Goal: Task Accomplishment & Management: Complete application form

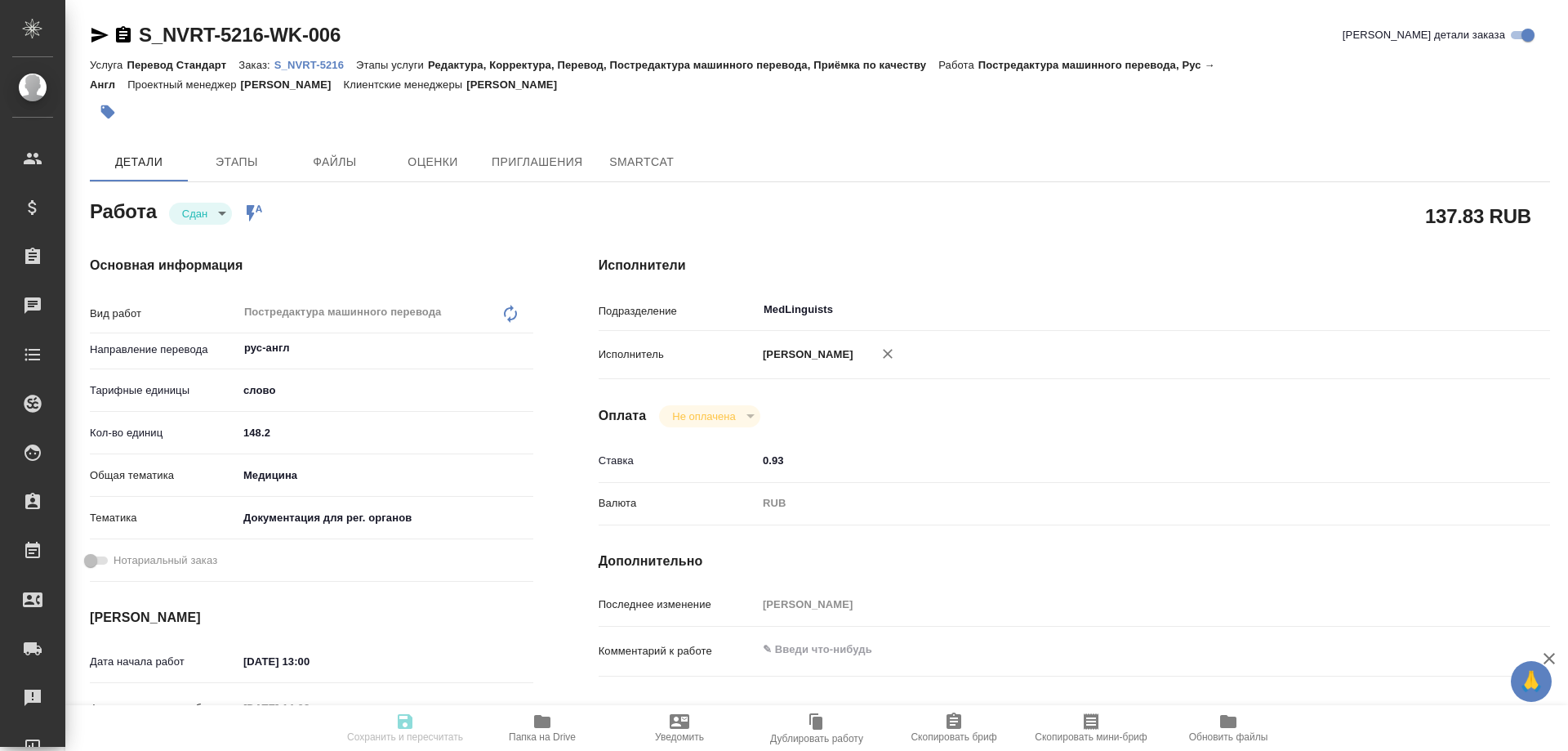
type textarea "x"
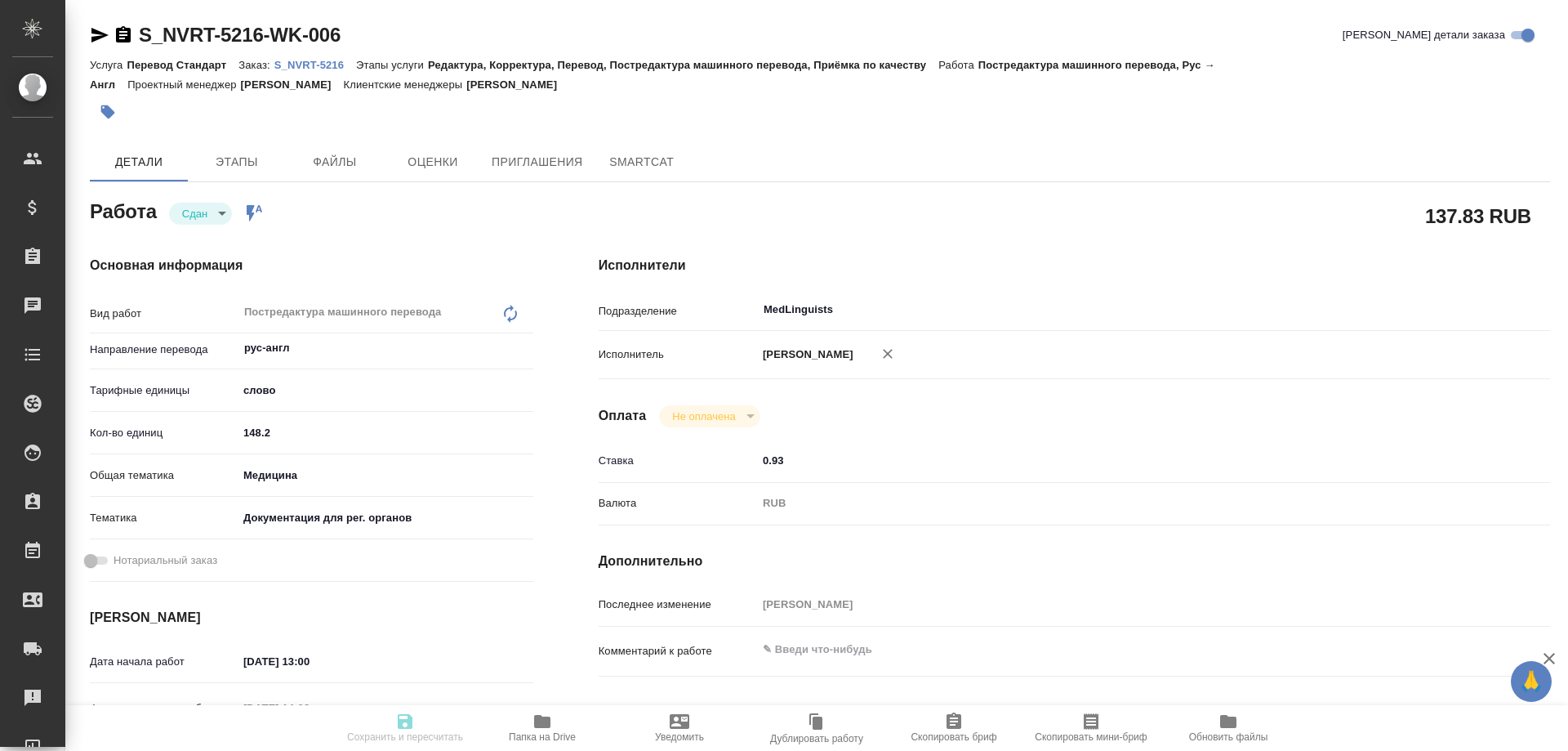
type textarea "x"
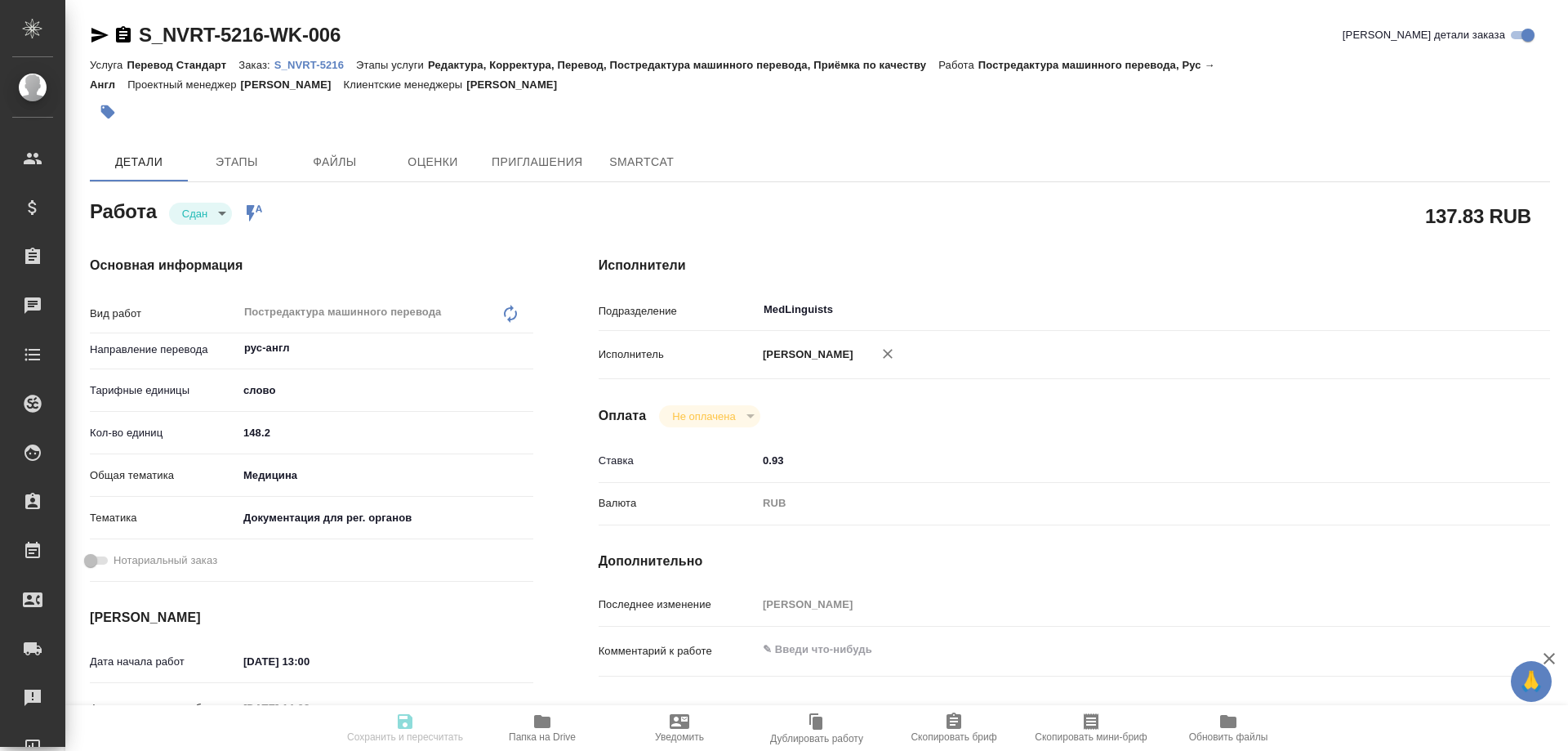
type textarea "x"
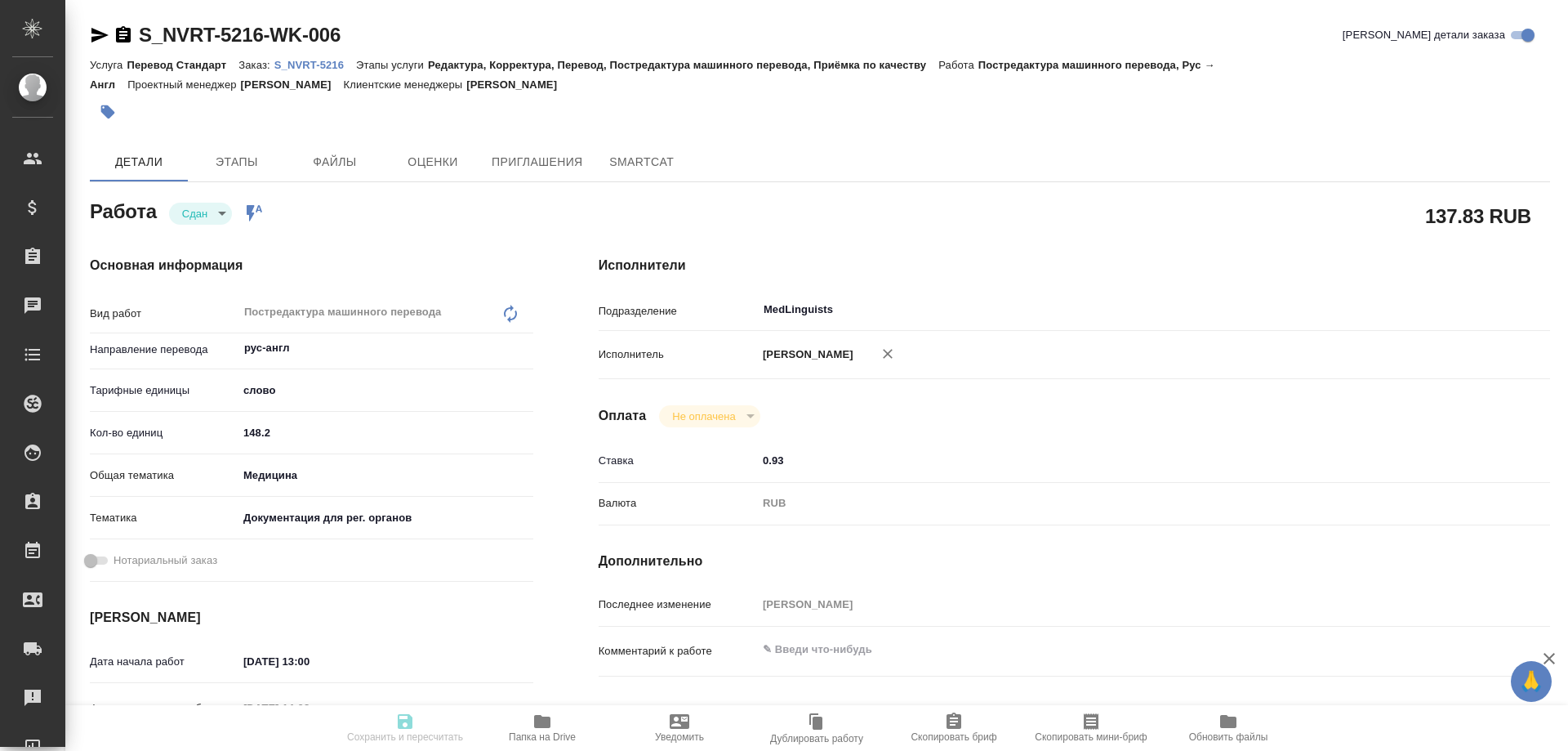
type textarea "x"
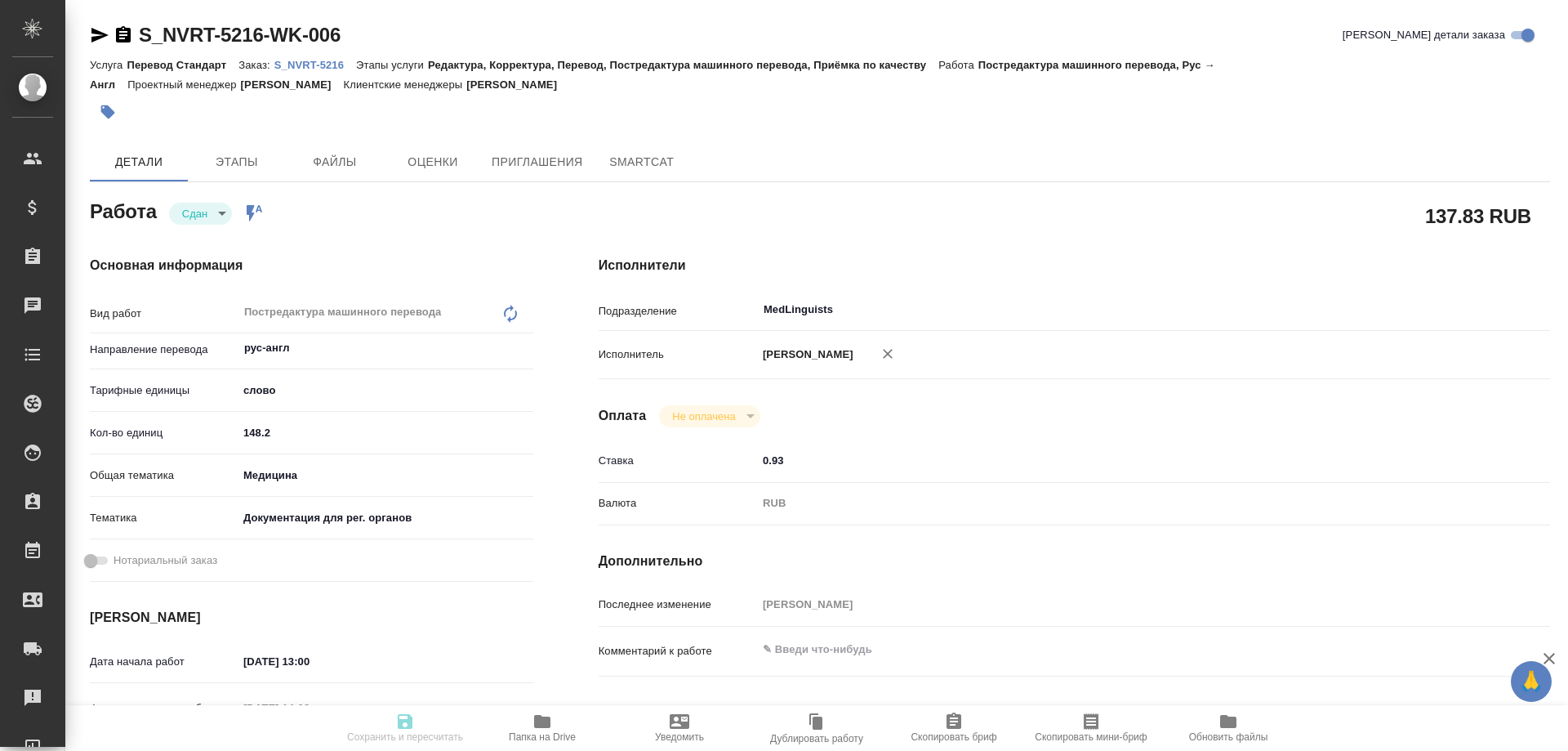
type textarea "x"
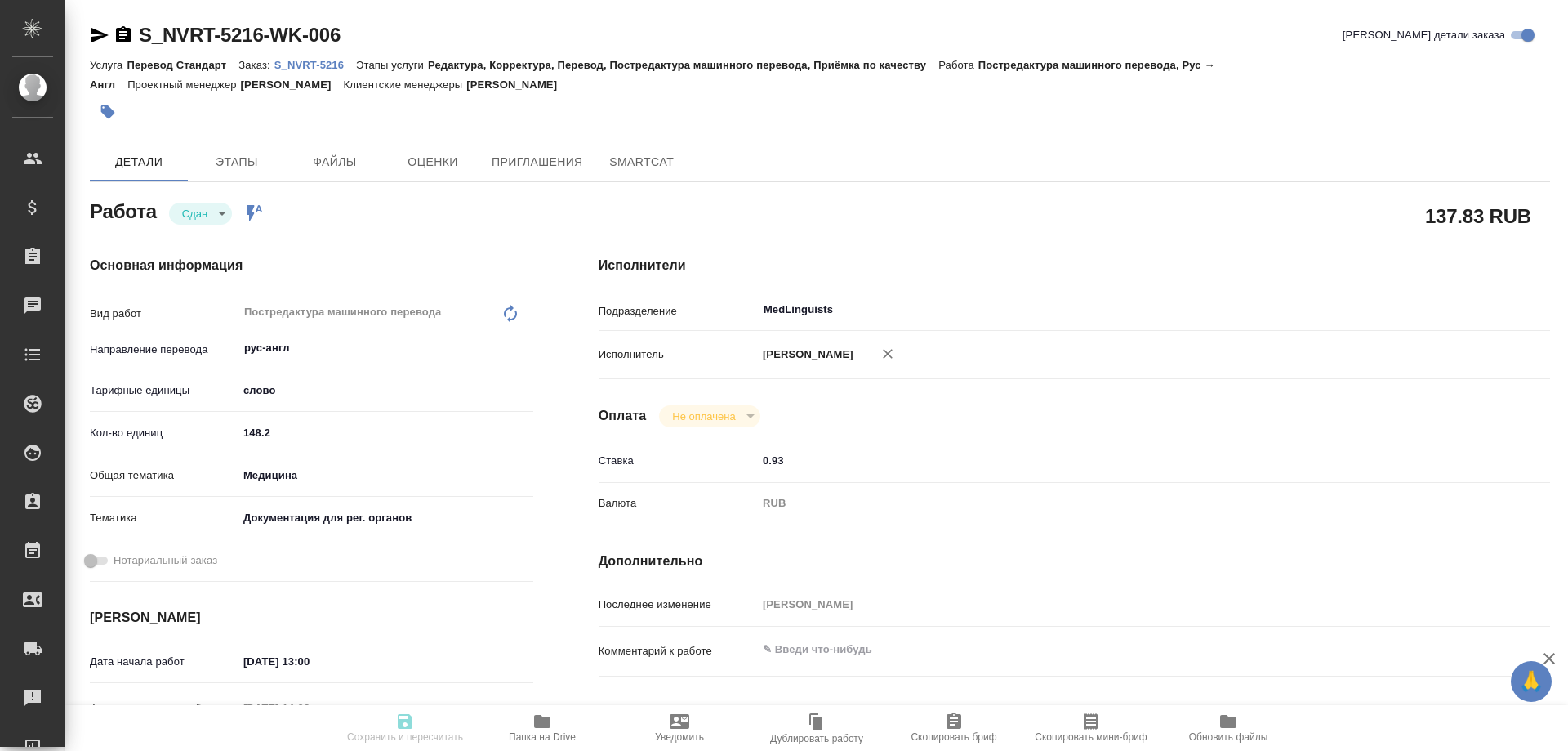
type textarea "x"
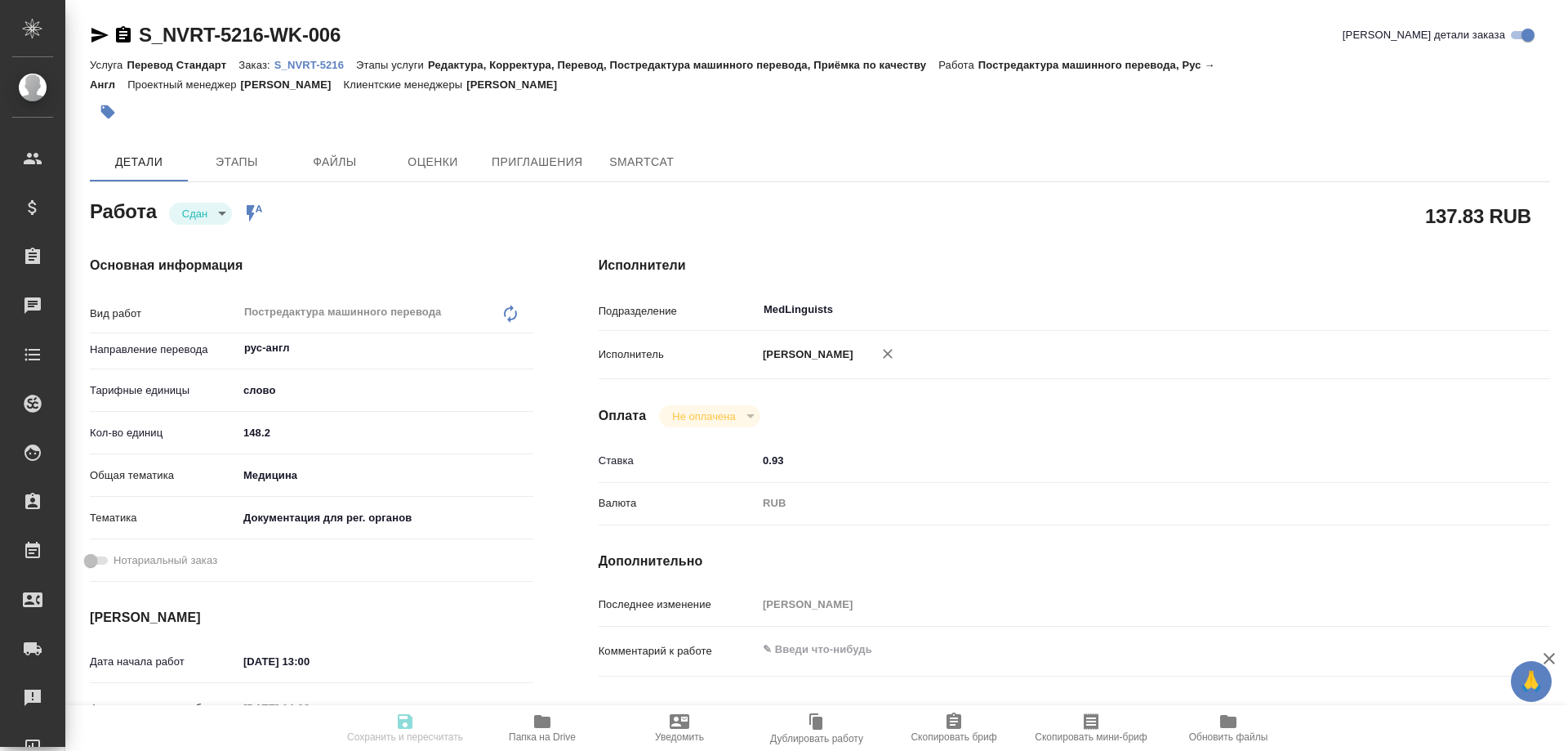
type textarea "x"
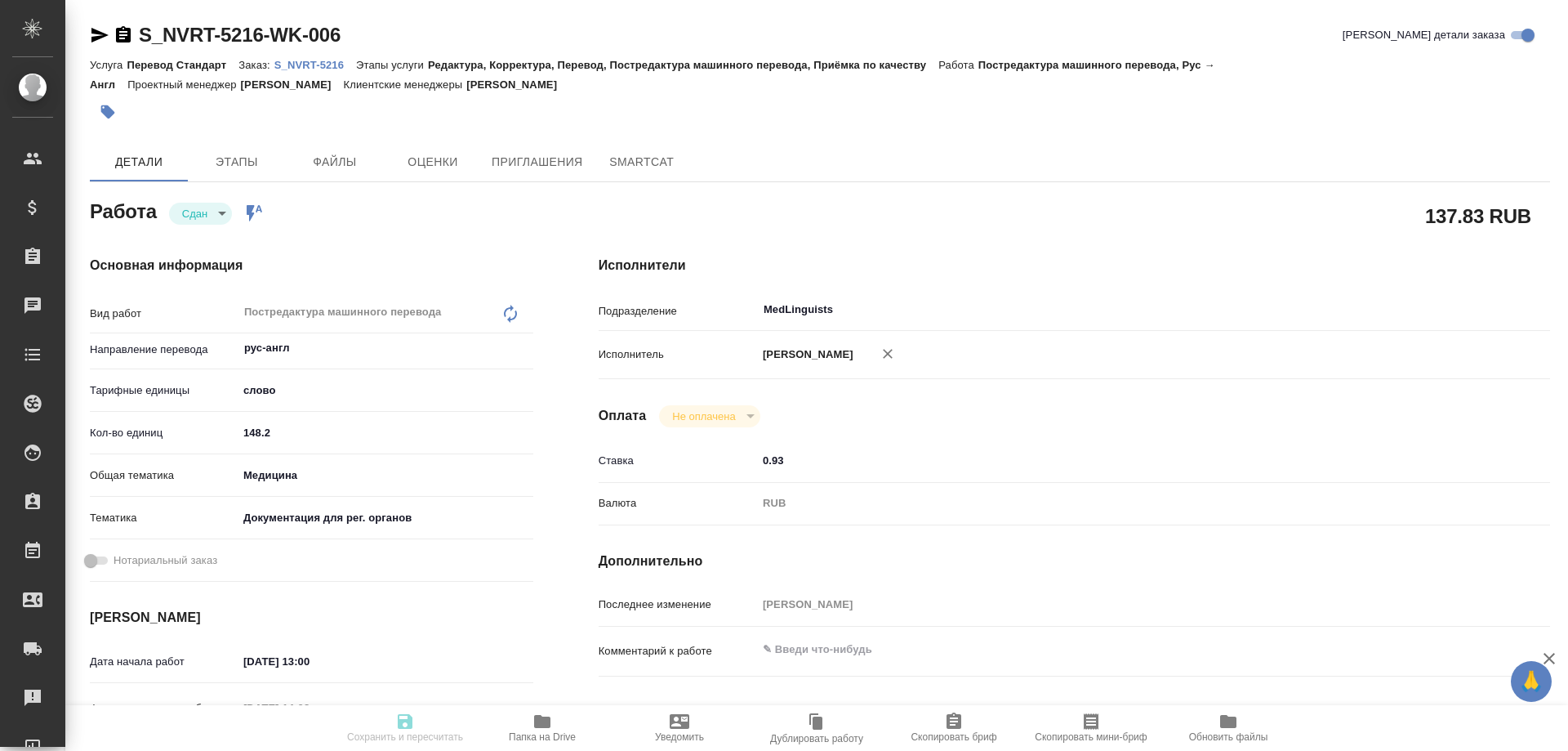
click at [307, 67] on p "S_NVRT-5216" at bounding box center [315, 65] width 82 height 12
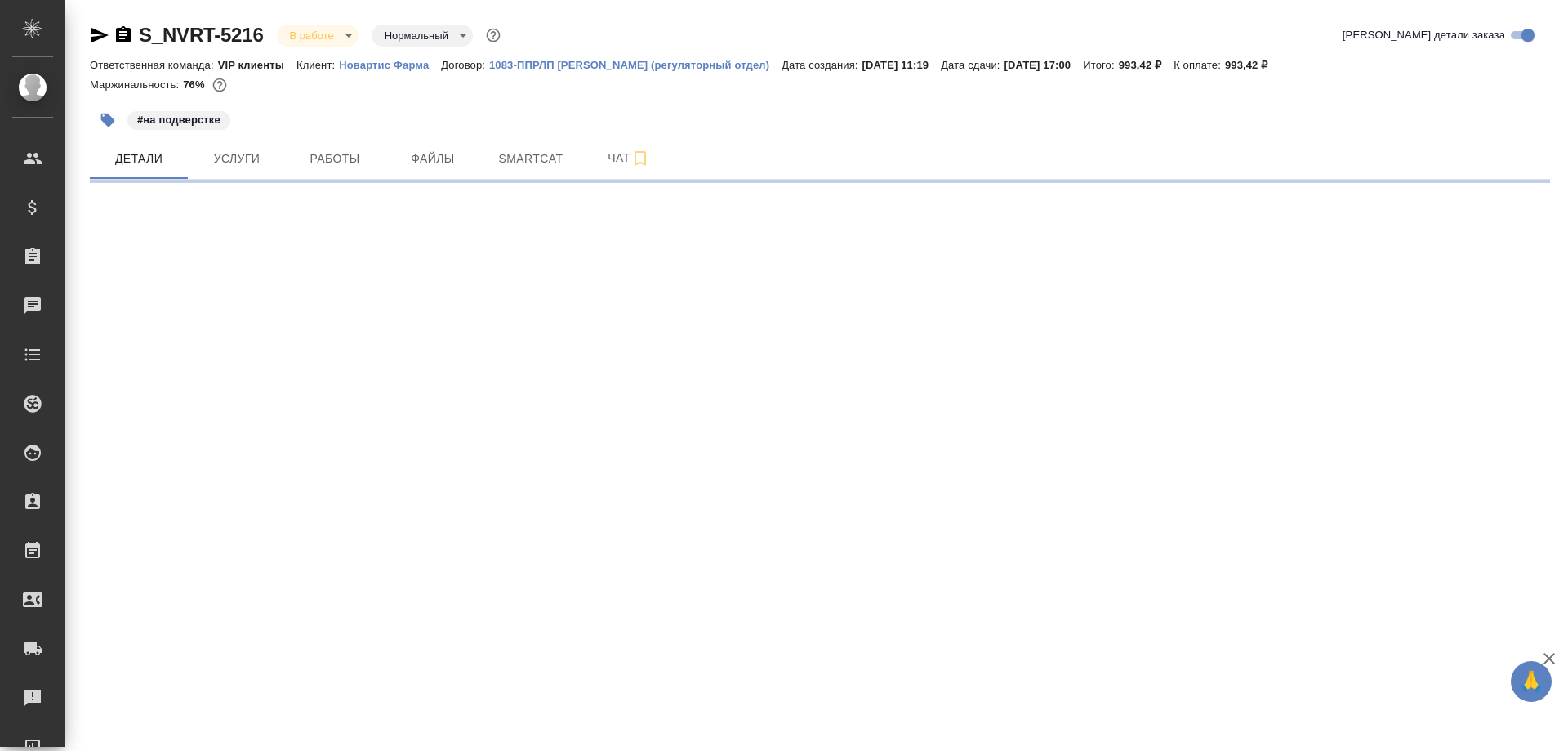
select select "RU"
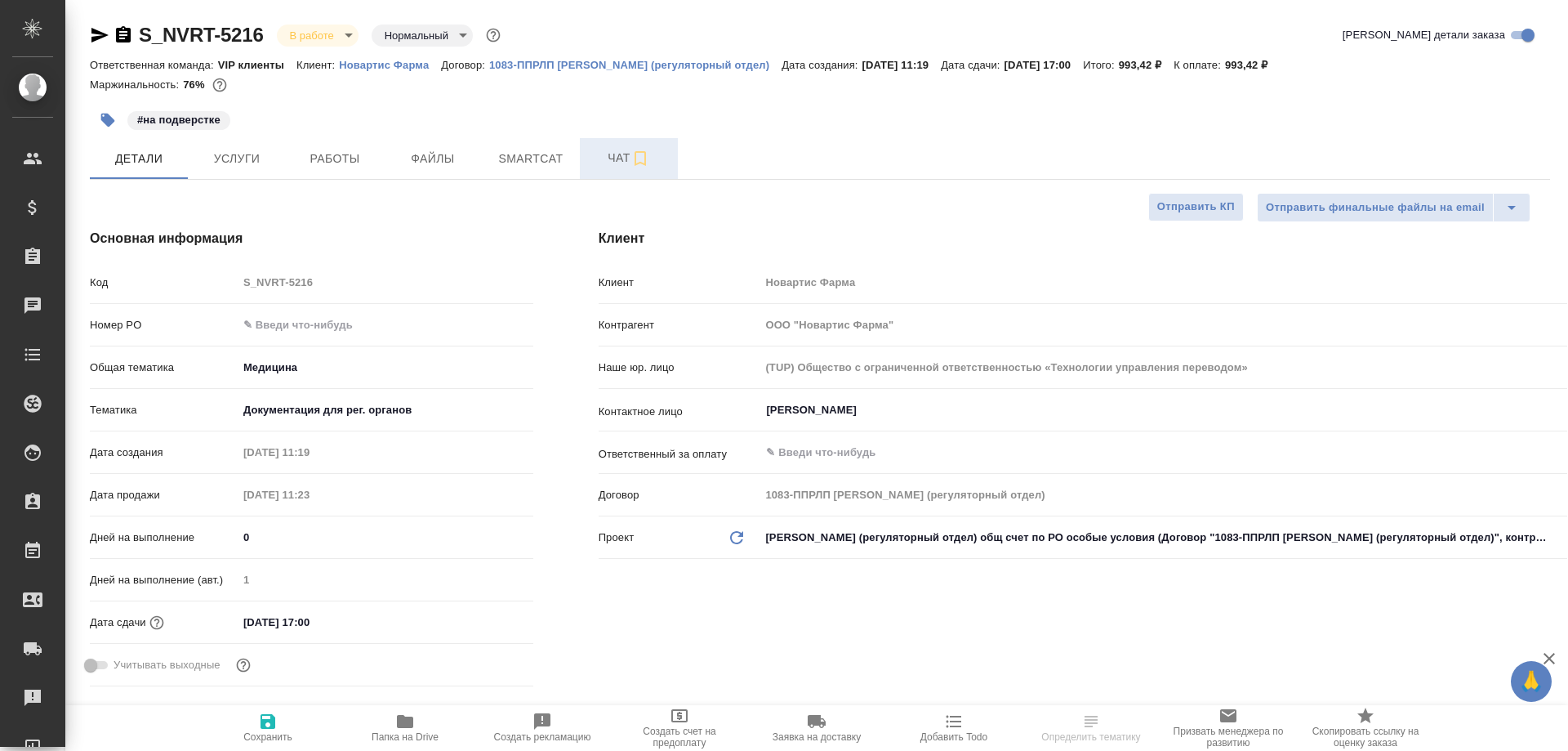
type textarea "x"
click at [529, 153] on span "Smartcat" at bounding box center [531, 159] width 79 height 20
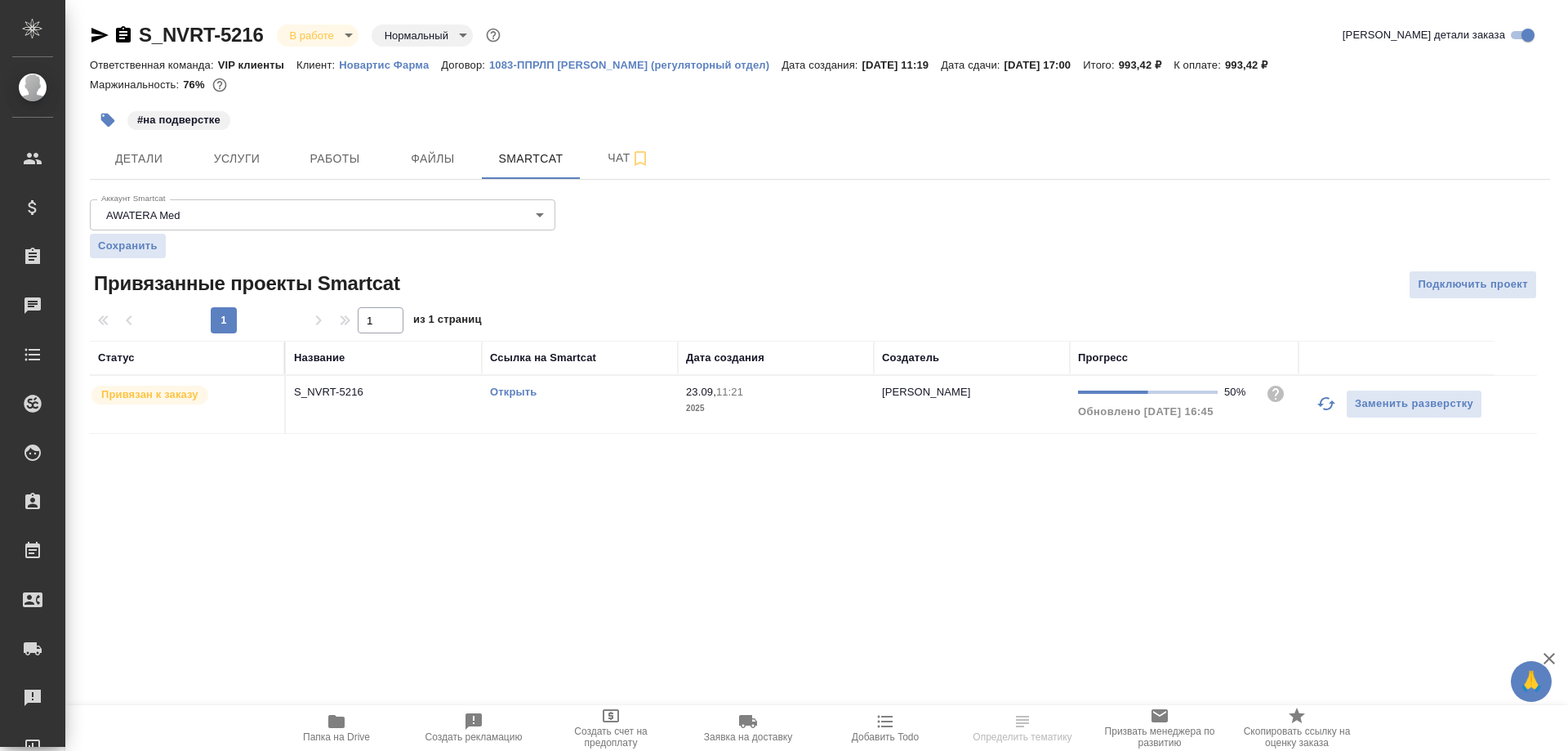
click at [509, 392] on link "Открыть" at bounding box center [513, 392] width 46 height 12
click at [326, 726] on span "Папка на Drive" at bounding box center [336, 727] width 117 height 31
click at [326, 725] on span "Папка на Drive" at bounding box center [336, 727] width 117 height 31
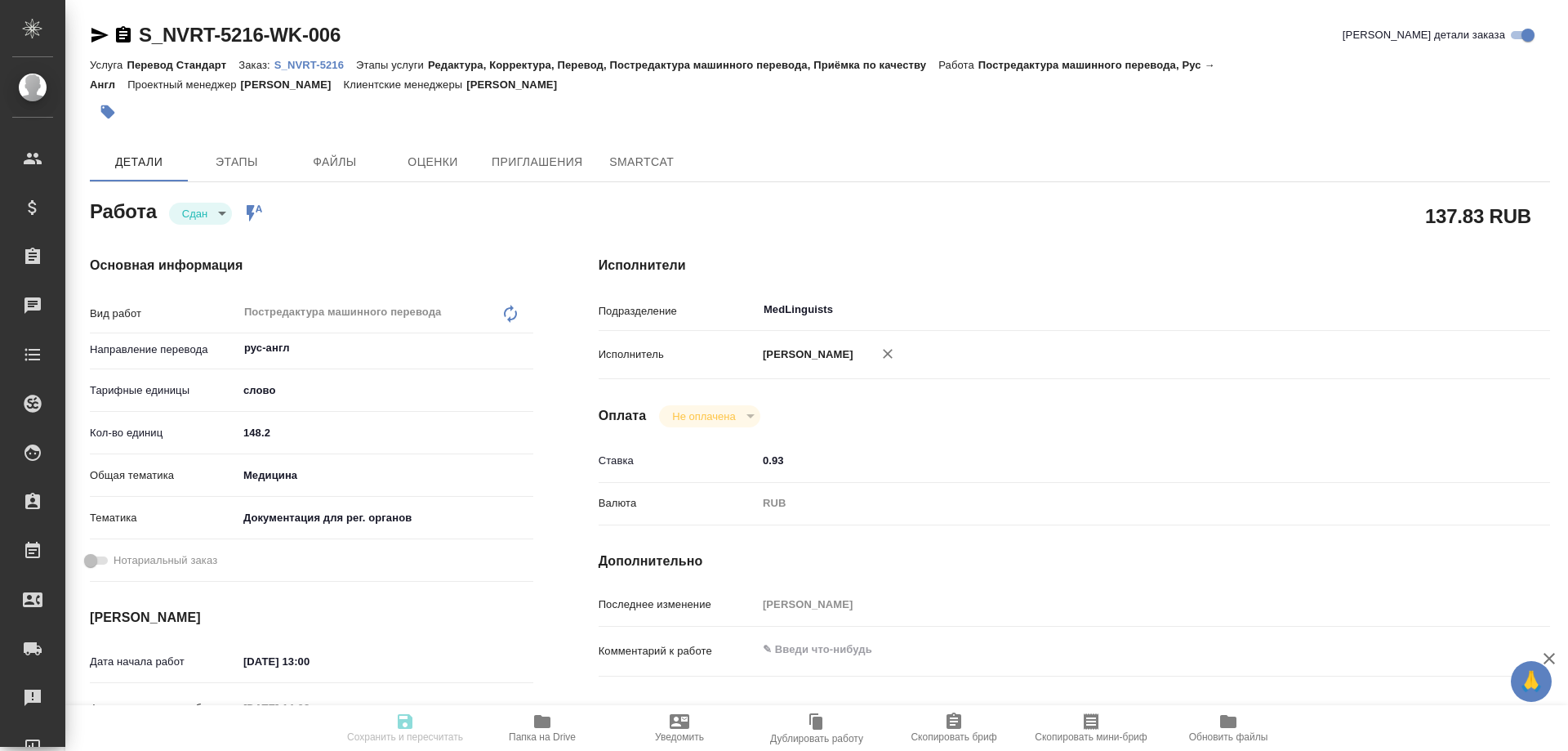
type textarea "x"
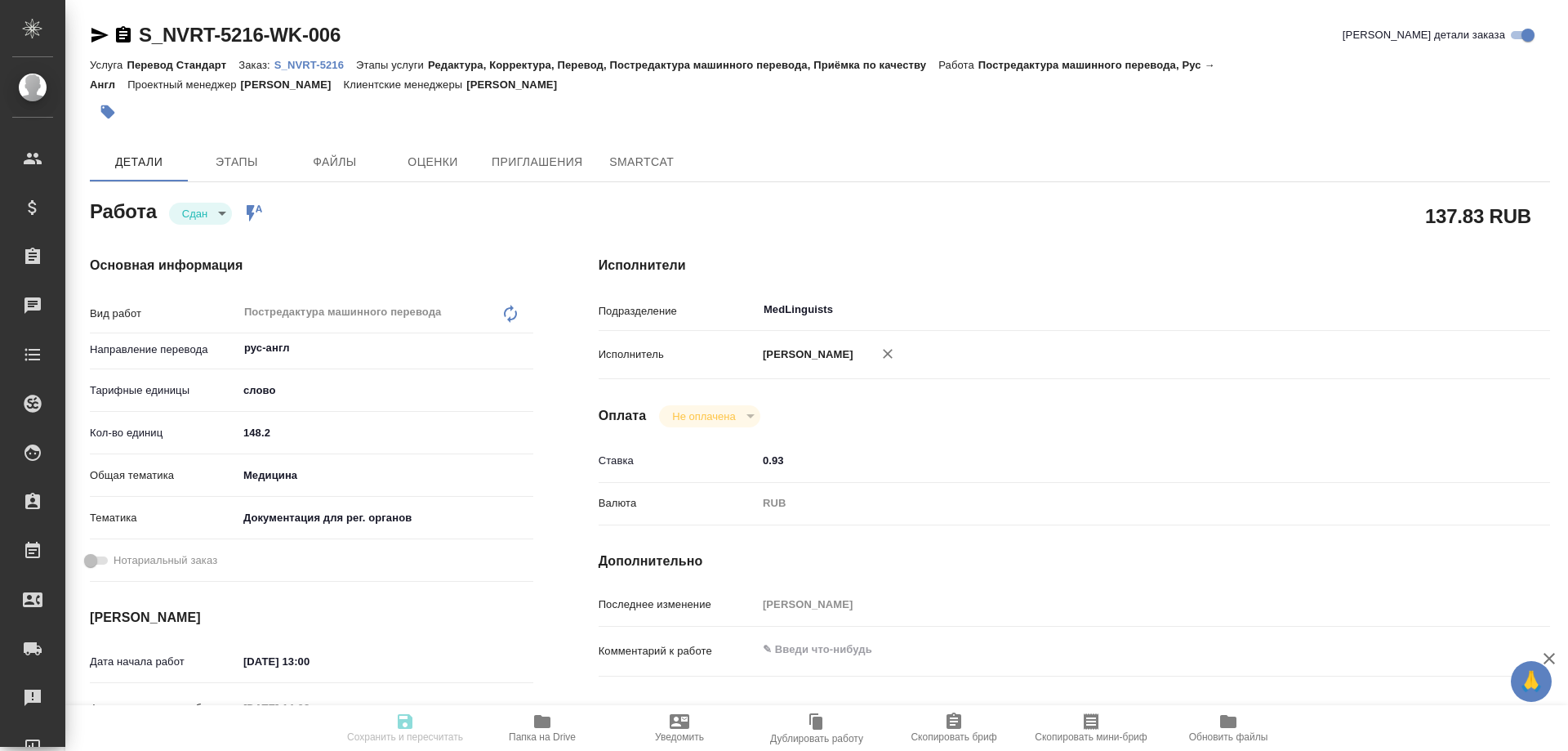
type textarea "x"
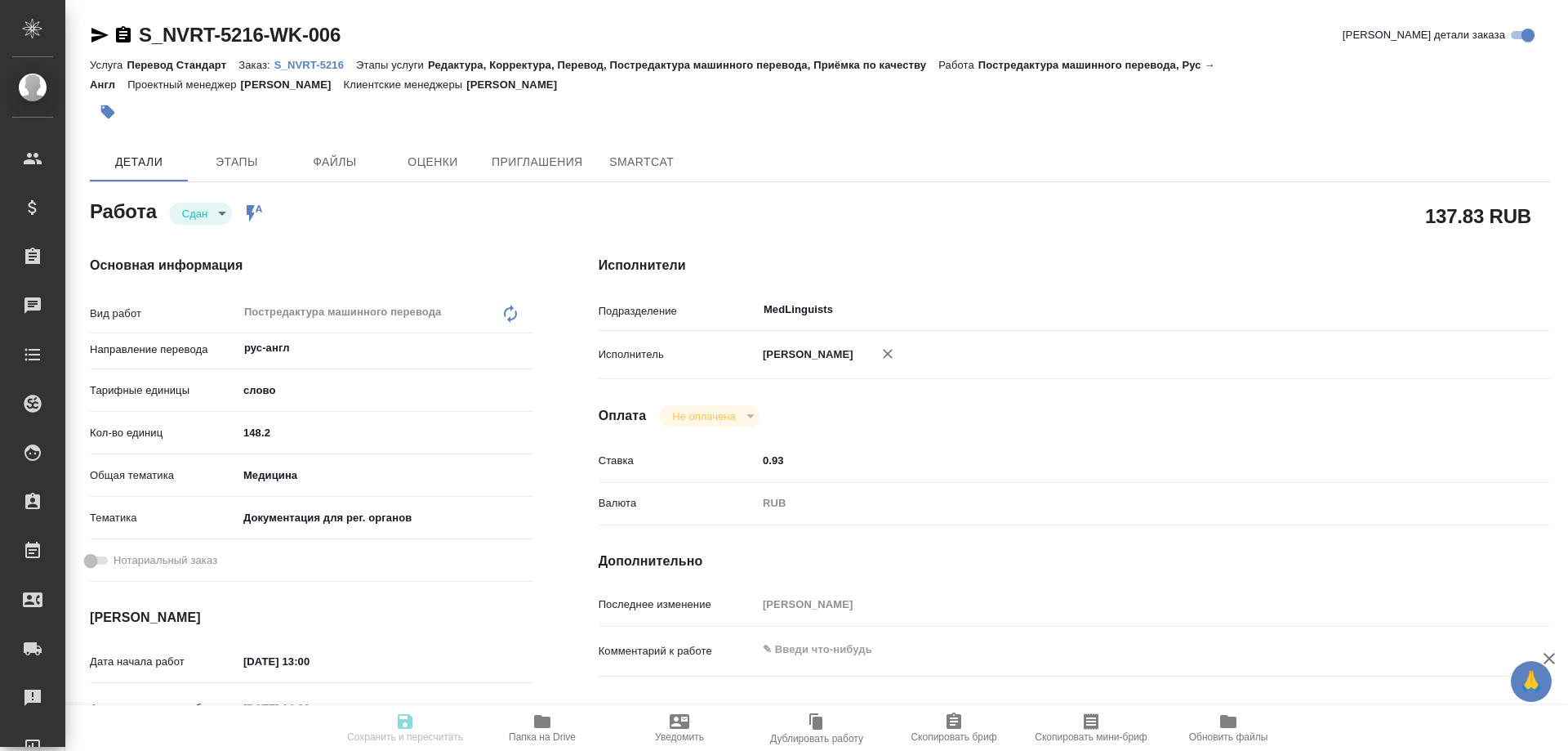
type textarea "x"
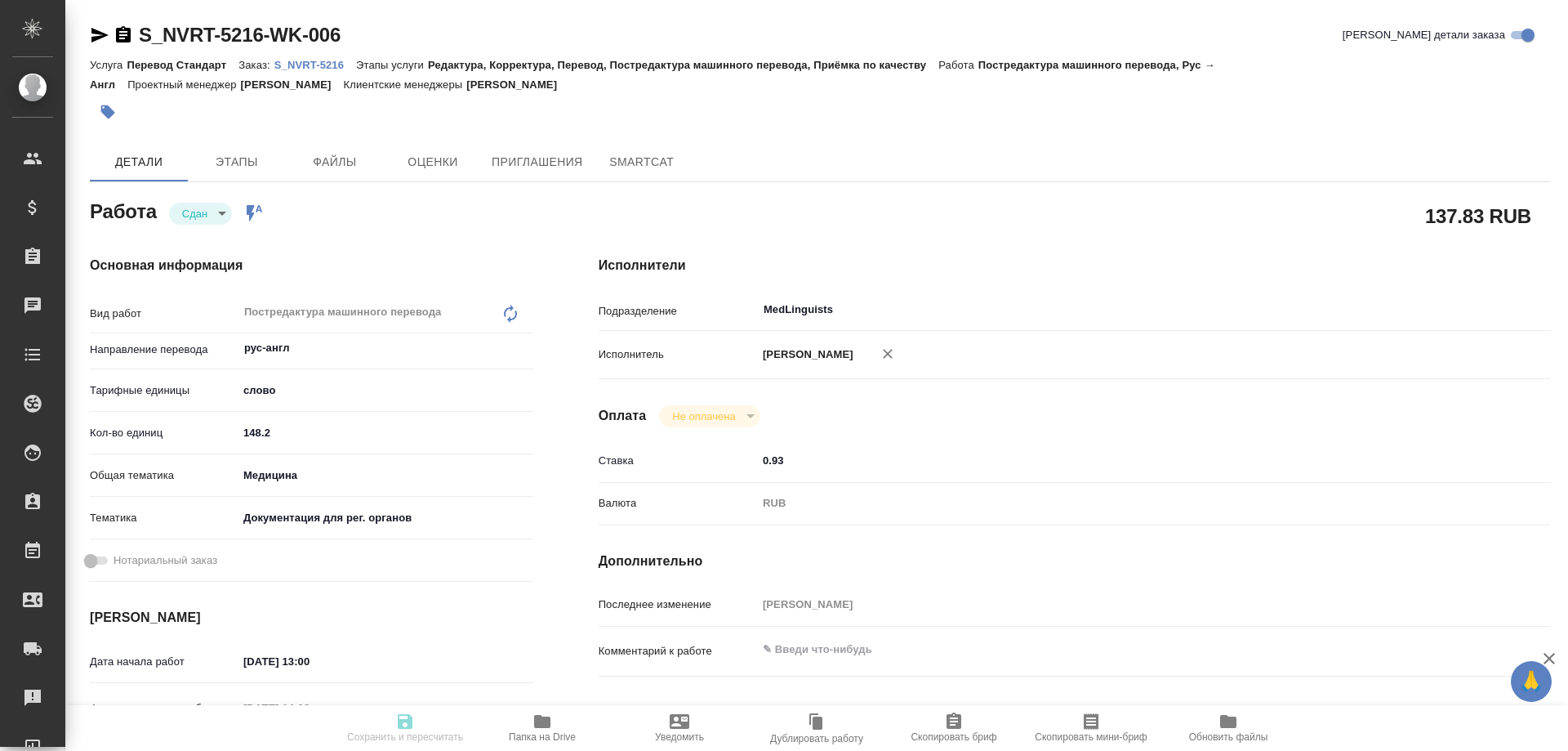
type textarea "x"
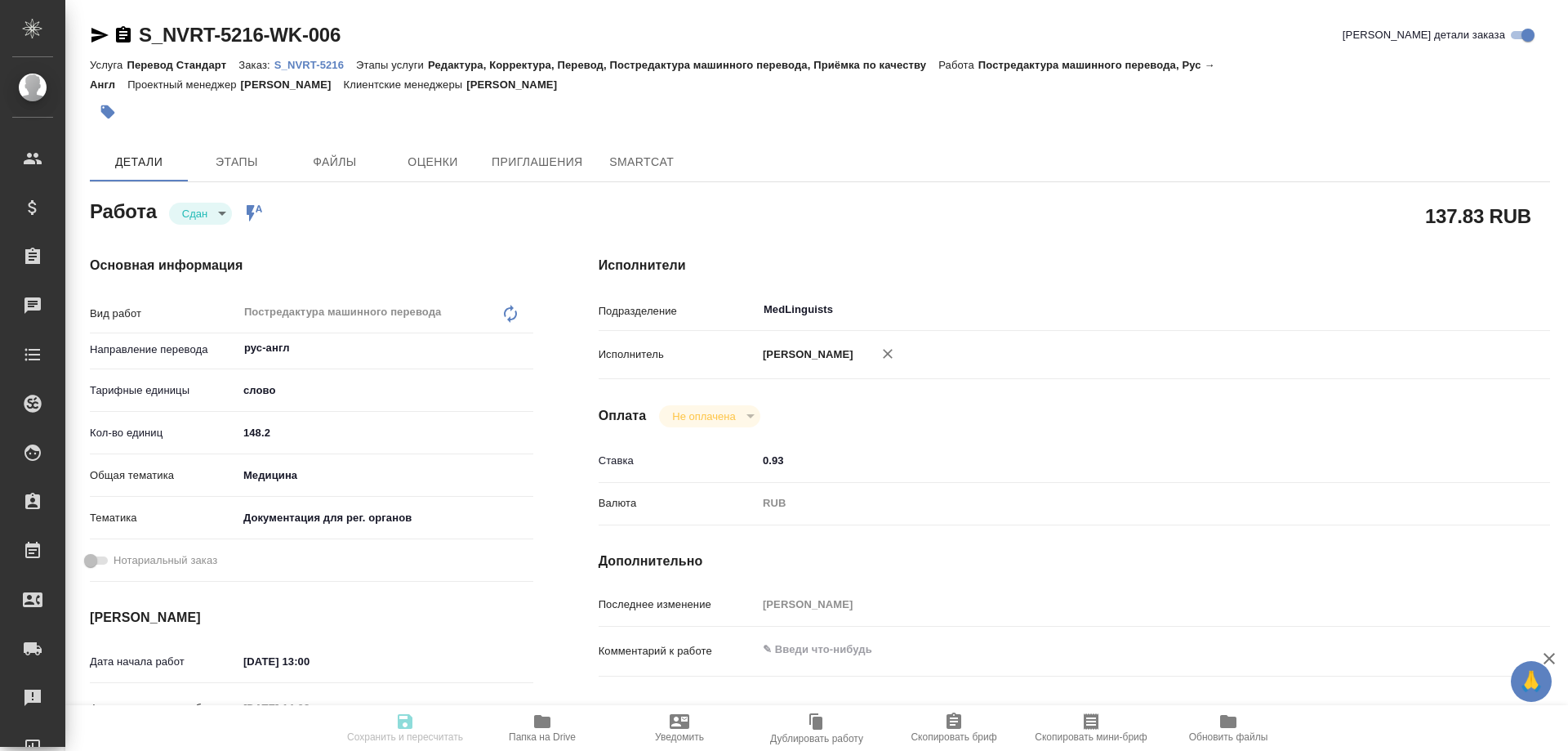
type textarea "x"
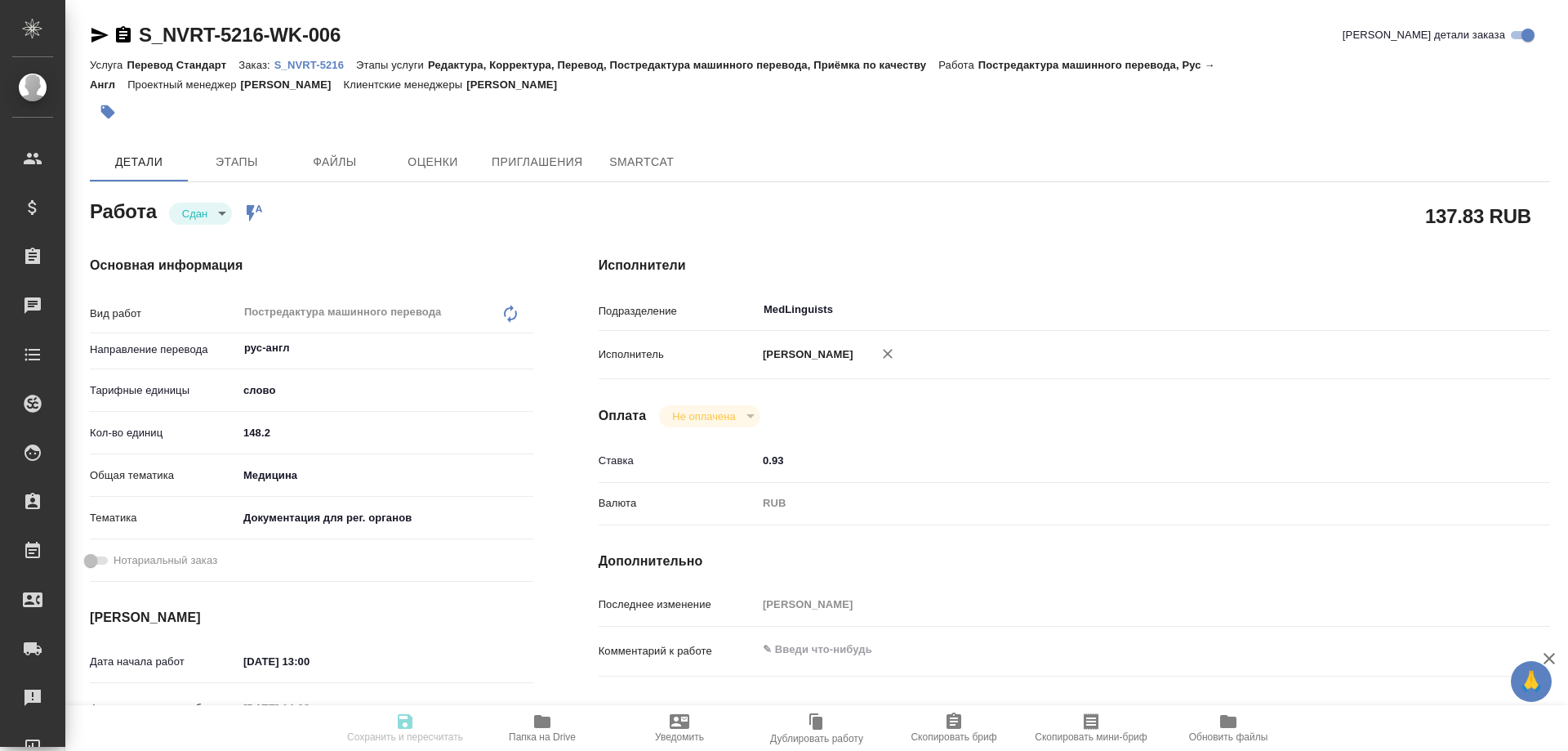
type textarea "x"
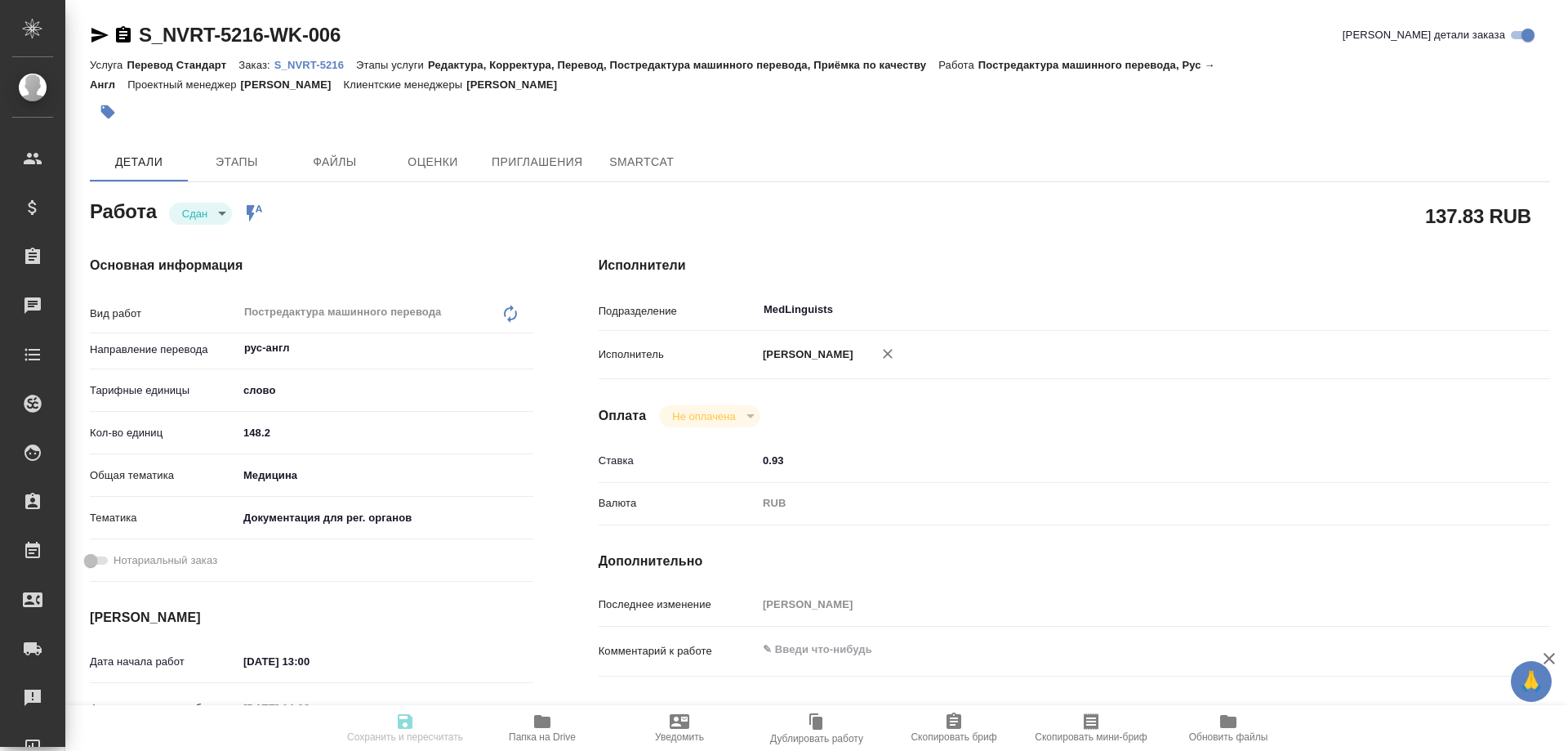
click at [547, 715] on icon "button" at bounding box center [542, 721] width 19 height 19
type textarea "x"
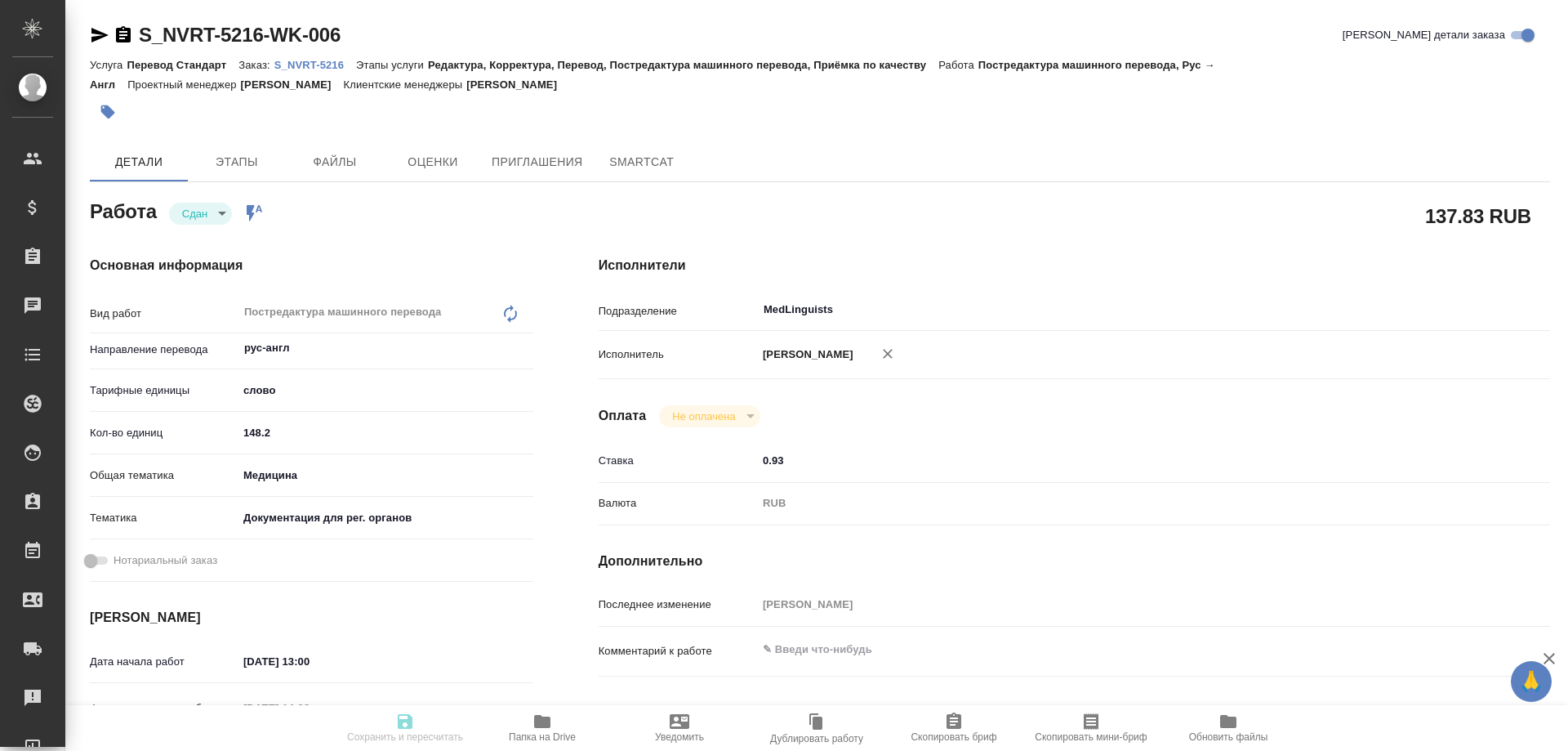
type textarea "x"
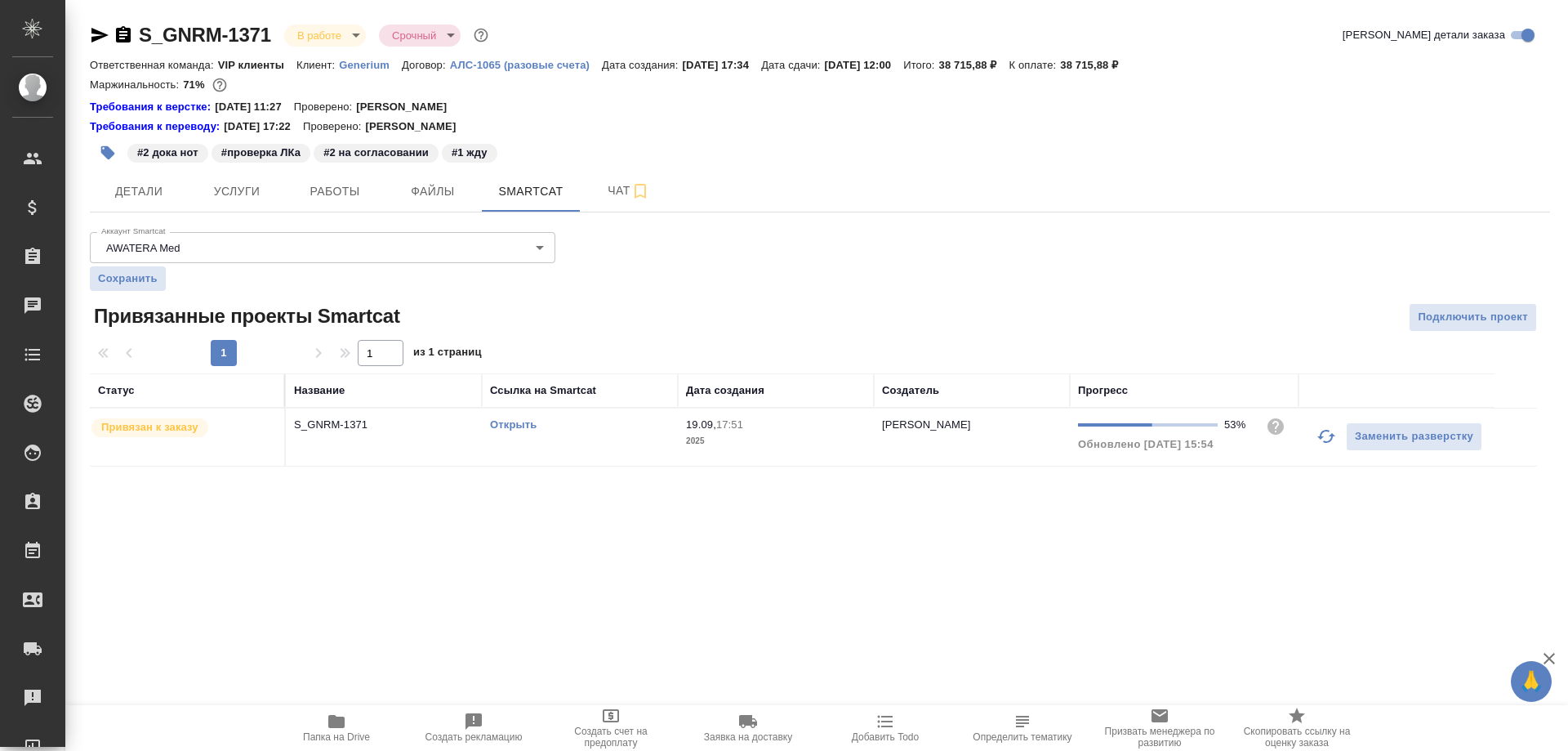
click at [321, 199] on span "Работы" at bounding box center [335, 192] width 79 height 20
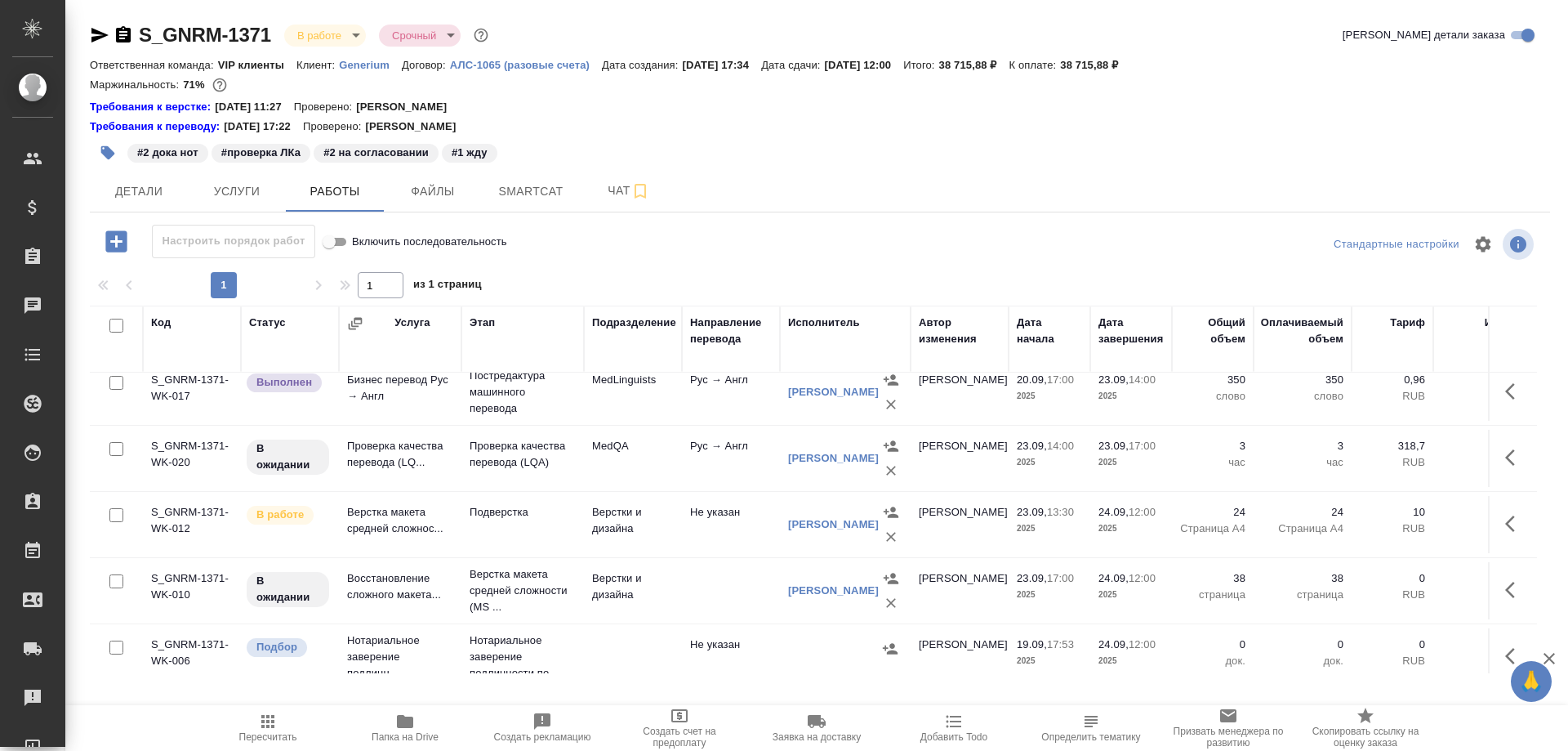
scroll to position [242, 0]
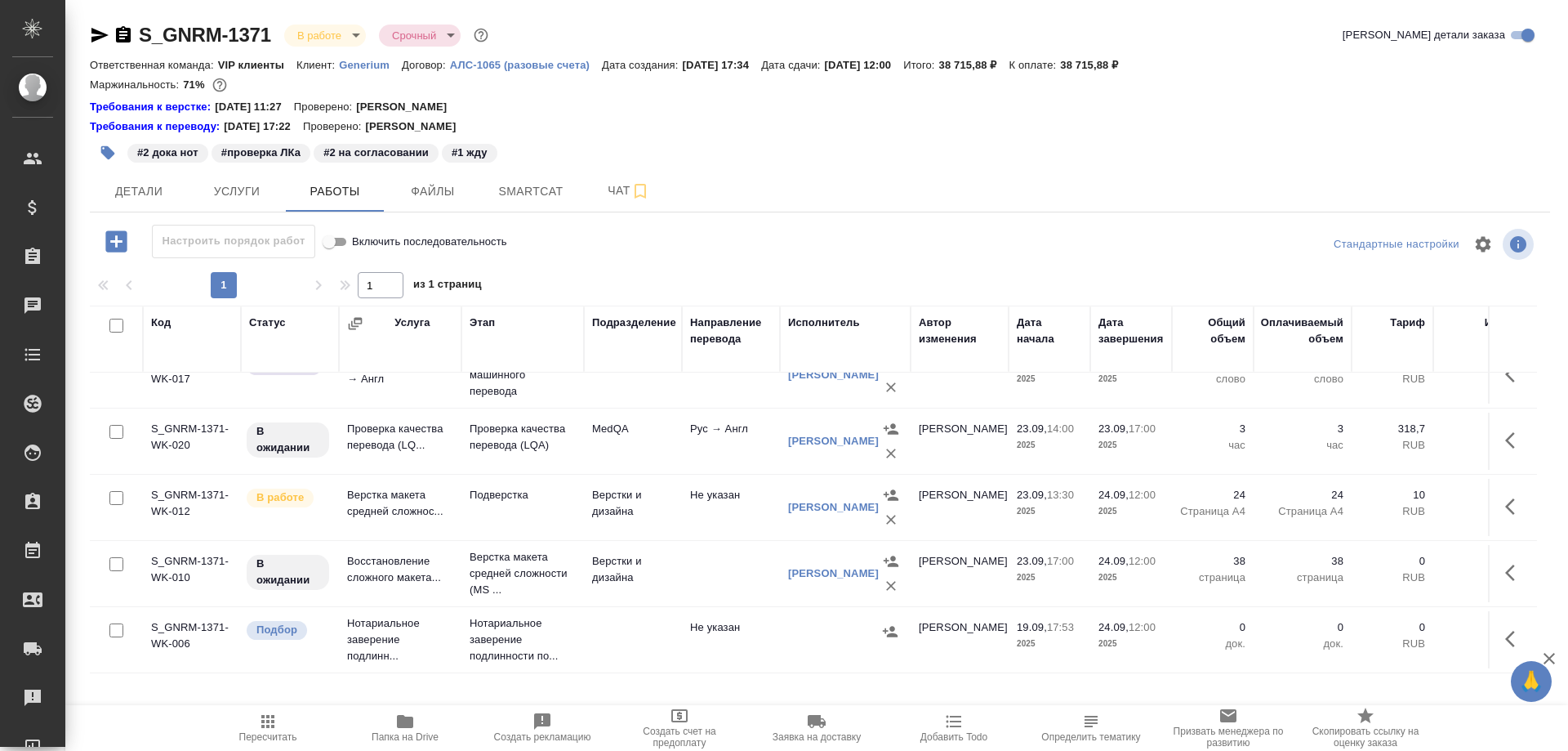
click at [380, 424] on td "Проверка качества перевода (LQ..." at bounding box center [400, 441] width 123 height 58
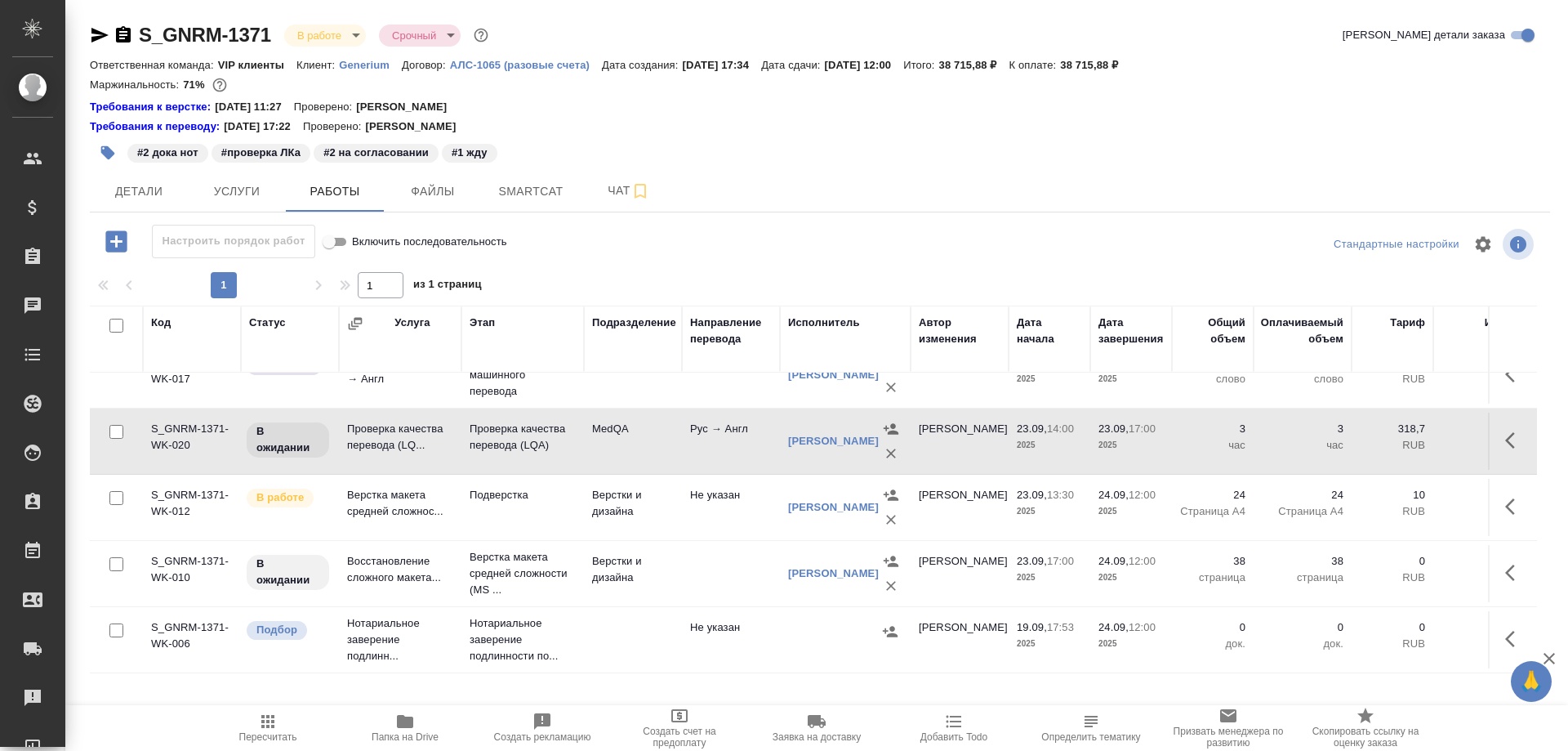
click at [380, 424] on td "Проверка качества перевода (LQ..." at bounding box center [400, 441] width 123 height 58
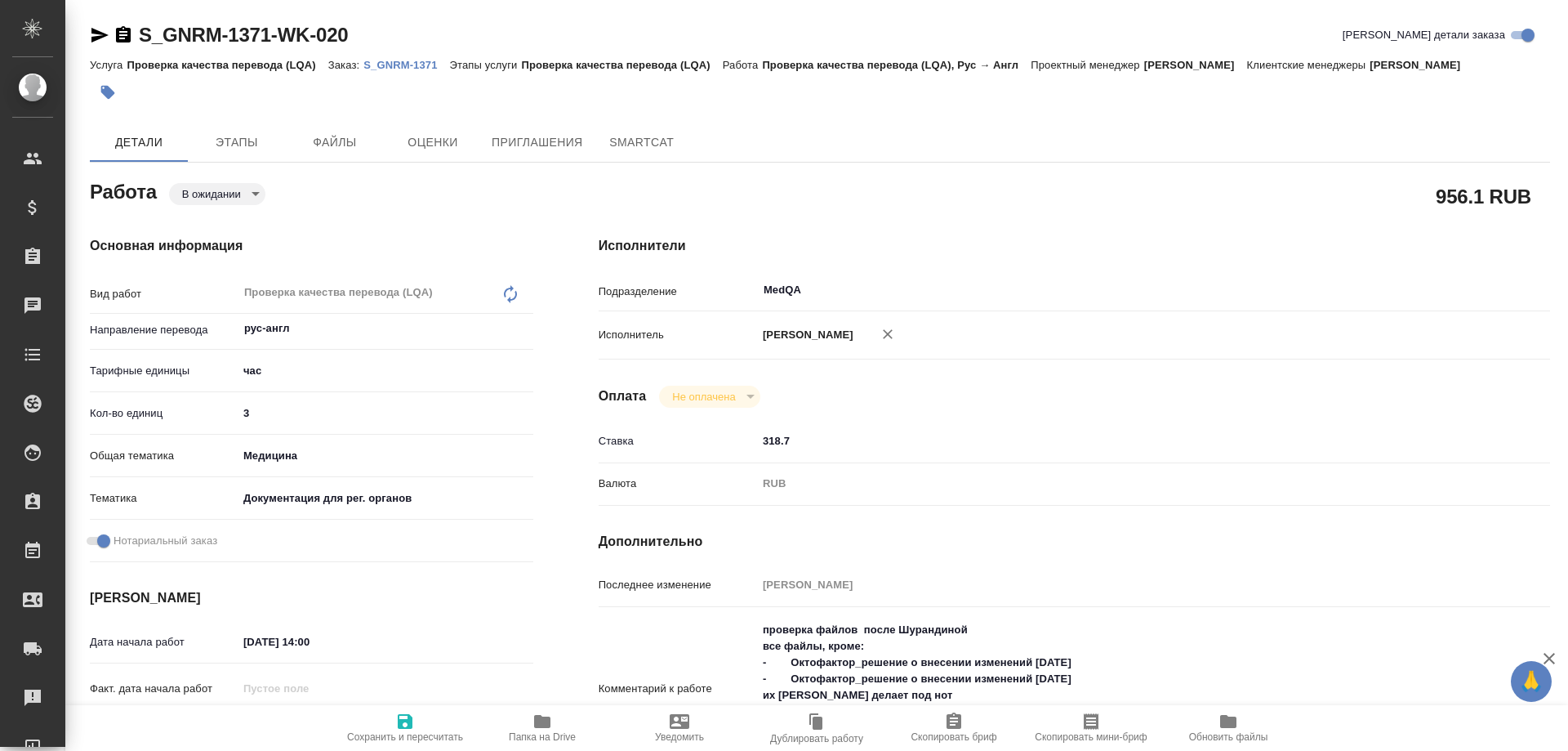
type textarea "x"
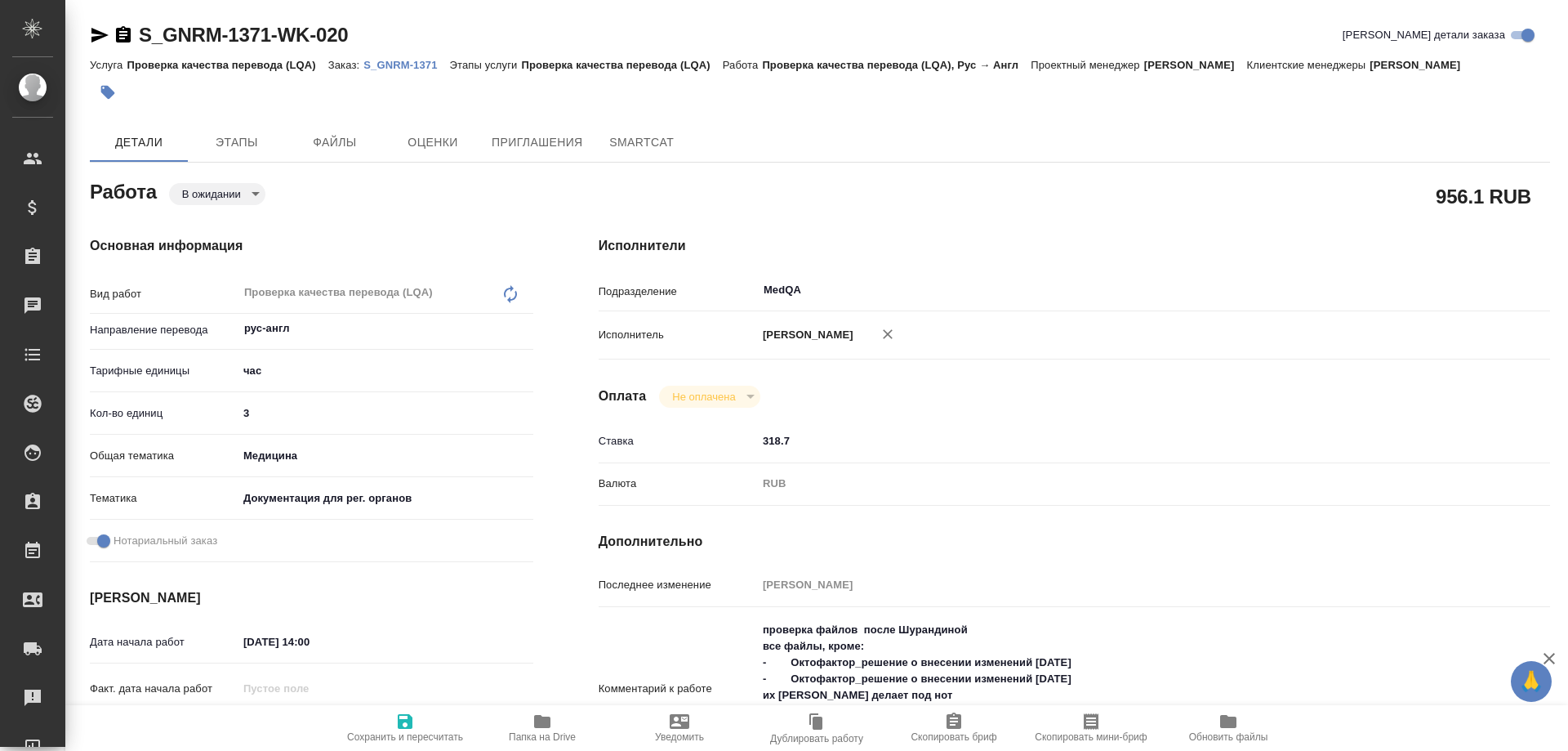
type textarea "x"
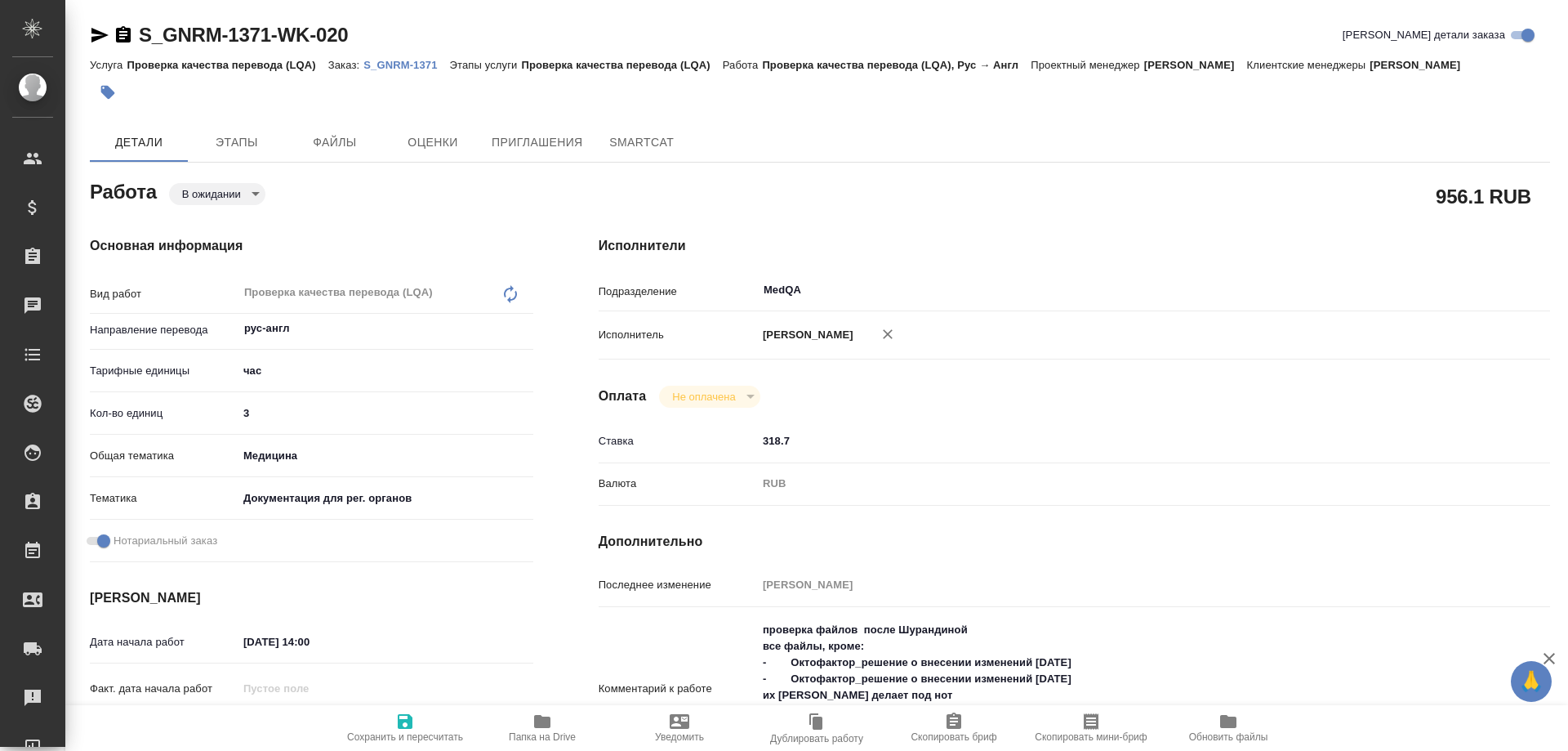
type textarea "x"
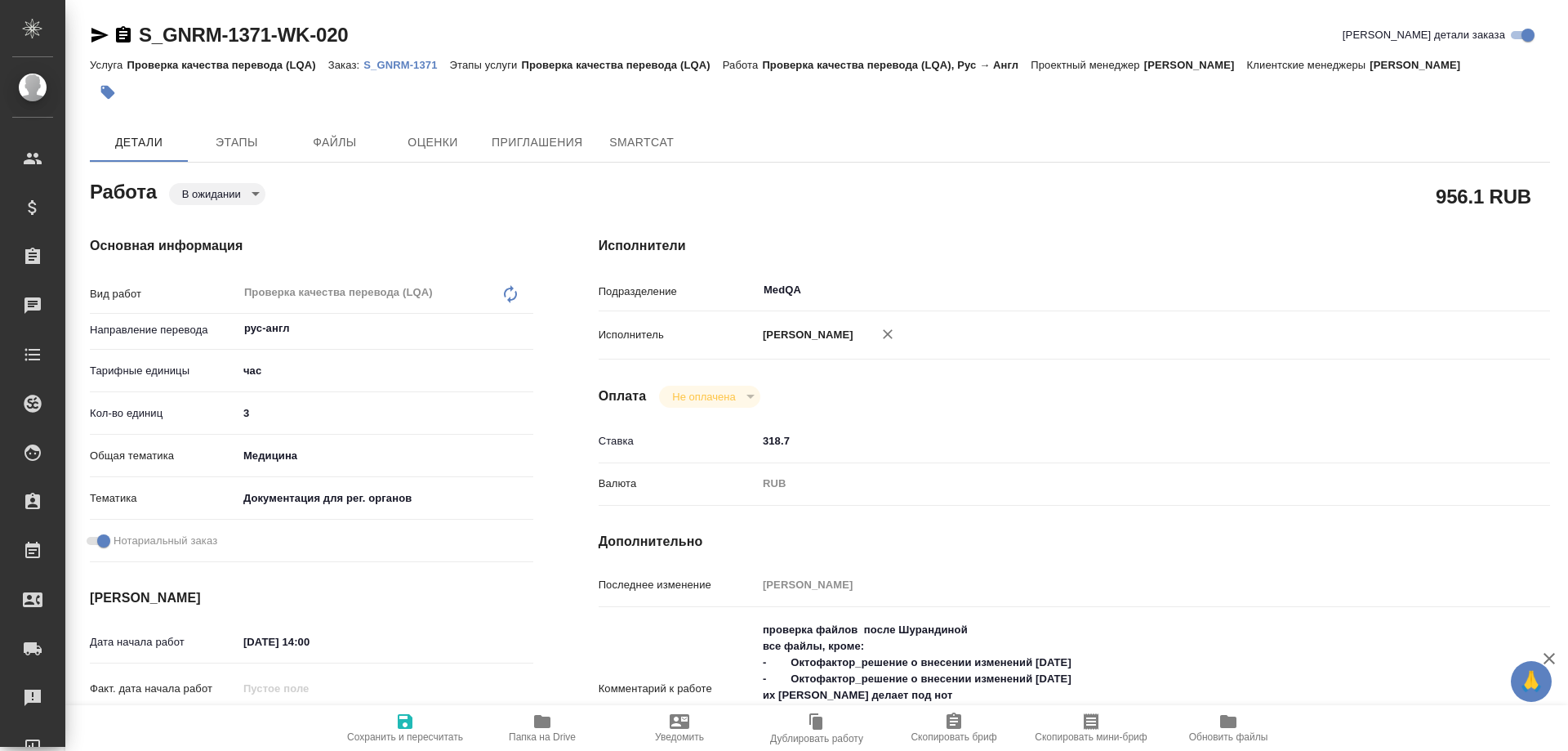
type textarea "x"
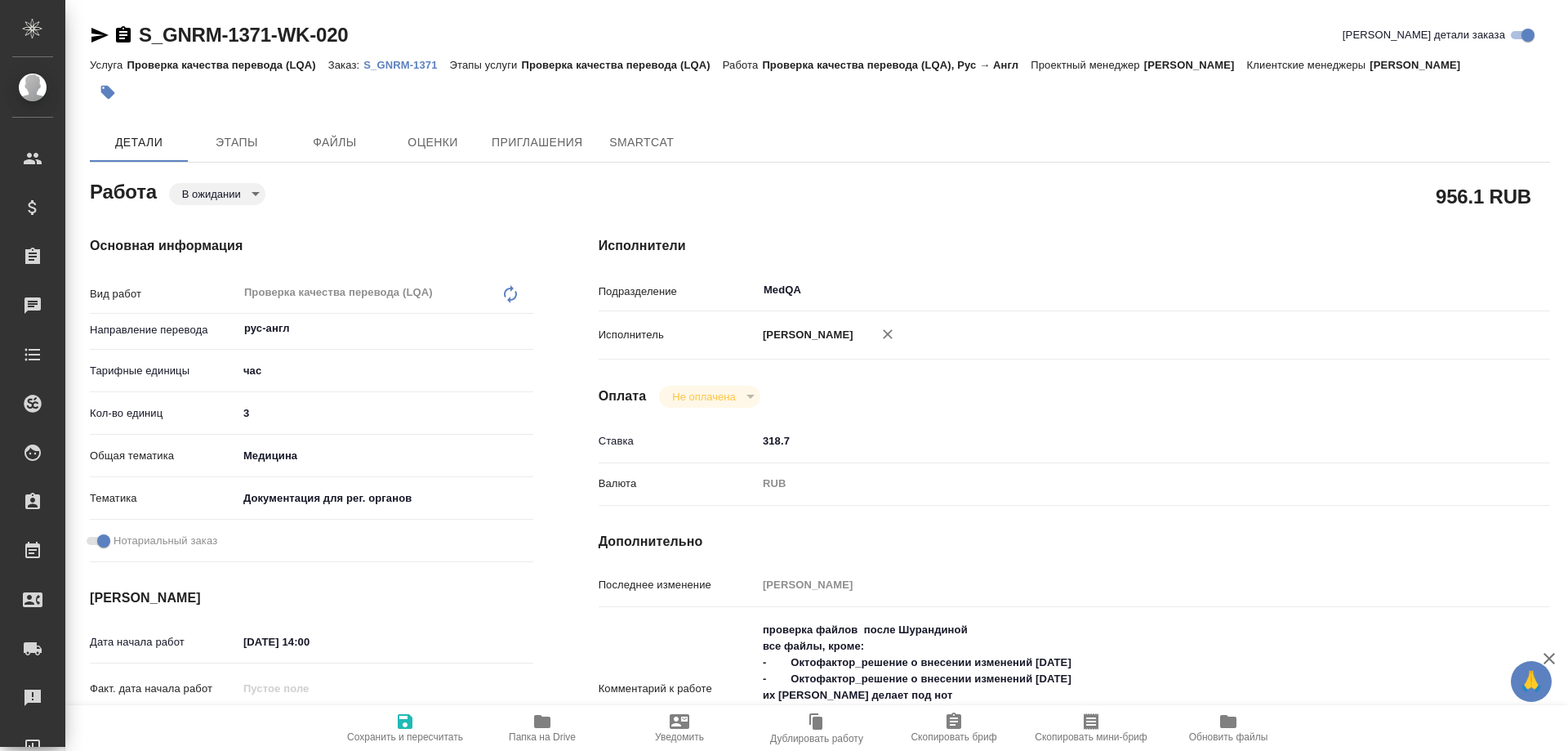
type textarea "x"
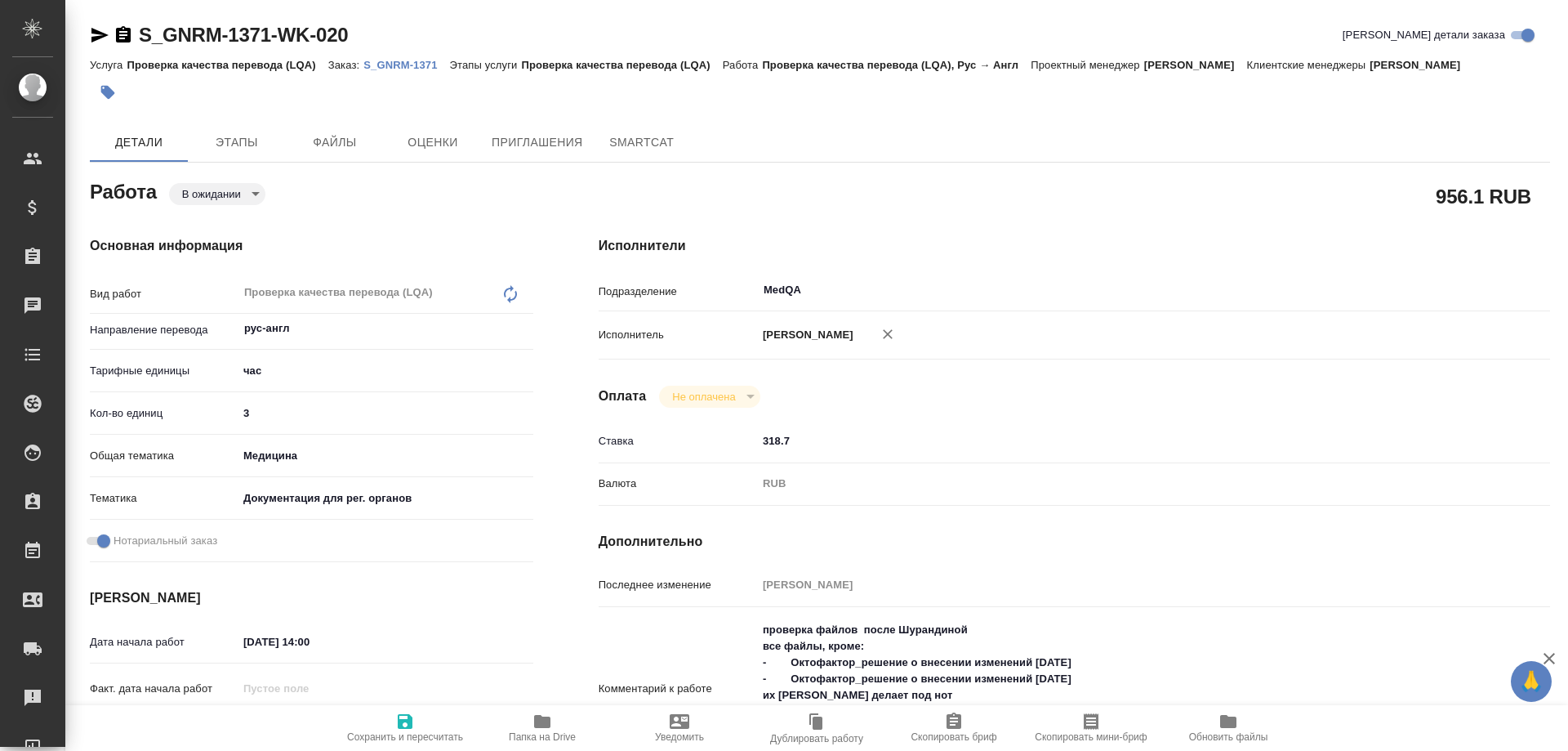
type textarea "x"
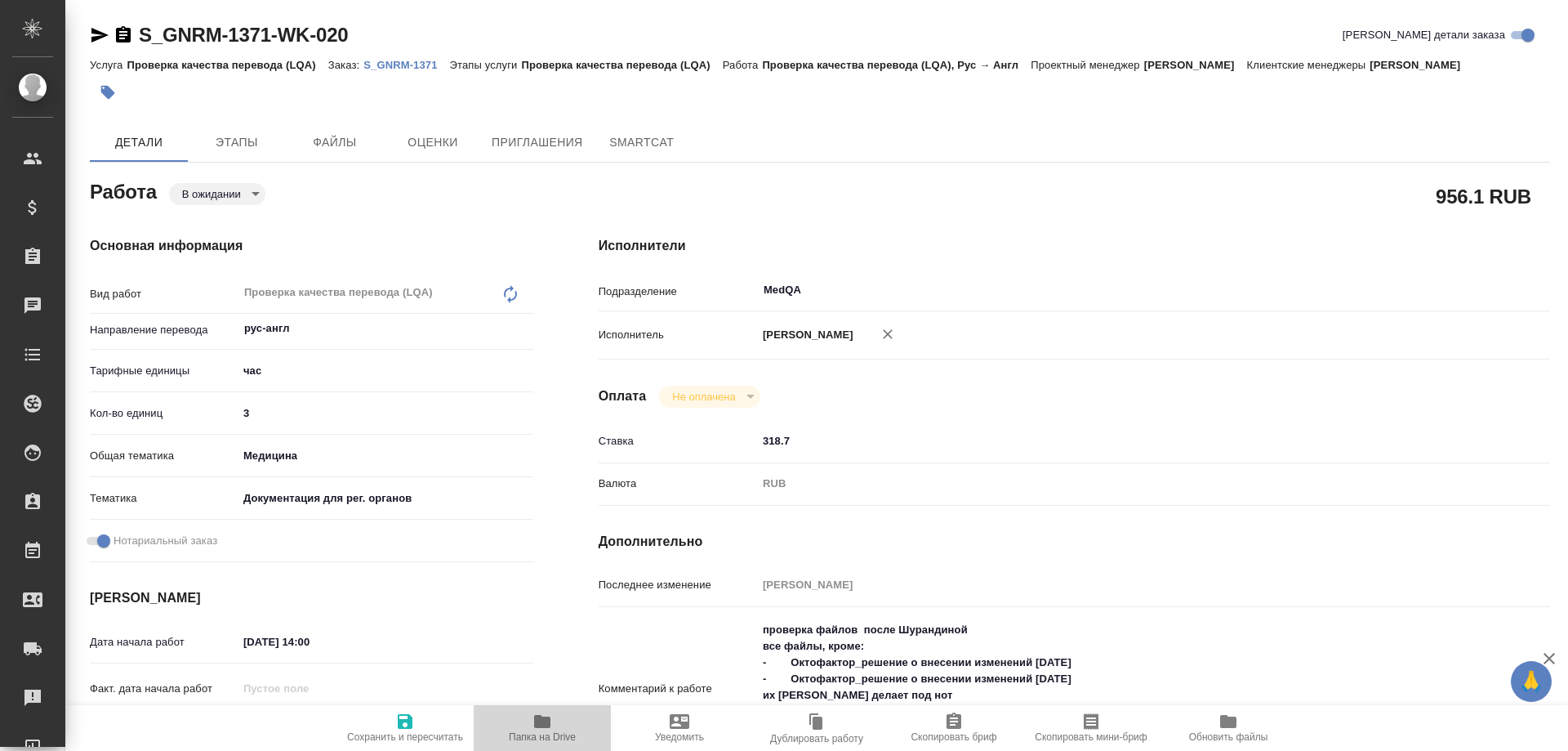
click at [547, 726] on icon "button" at bounding box center [542, 721] width 16 height 13
type textarea "x"
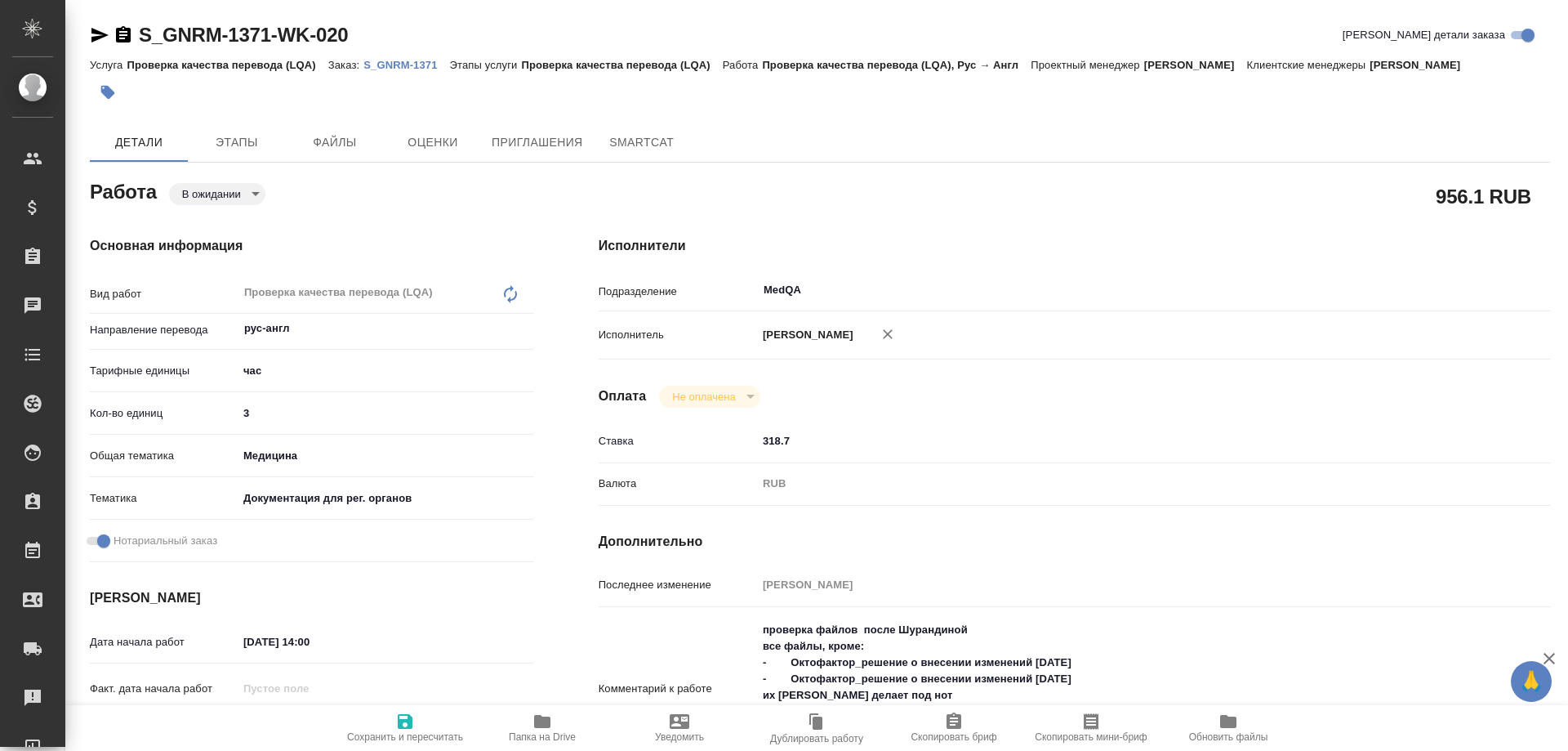
type textarea "x"
drag, startPoint x: 262, startPoint y: 415, endPoint x: 218, endPoint y: 413, distance: 44.0
click at [218, 413] on div "Кол-во единиц 3" at bounding box center [311, 414] width 444 height 29
type textarea "x"
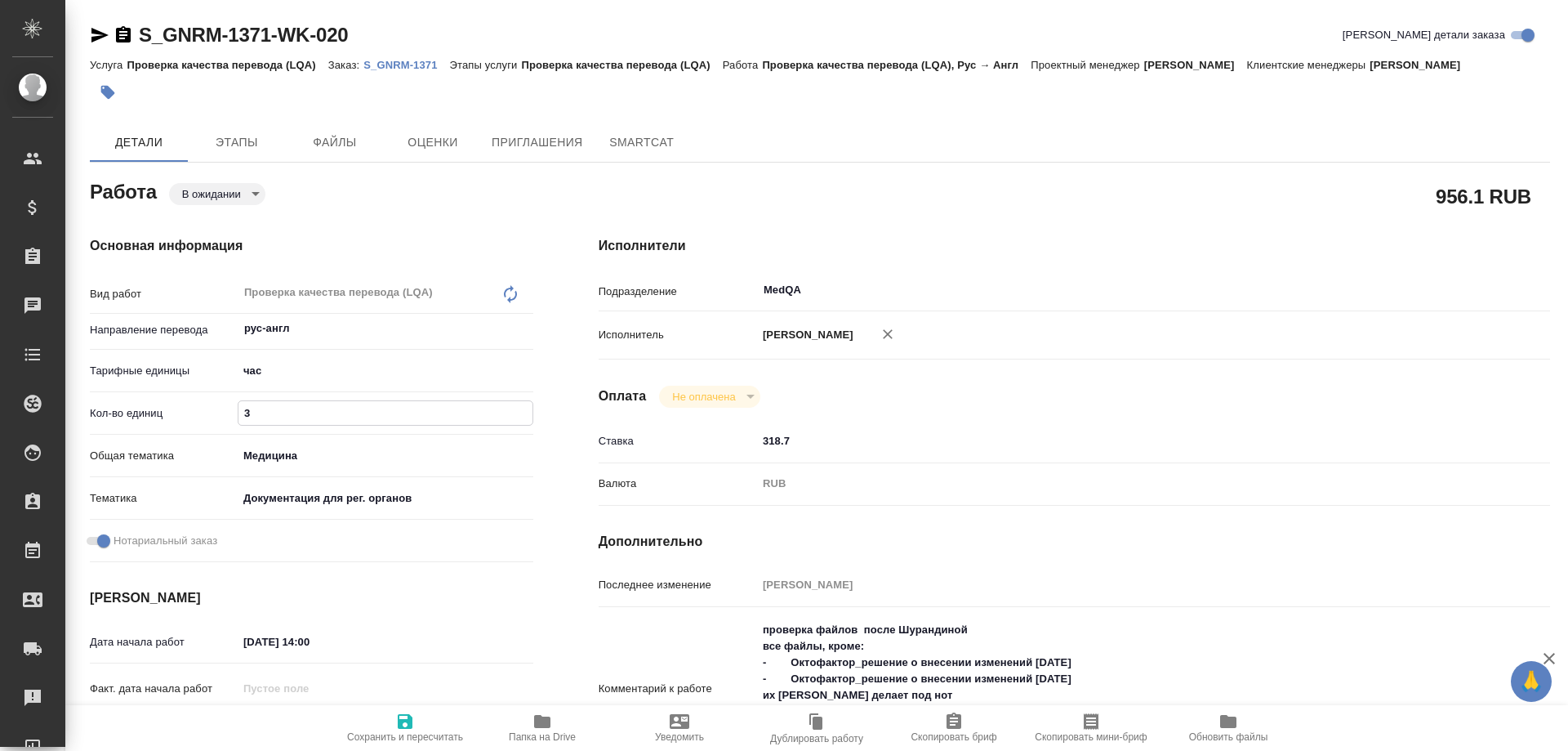
type input "2"
type textarea "x"
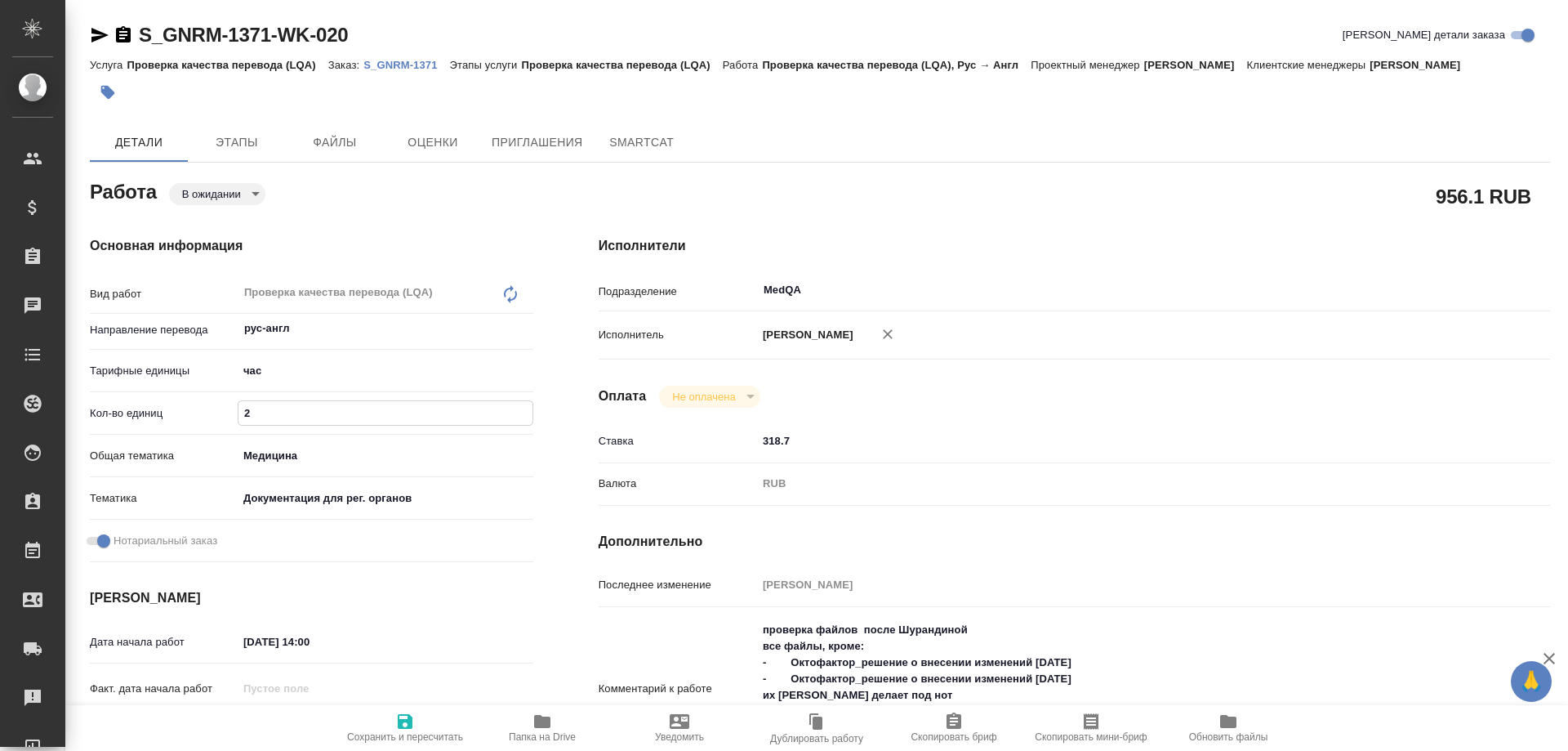
type input "2"
click at [405, 723] on icon "button" at bounding box center [405, 721] width 19 height 19
type textarea "x"
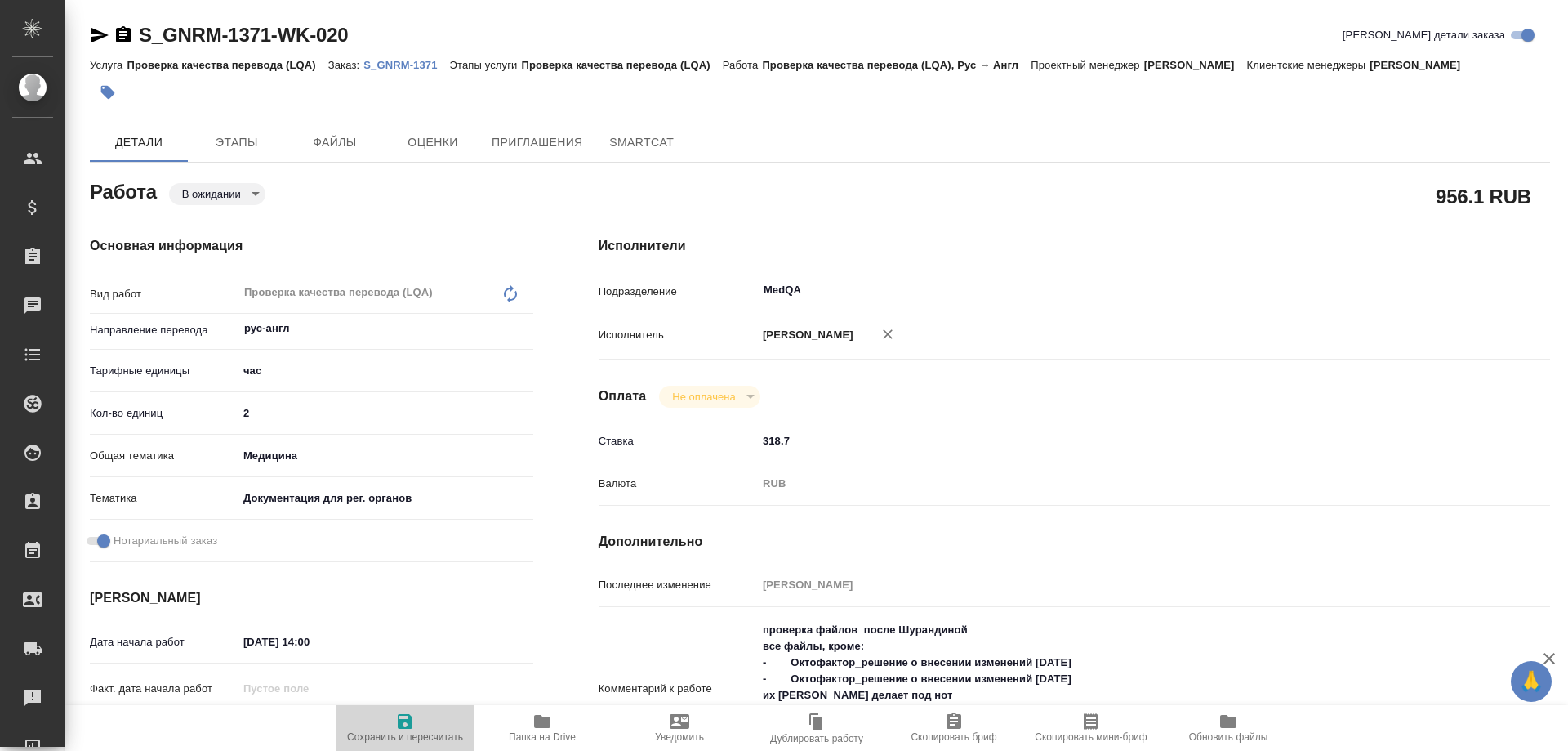
type textarea "x"
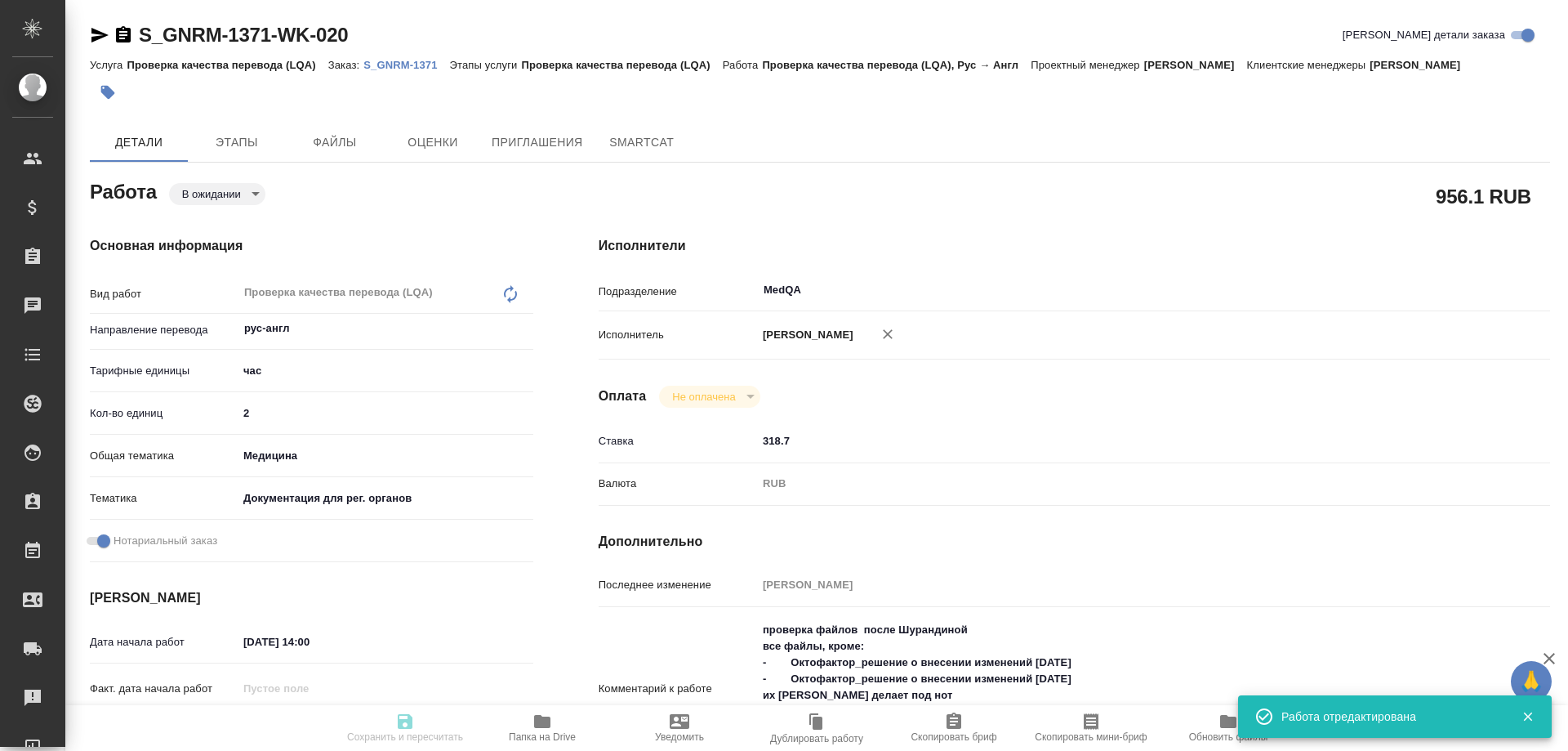
type input "pending"
type textarea "Проверка качества перевода (LQA)"
type textarea "x"
type input "рус-англ"
type input "5a8b1489cc6b4906c91bfd93"
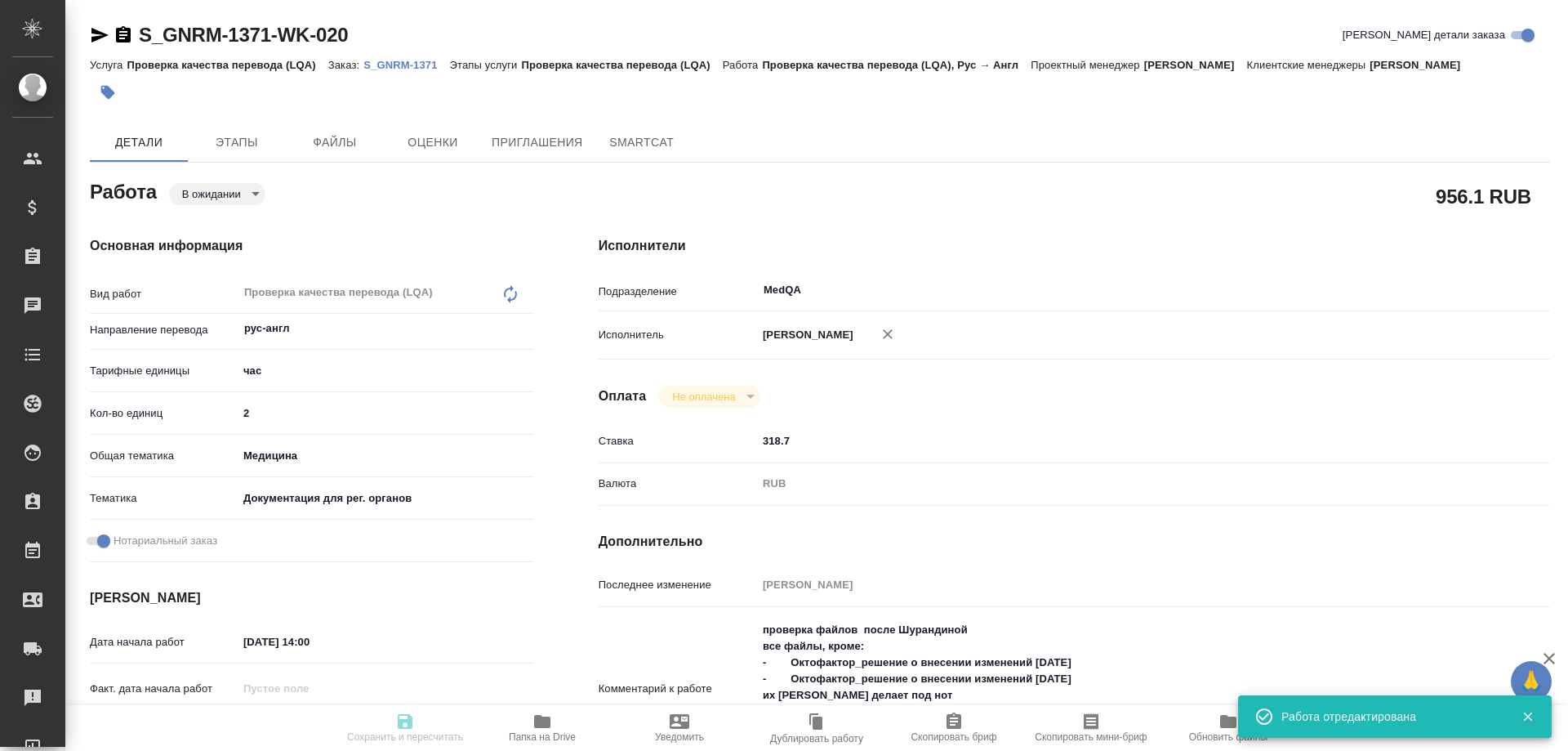
type input "2"
type input "med"
type input "5f647205b73bc97568ca66c6"
checkbox input "true"
type input "23.09.2025 14:00"
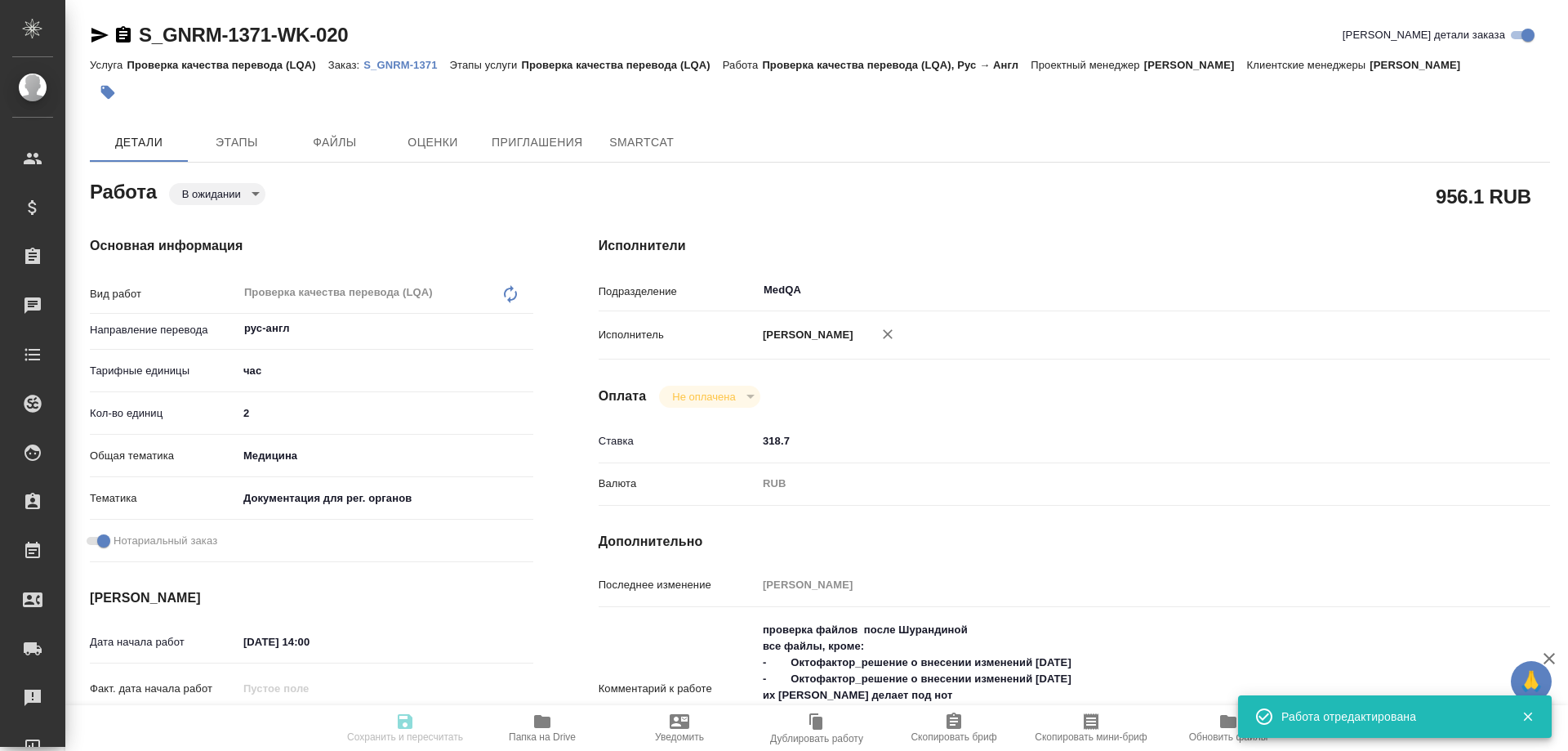
type input "23.09.2025 17:00"
type input "24.09.2025 12:00"
type input "MedQA"
type input "notPayed"
type input "318.7"
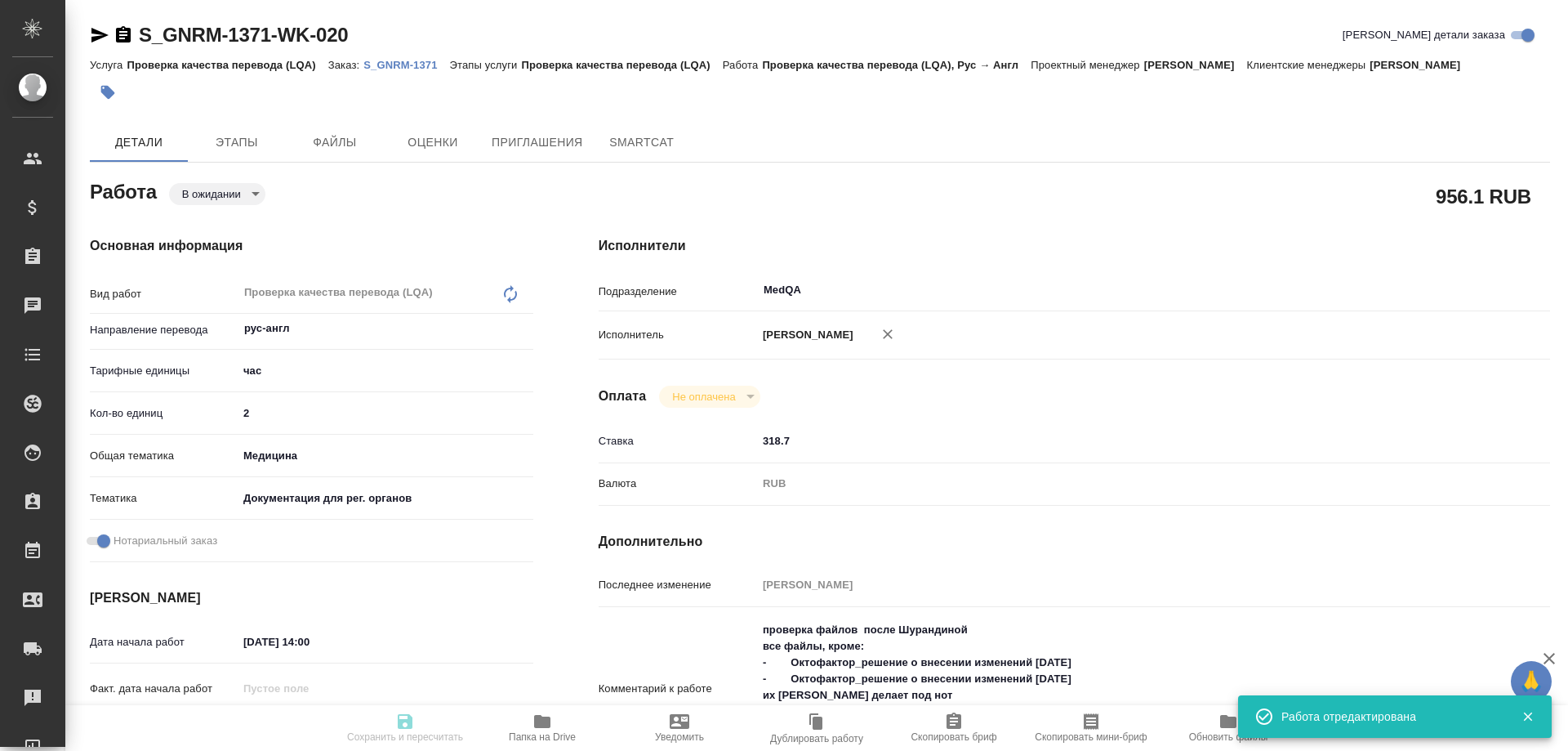
type input "RUB"
type input "[PERSON_NAME]"
type textarea "проверка файлов после Шурандиной все файлы, кроме: - Октофактор_решение о внесе…"
type textarea "x"
type textarea "/Clients/Generium/Orders/S_GNRM-1371/LQA/S_GNRM-1371-WK-020"
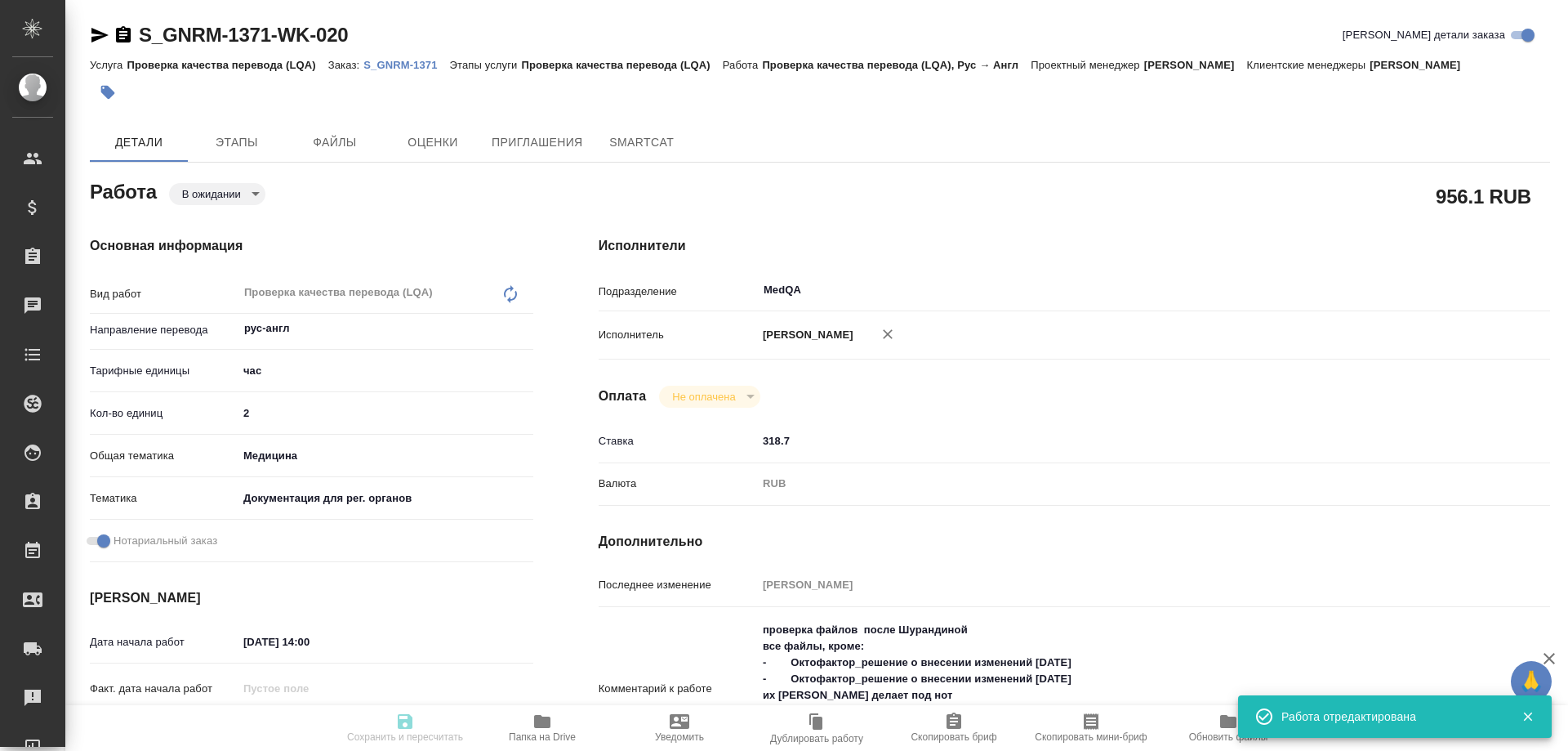
type textarea "x"
type input "S_GNRM-1371"
type input "Проверка качества перевода (LQA)"
type input "[PERSON_NAME]"
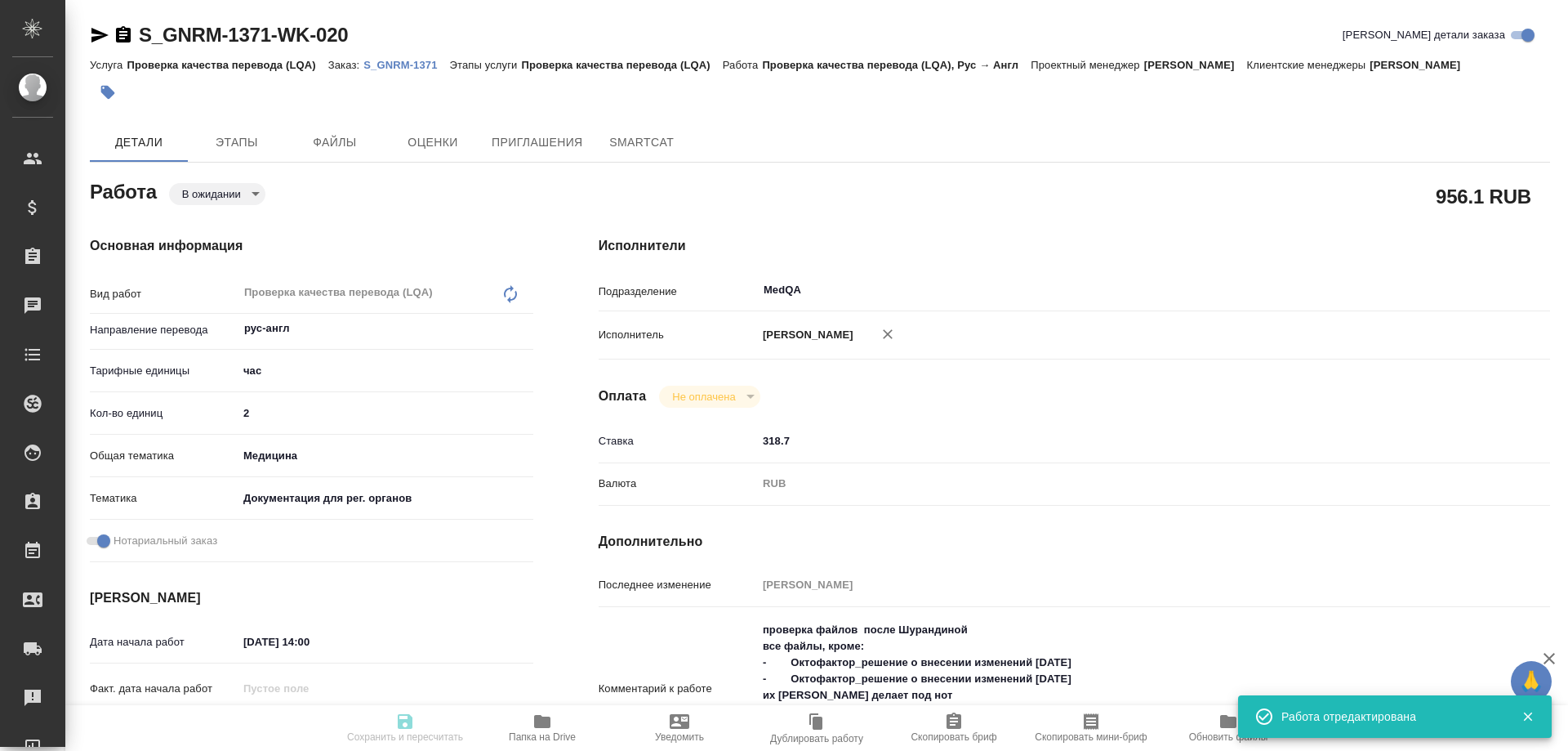
type input "[PERSON_NAME]"
type input "/Clients/Generium/Orders/S_GNRM-1371"
type textarea "x"
type textarea "Рассчитайте, пожалуйста, перевод на англ. Для решений потребуется НЗ перевода с…"
type textarea "x"
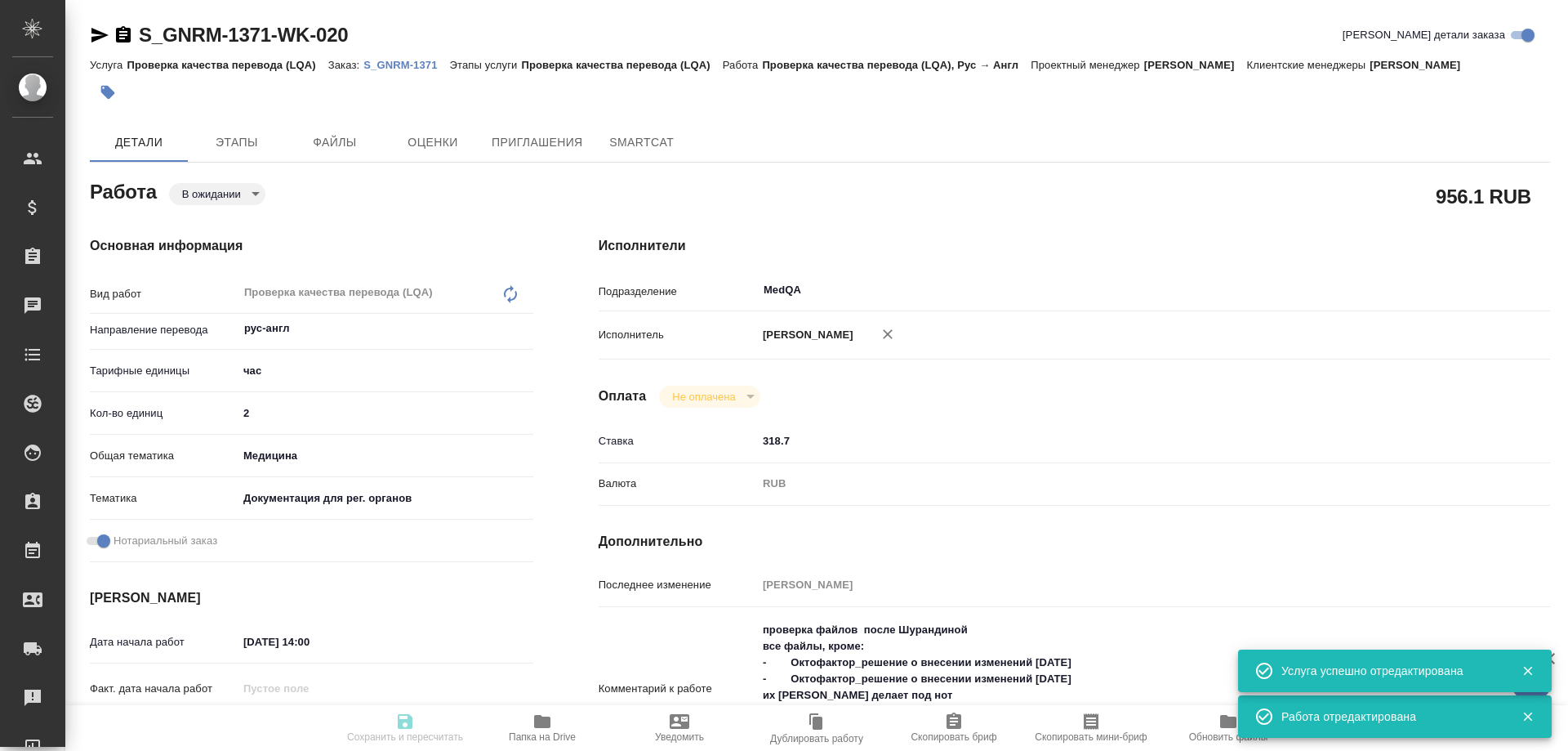
type textarea "x"
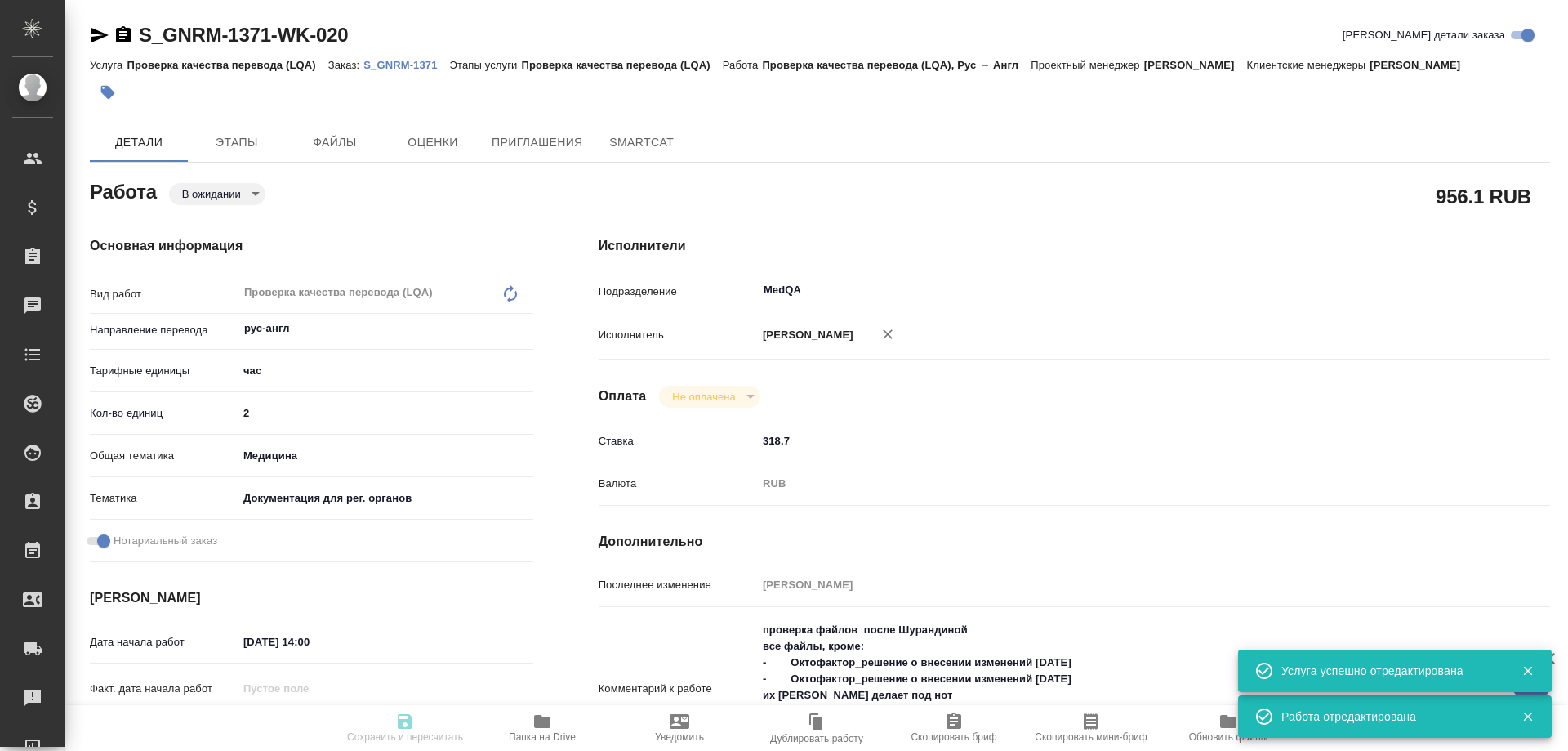
type textarea "x"
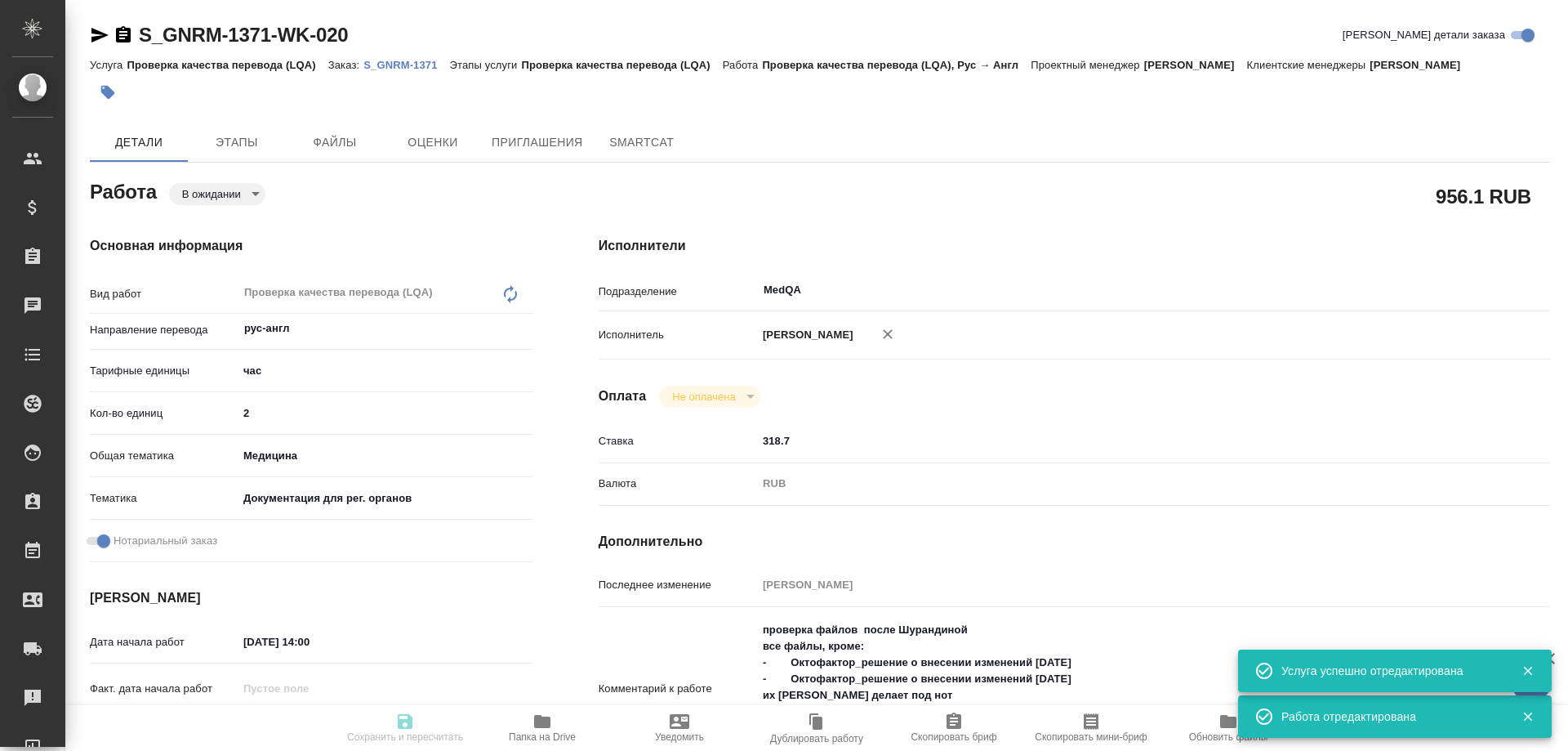
type textarea "x"
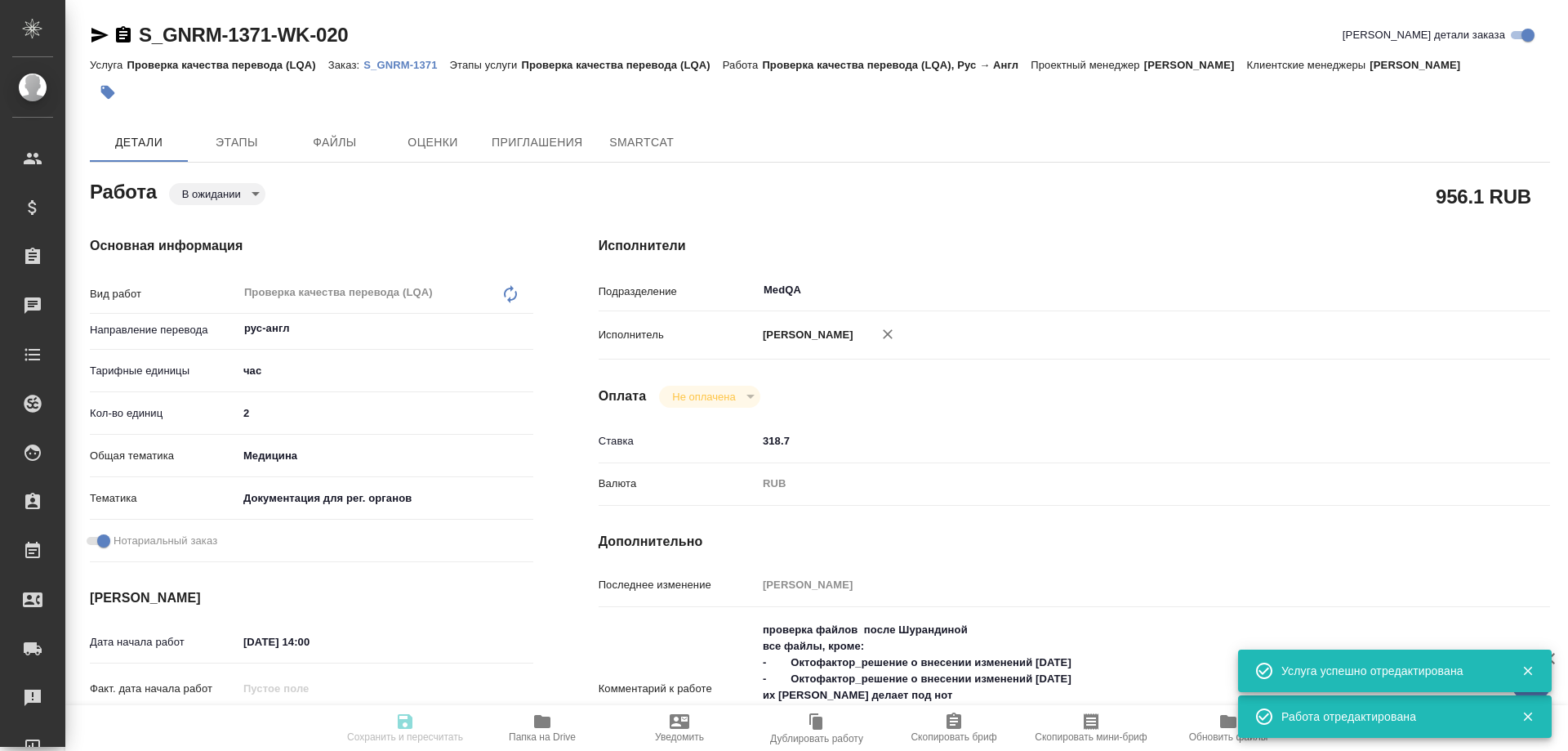
type textarea "x"
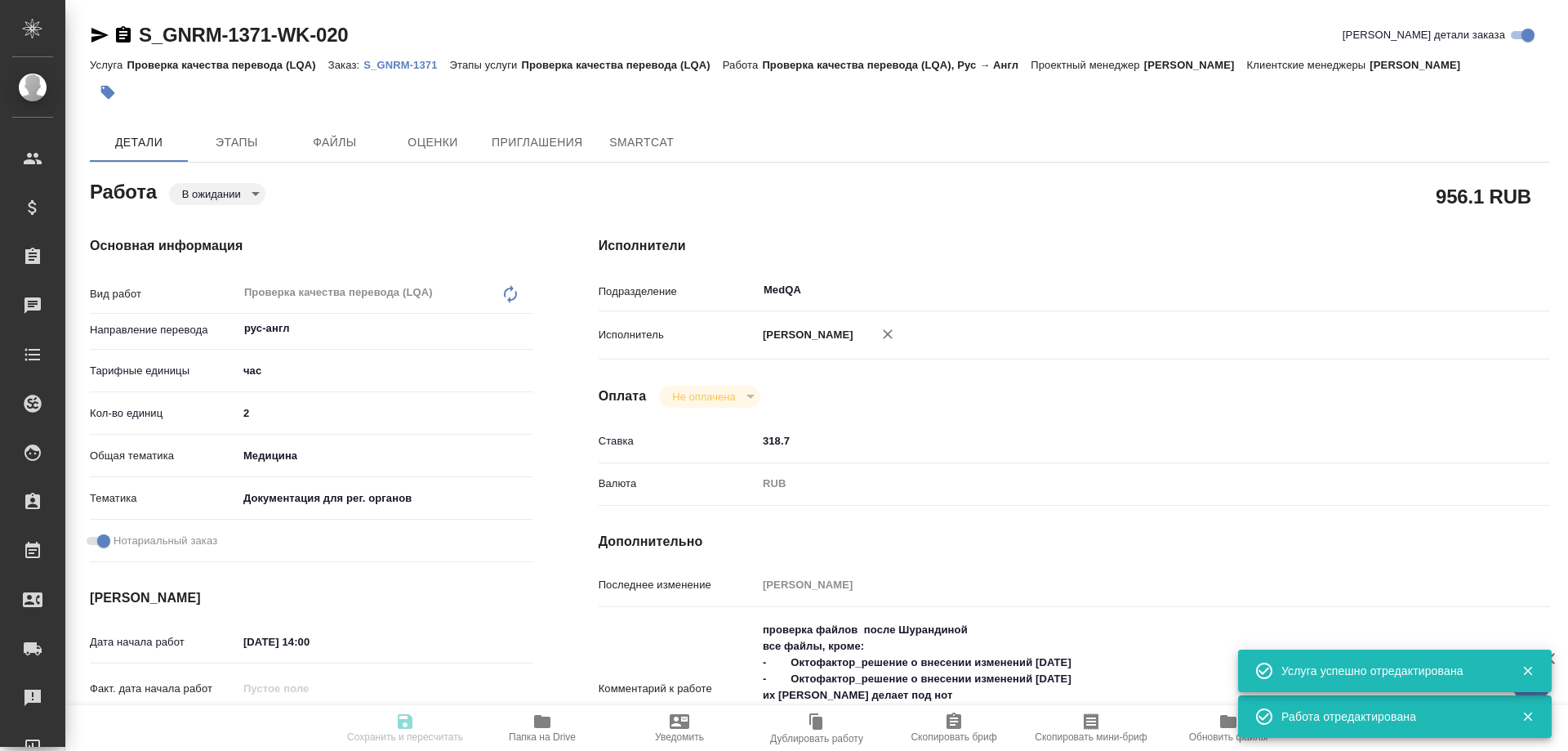
type textarea "x"
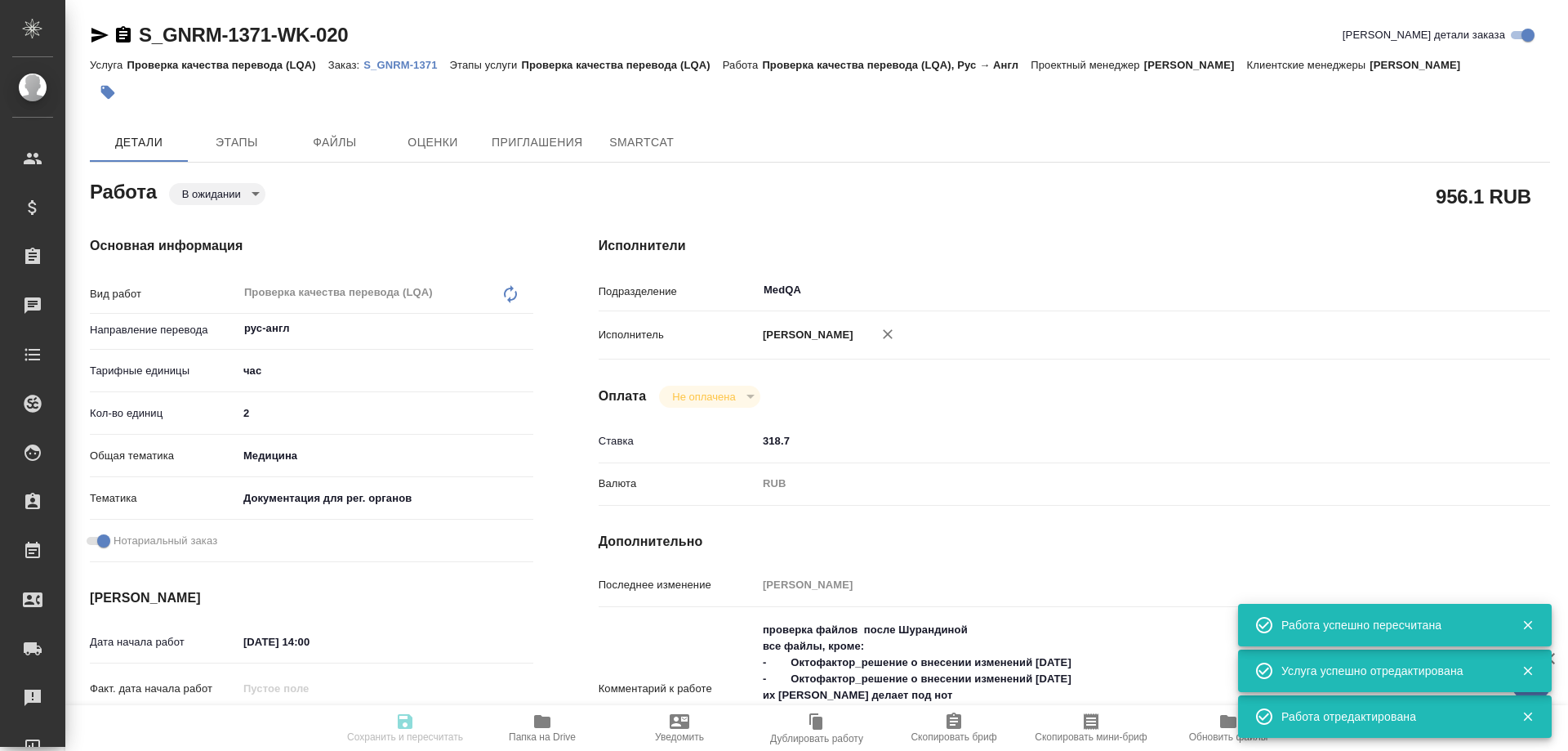
type input "pending"
type textarea "Проверка качества перевода (LQA)"
type textarea "x"
type input "рус-англ"
type input "5a8b1489cc6b4906c91bfd93"
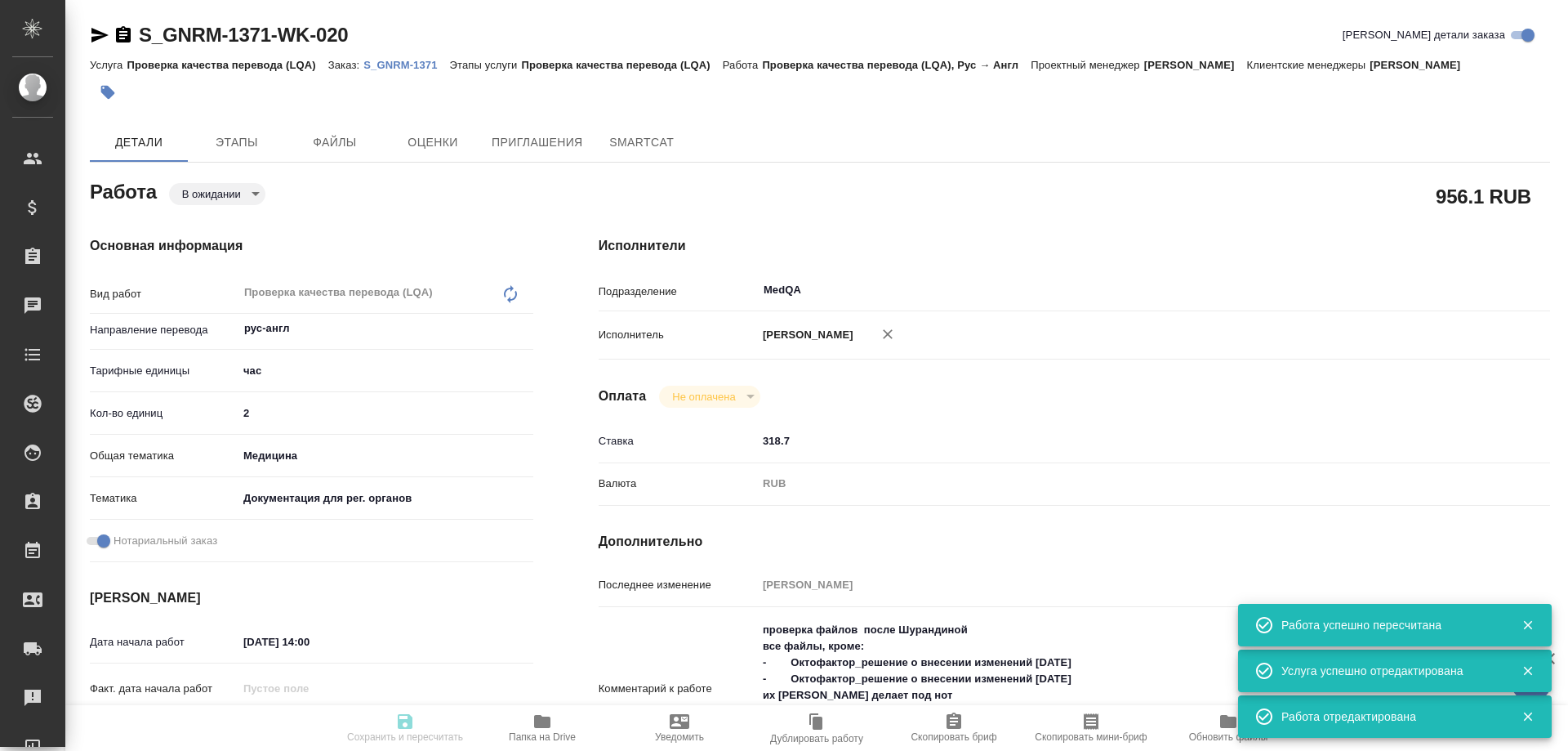
type input "2"
type input "med"
type input "5f647205b73bc97568ca66c6"
checkbox input "true"
type input "23.09.2025 14:00"
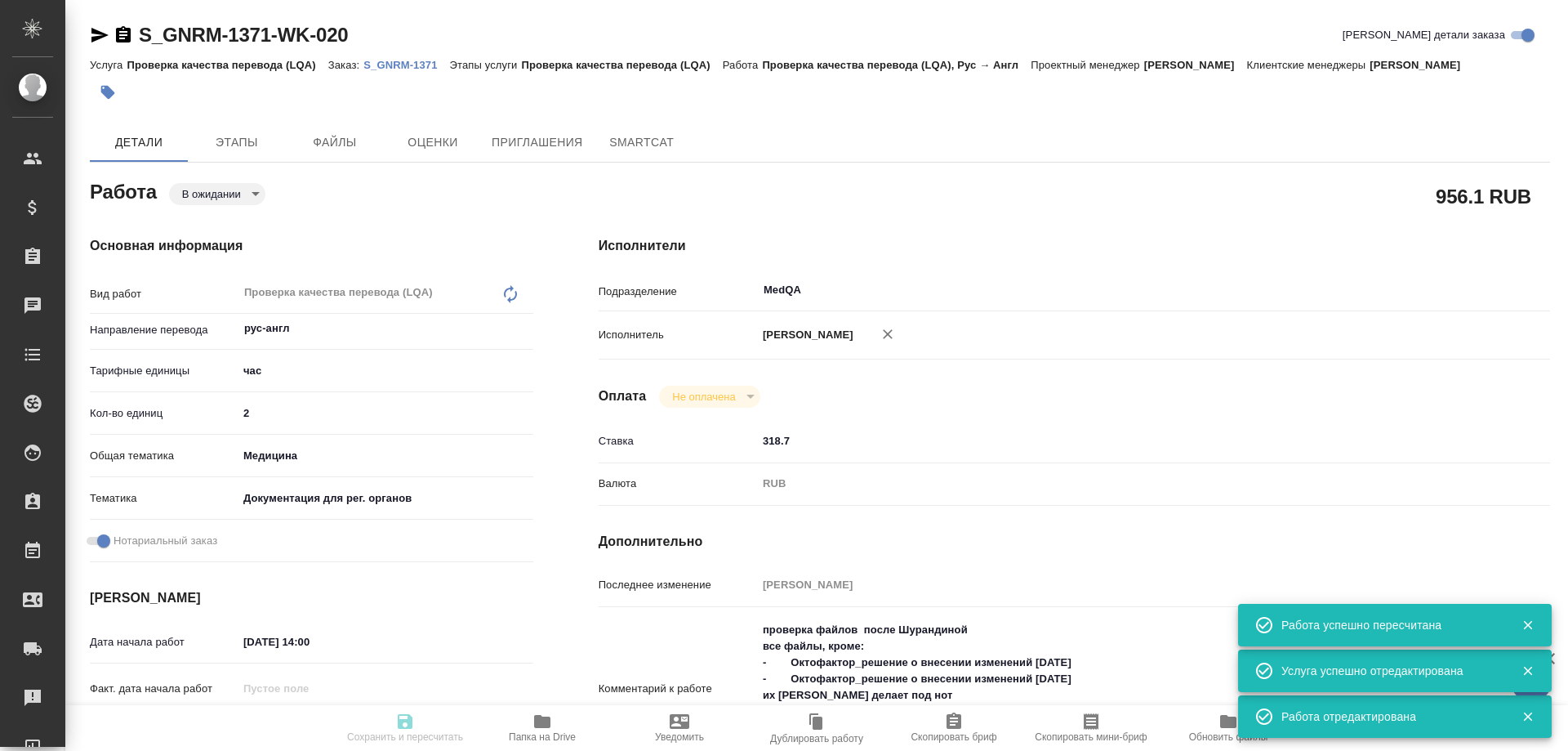
type input "23.09.2025 17:00"
type input "24.09.2025 12:00"
type input "MedQA"
type input "notPayed"
type input "318.7"
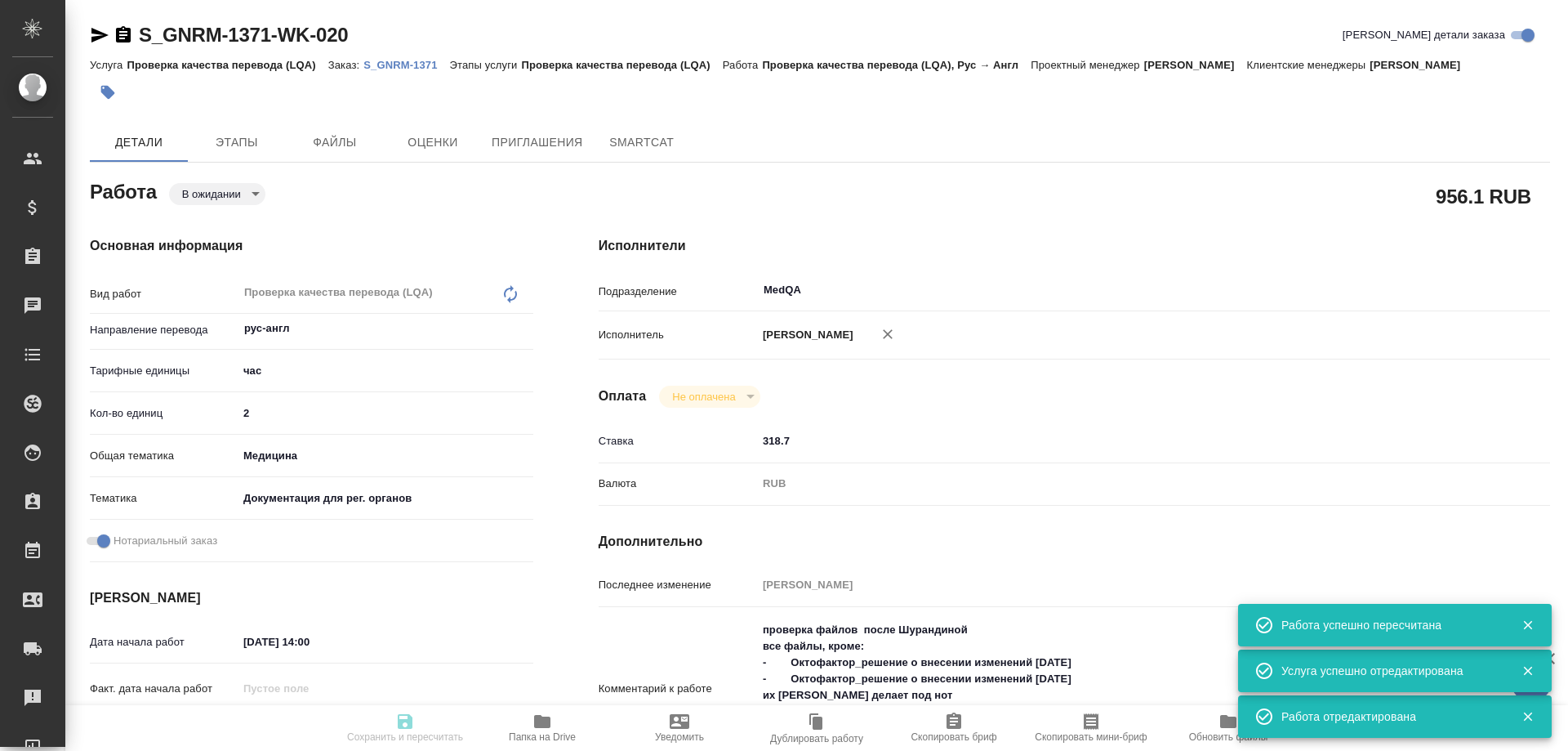
type input "RUB"
type input "[PERSON_NAME]"
type textarea "проверка файлов после Шурандиной все файлы, кроме: - Октофактор_решение о внесе…"
type textarea "x"
type textarea "/Clients/Generium/Orders/S_GNRM-1371/LQA/S_GNRM-1371-WK-020"
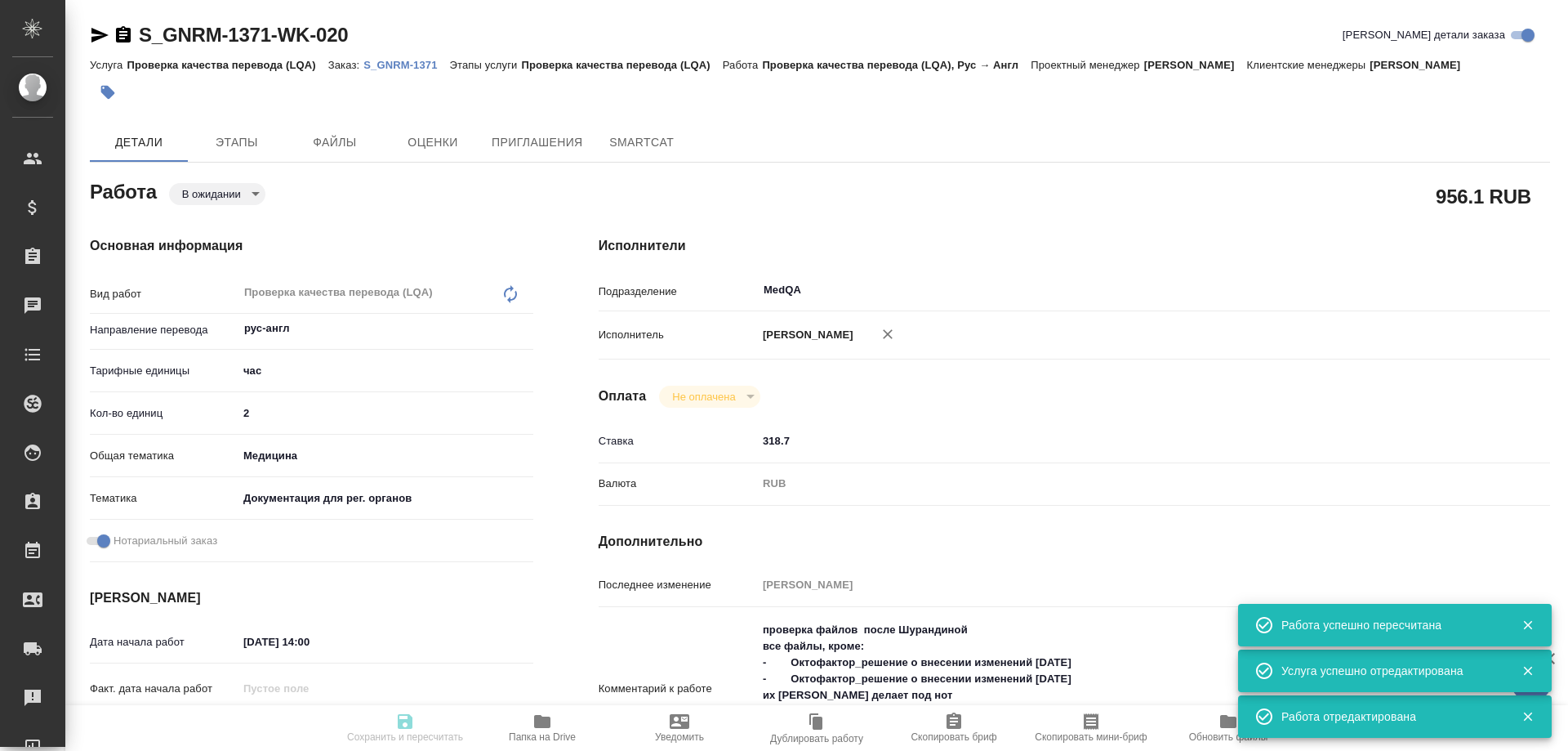
type textarea "x"
type input "S_GNRM-1371"
type input "Проверка качества перевода (LQA)"
type input "[PERSON_NAME]"
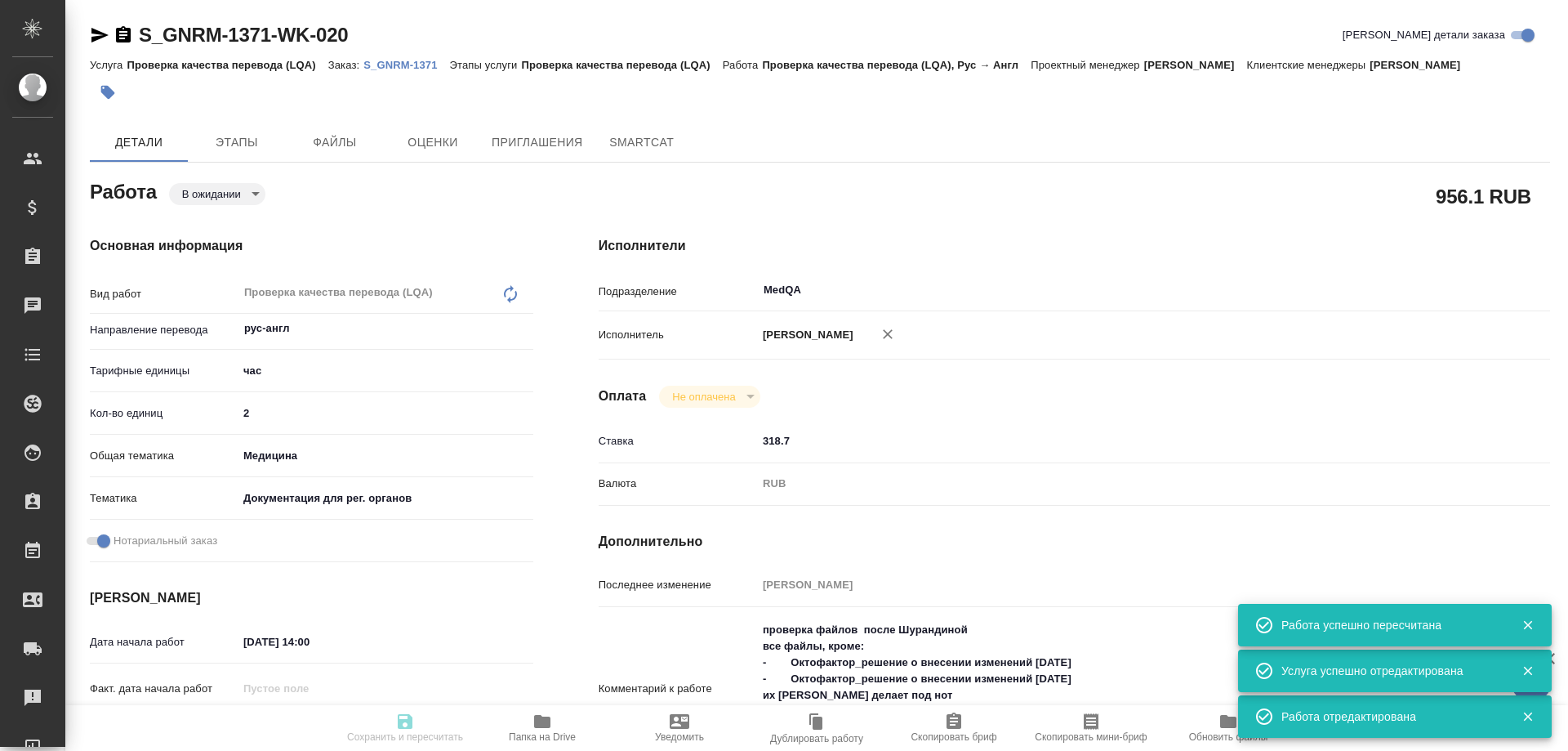
type input "[PERSON_NAME]"
type input "/Clients/Generium/Orders/S_GNRM-1371"
type textarea "x"
type textarea "Рассчитайте, пожалуйста, перевод на англ. Для решений потребуется НЗ перевода с…"
type textarea "x"
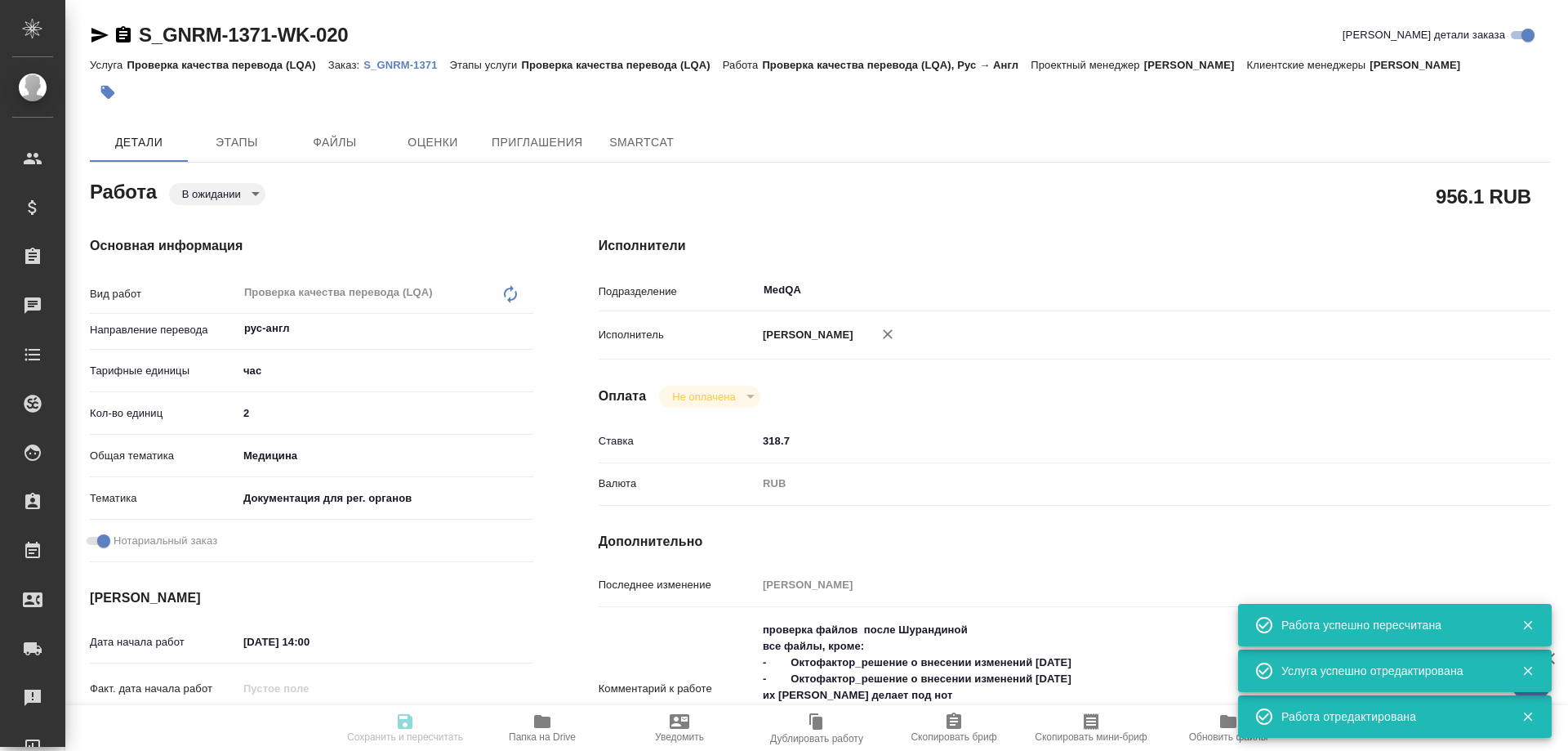
type textarea "x"
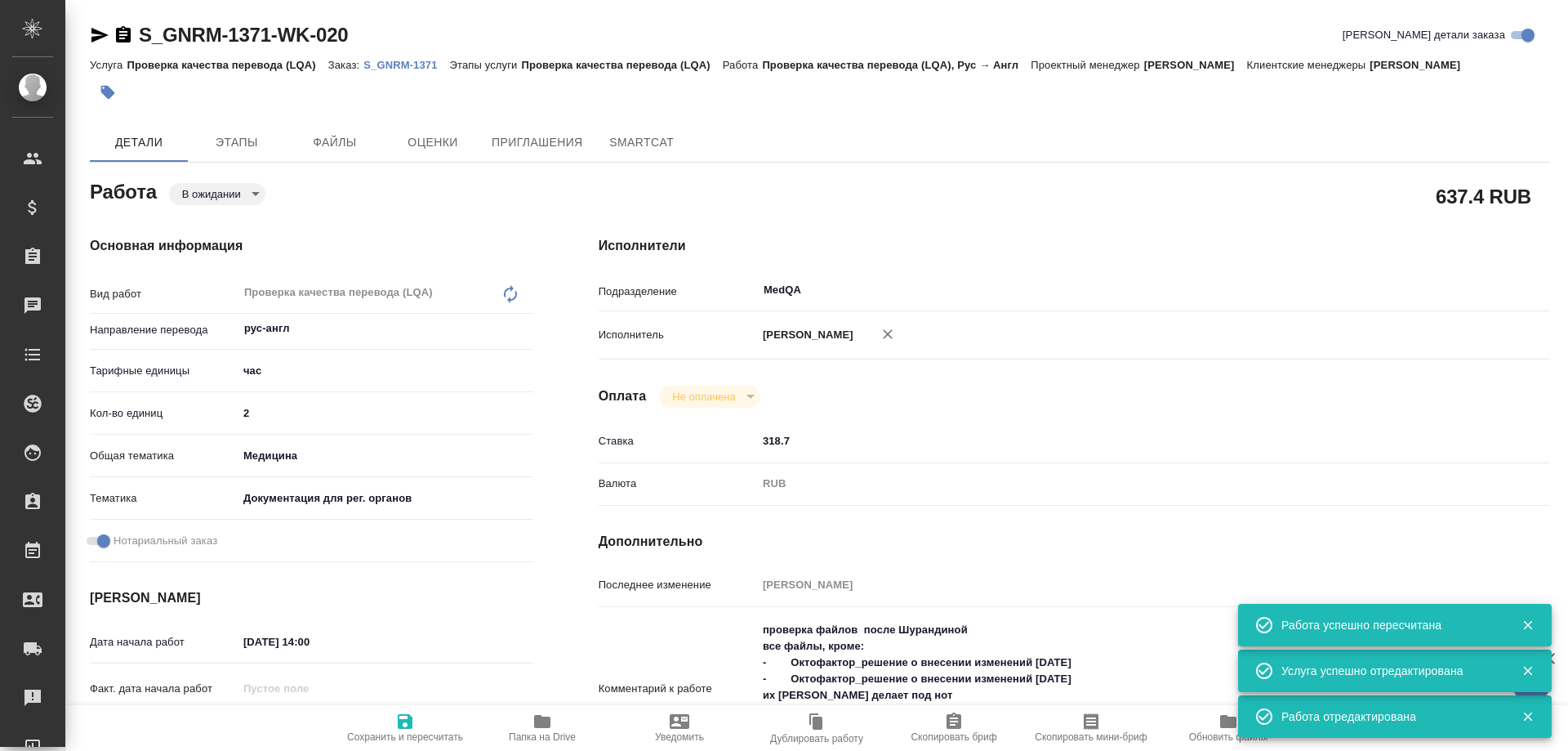
type textarea "x"
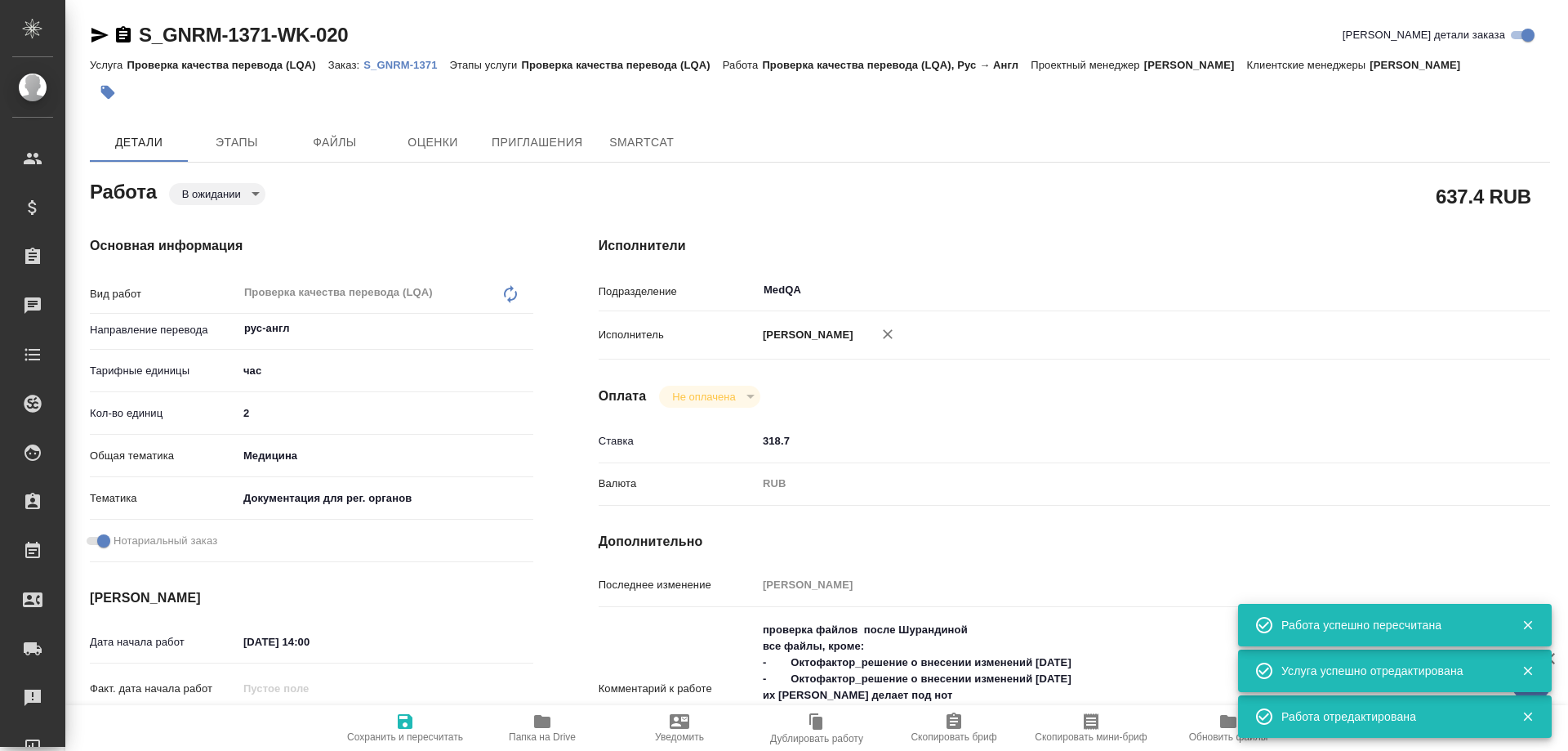
type textarea "x"
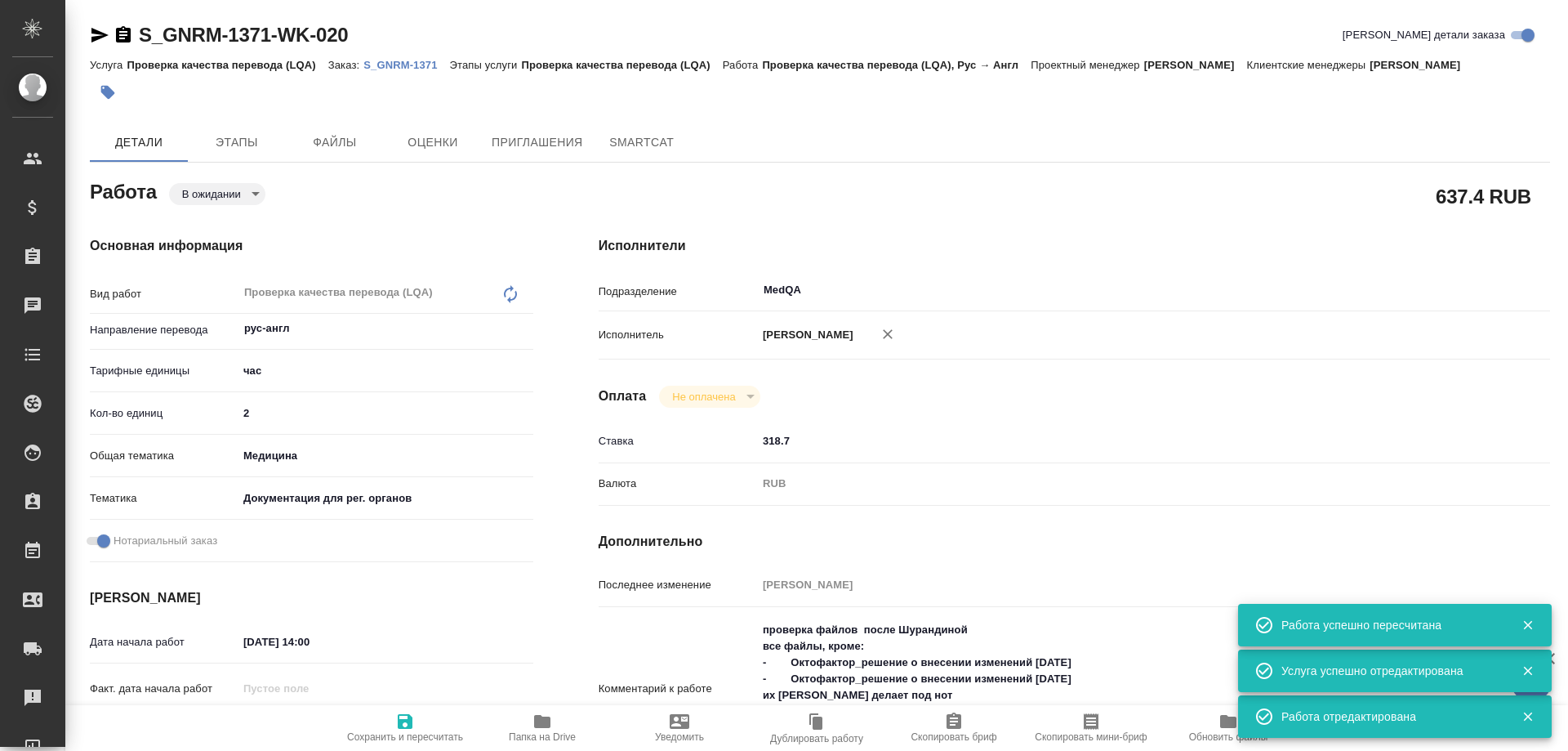
type textarea "x"
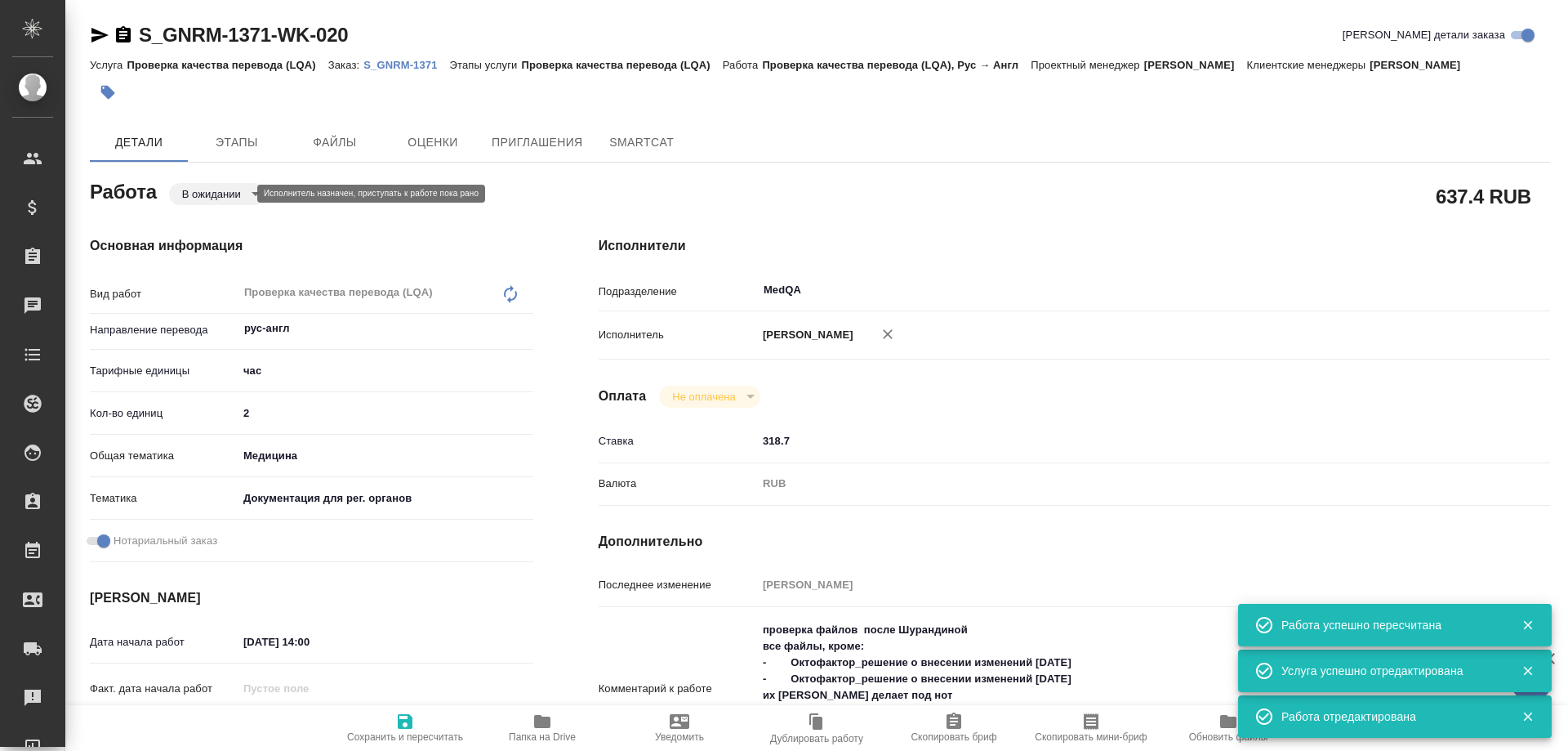
type textarea "x"
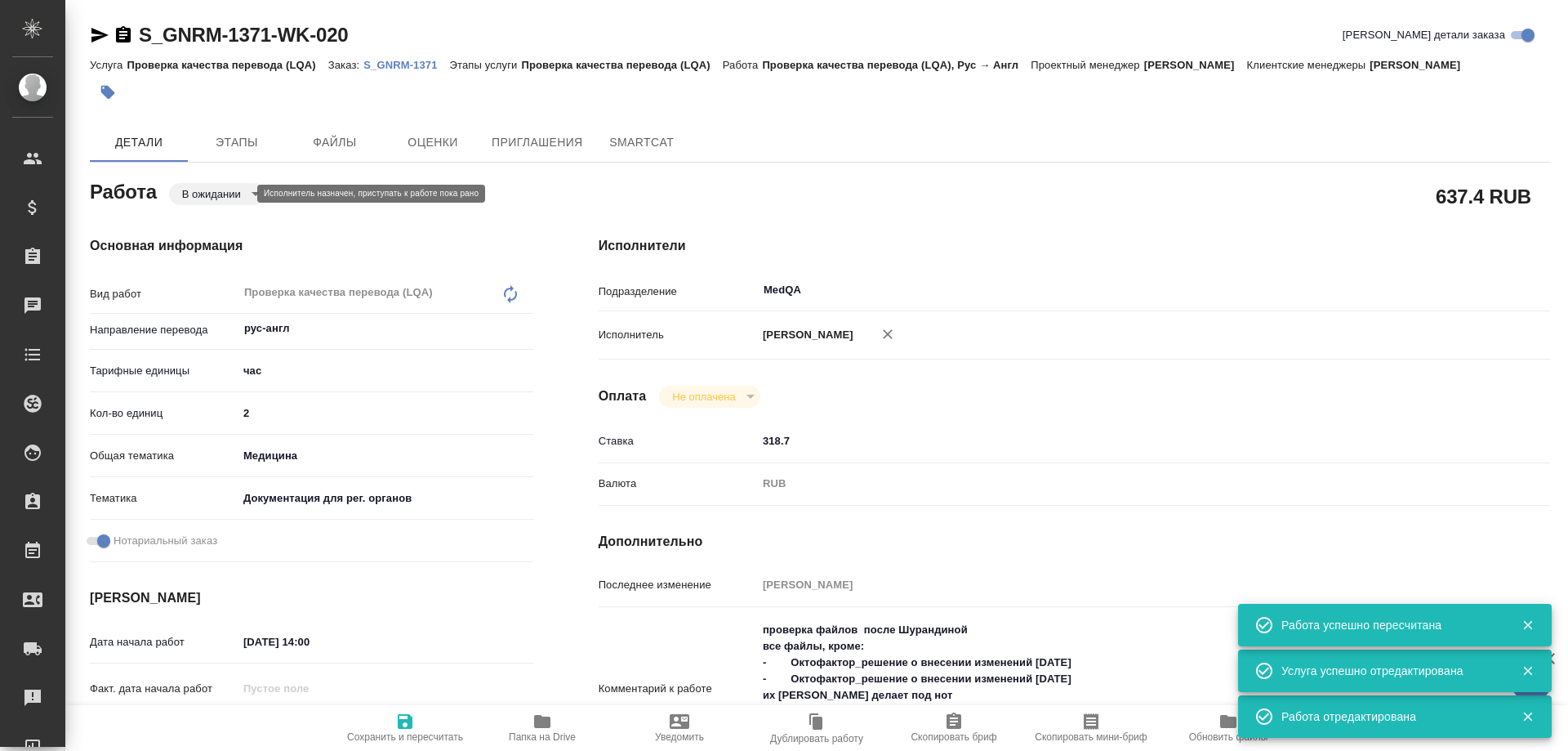
click at [227, 193] on body "🙏 .cls-1 fill:#fff; AWATERA Solovyova Elena Клиенты Спецификации Заказы 0 Чаты …" at bounding box center [784, 376] width 1568 height 751
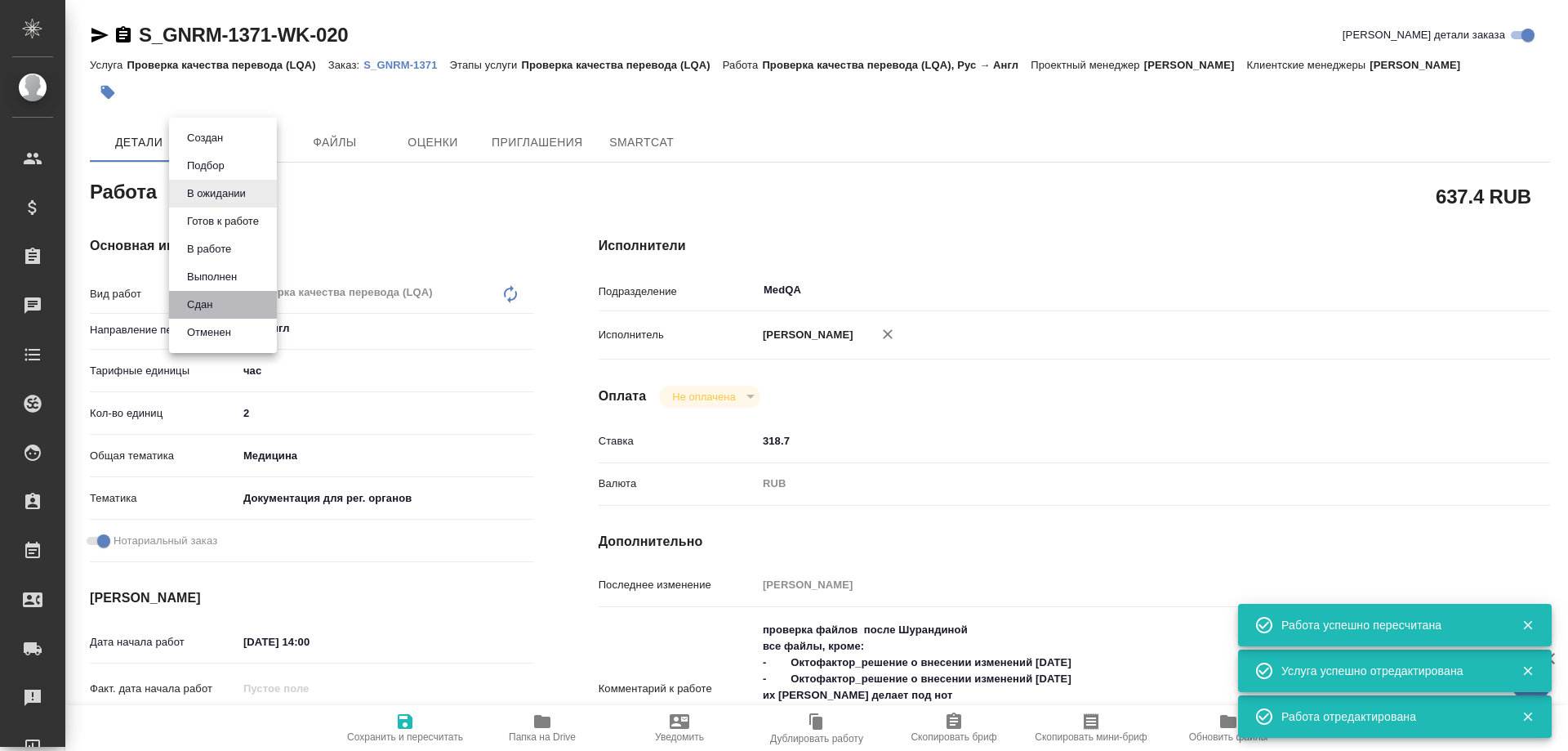
click at [224, 301] on li "Сдан" at bounding box center [223, 304] width 108 height 28
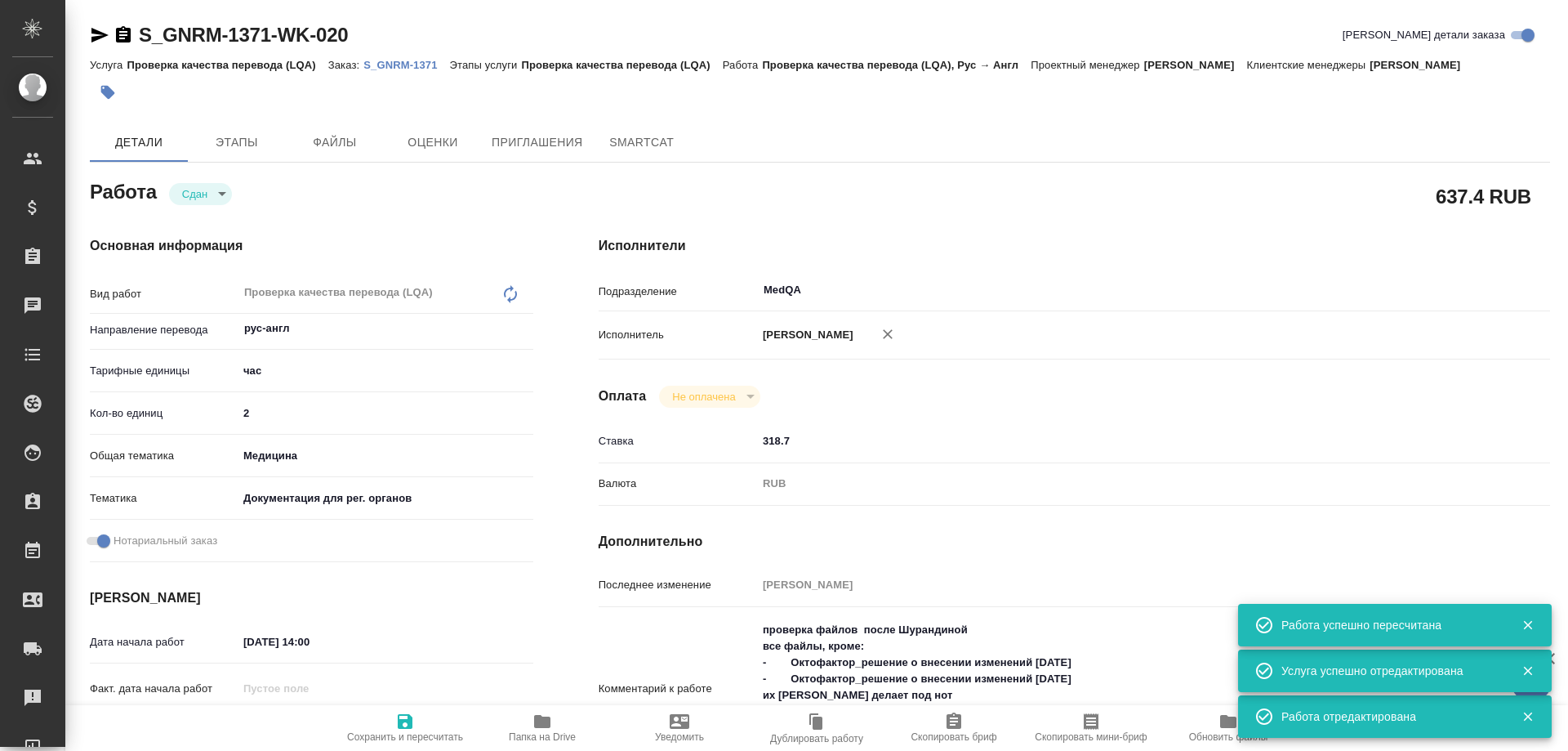
type textarea "x"
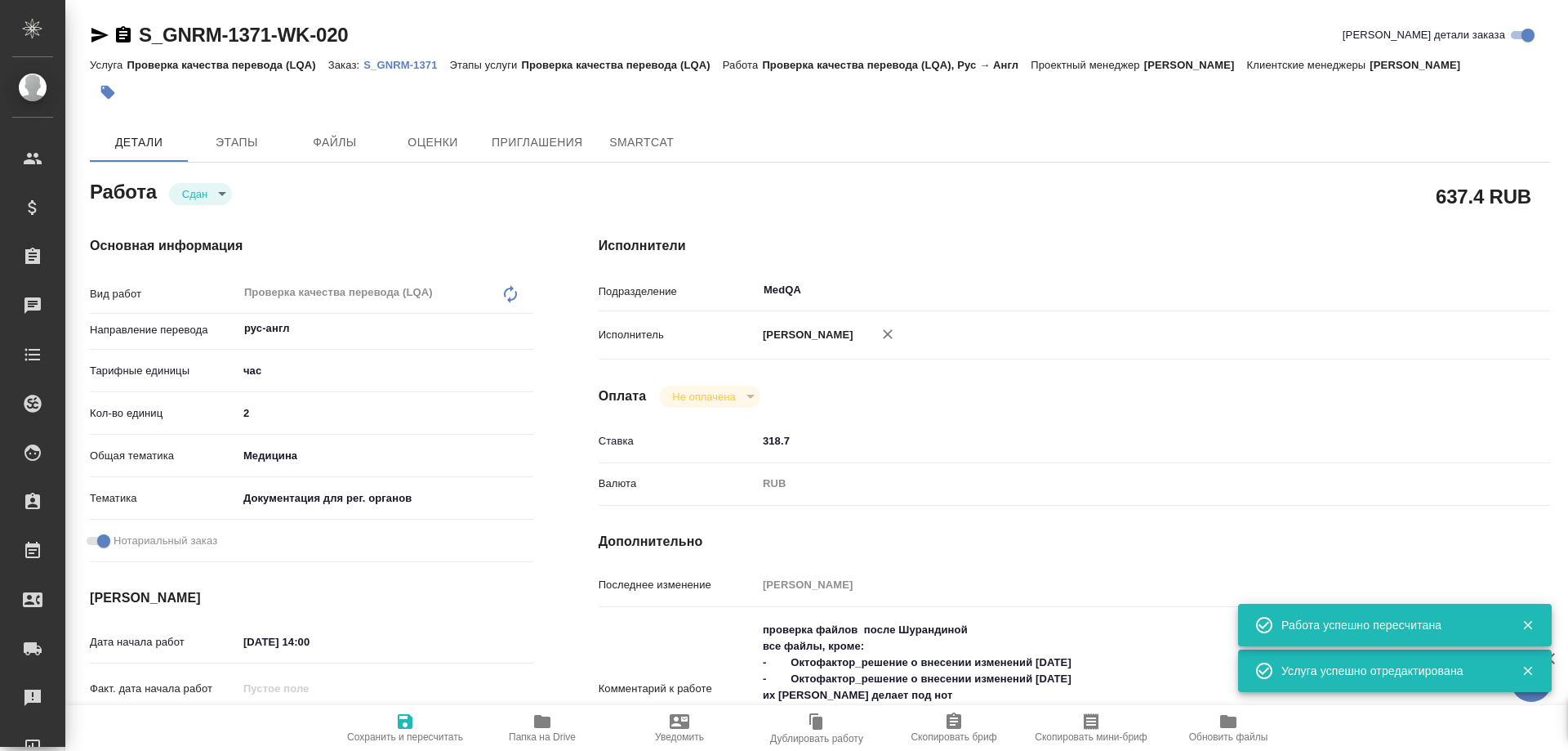
type textarea "x"
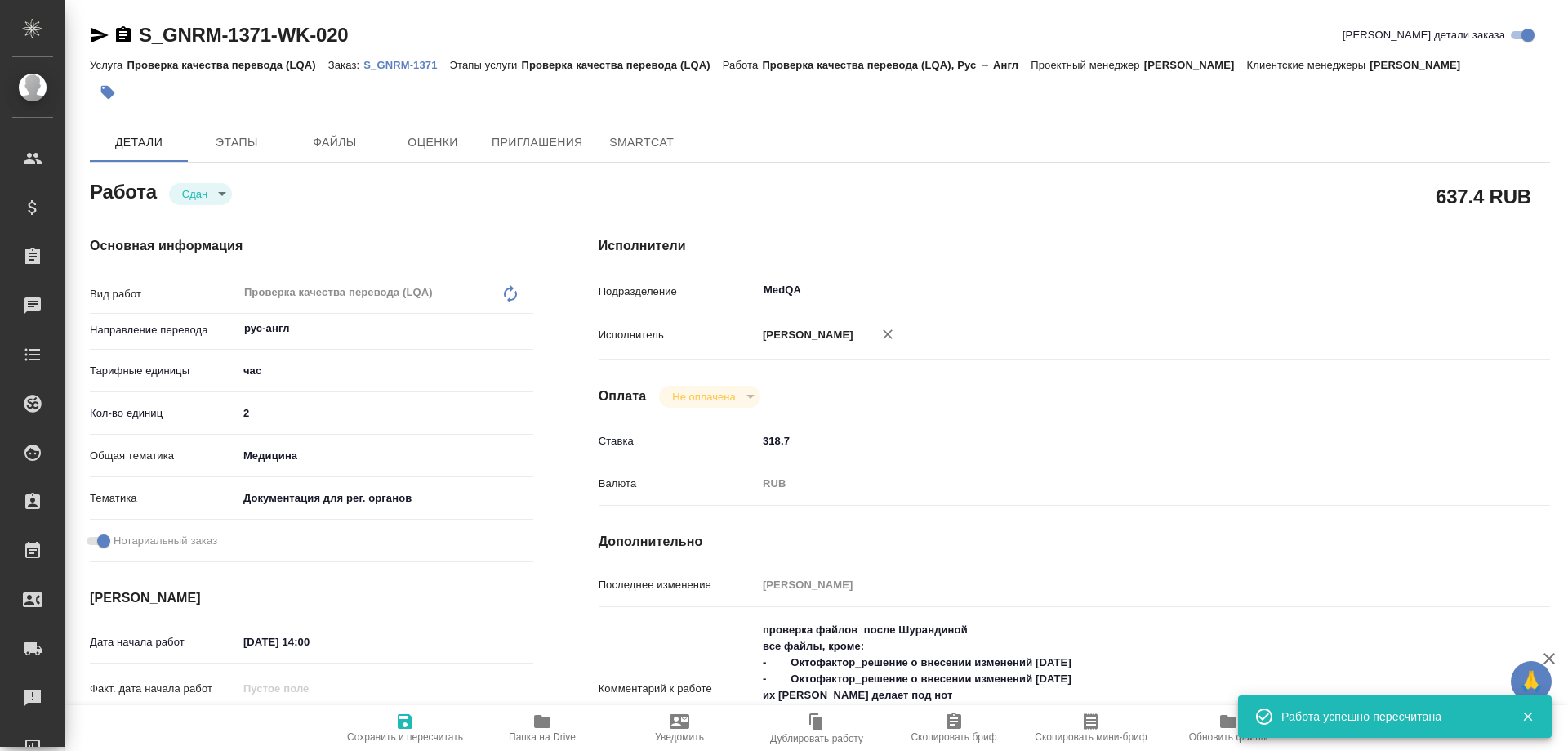
type textarea "x"
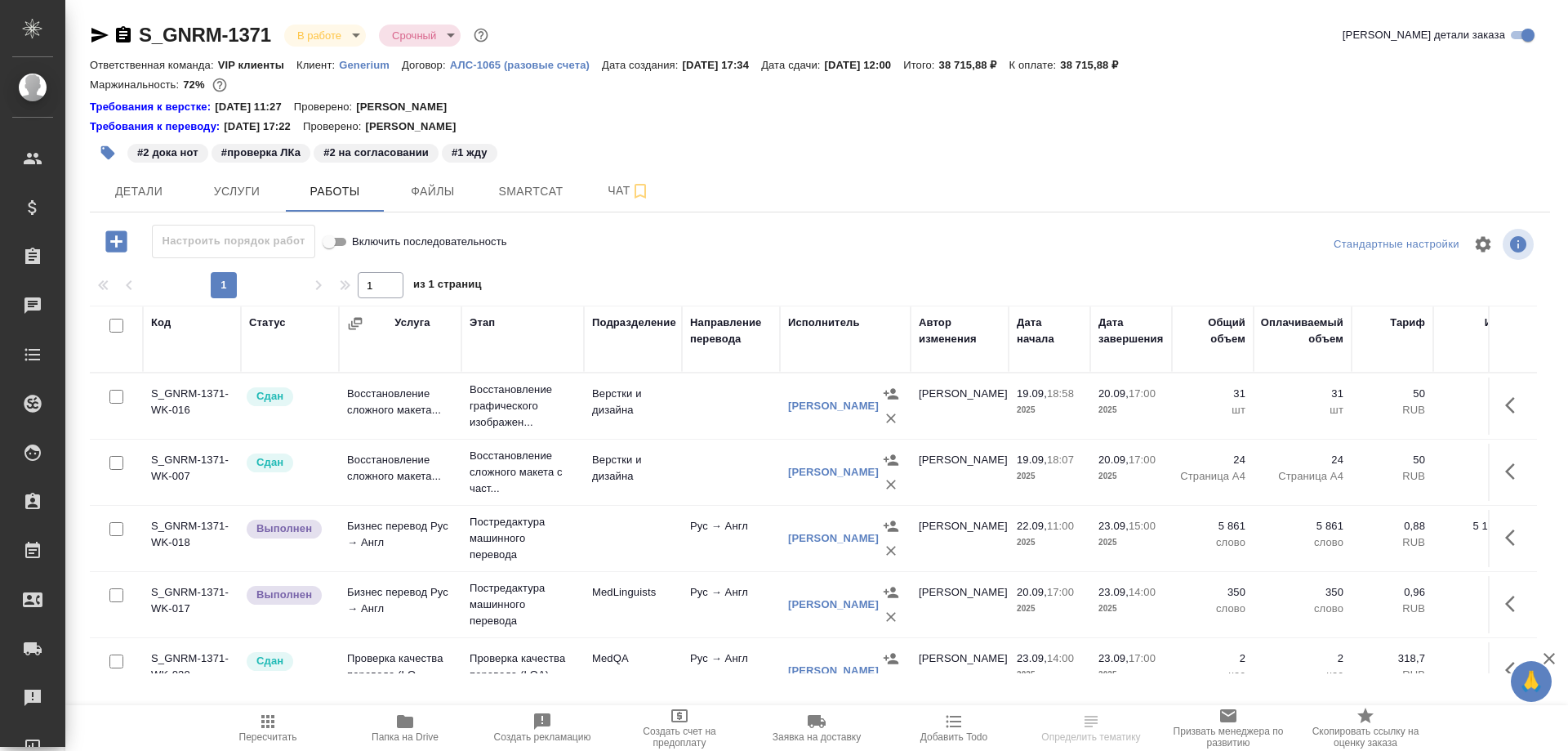
click at [99, 33] on icon "button" at bounding box center [100, 35] width 17 height 14
